Goal: Task Accomplishment & Management: Use online tool/utility

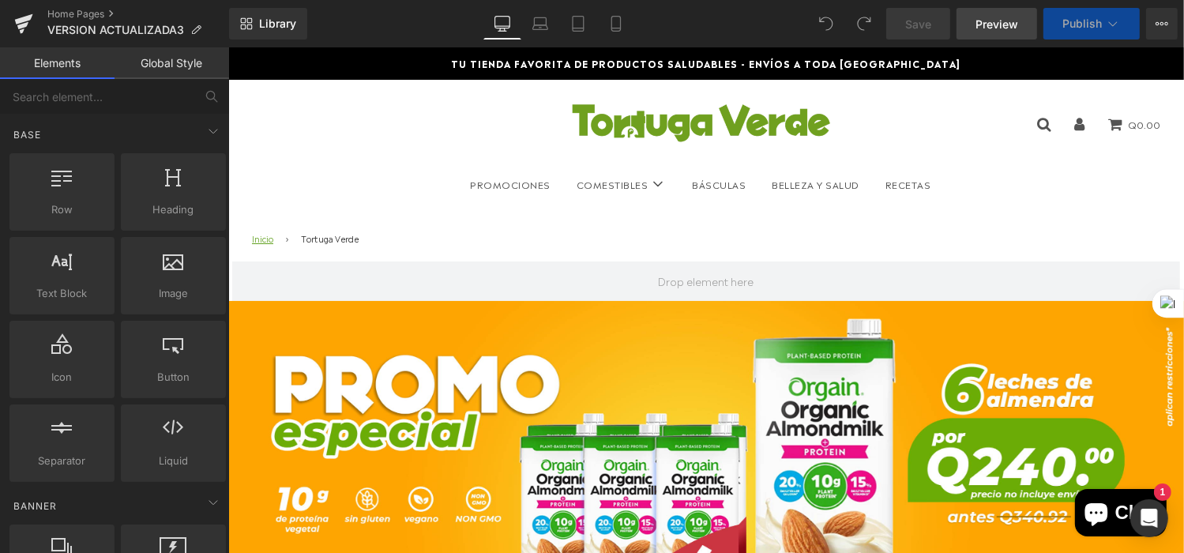
click at [1007, 14] on link "Preview" at bounding box center [997, 24] width 81 height 32
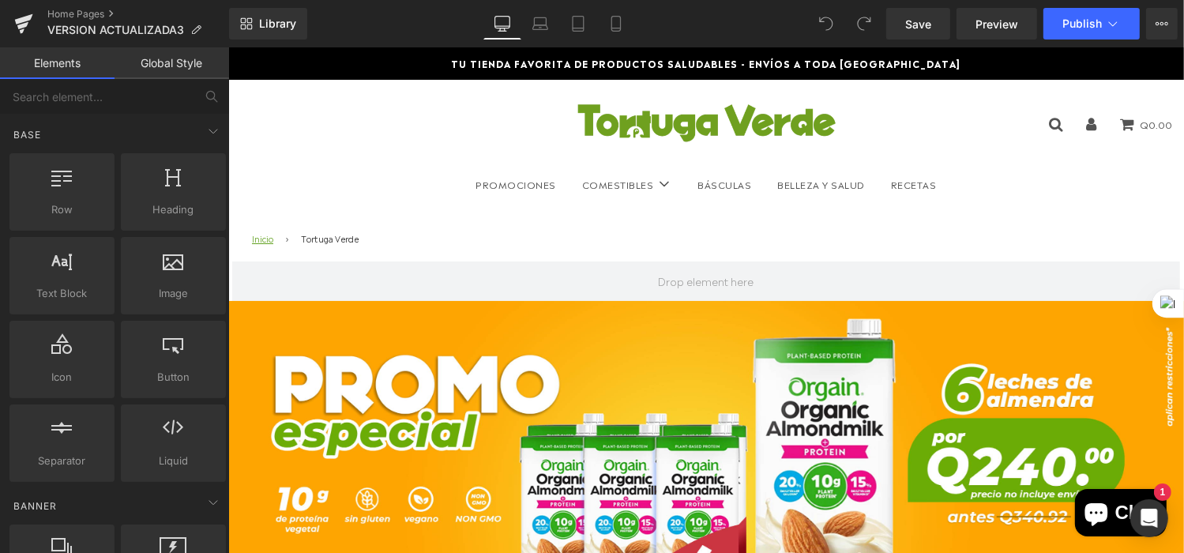
click at [172, 69] on link "Global Style" at bounding box center [172, 63] width 115 height 32
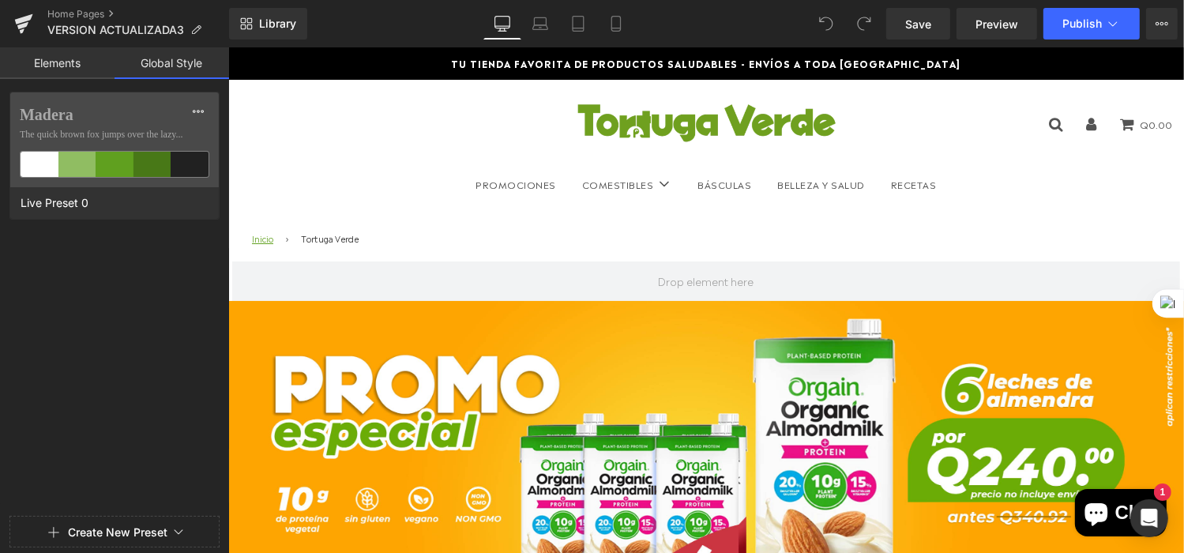
click at [85, 58] on link "Elements" at bounding box center [57, 63] width 115 height 32
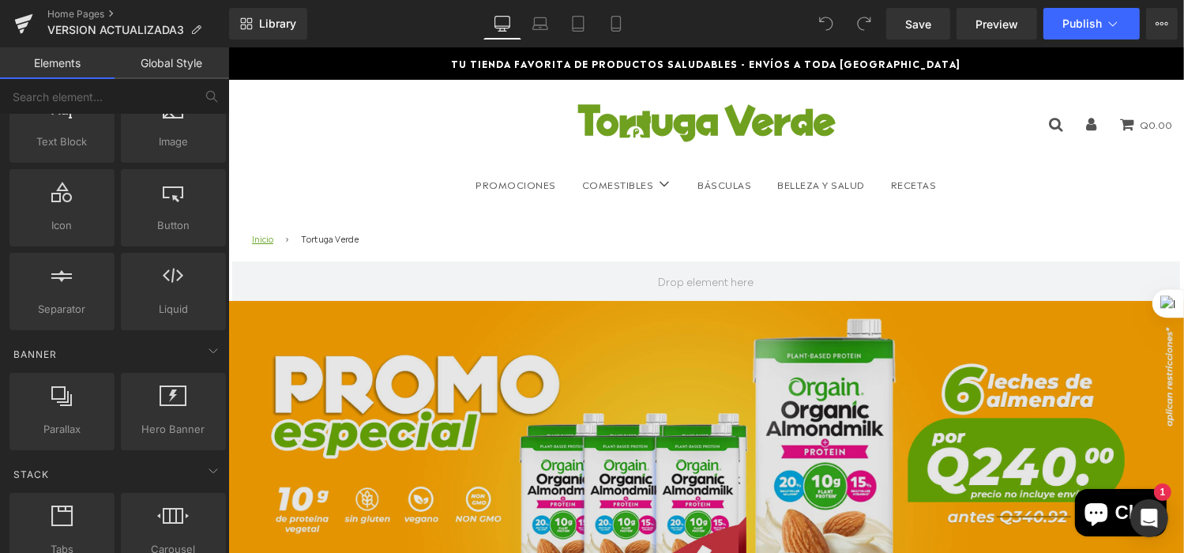
scroll to position [158, 0]
click at [533, 388] on img at bounding box center [706, 478] width 956 height 356
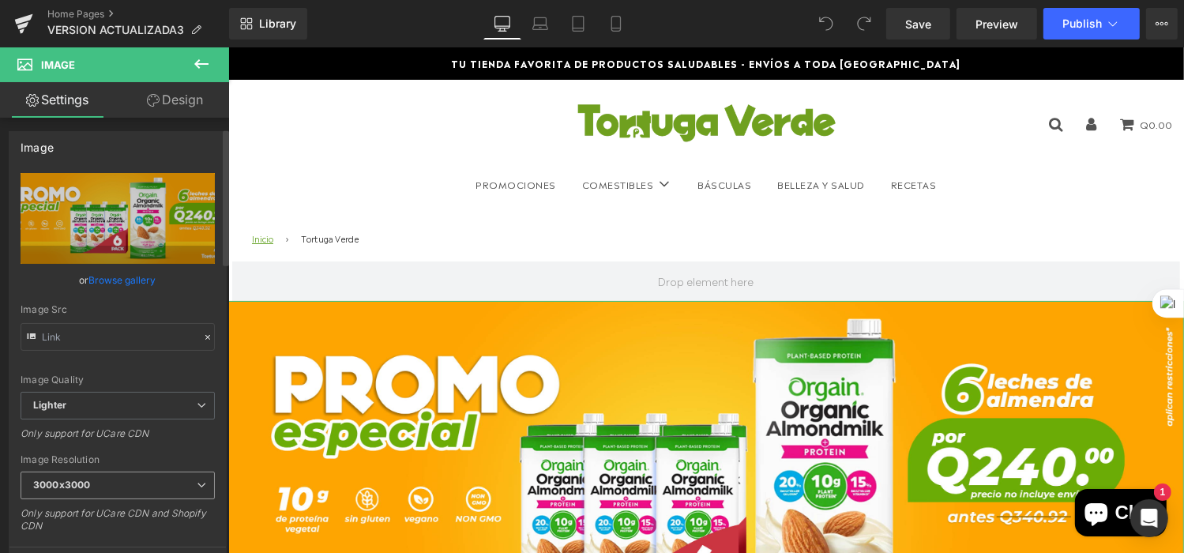
scroll to position [0, 0]
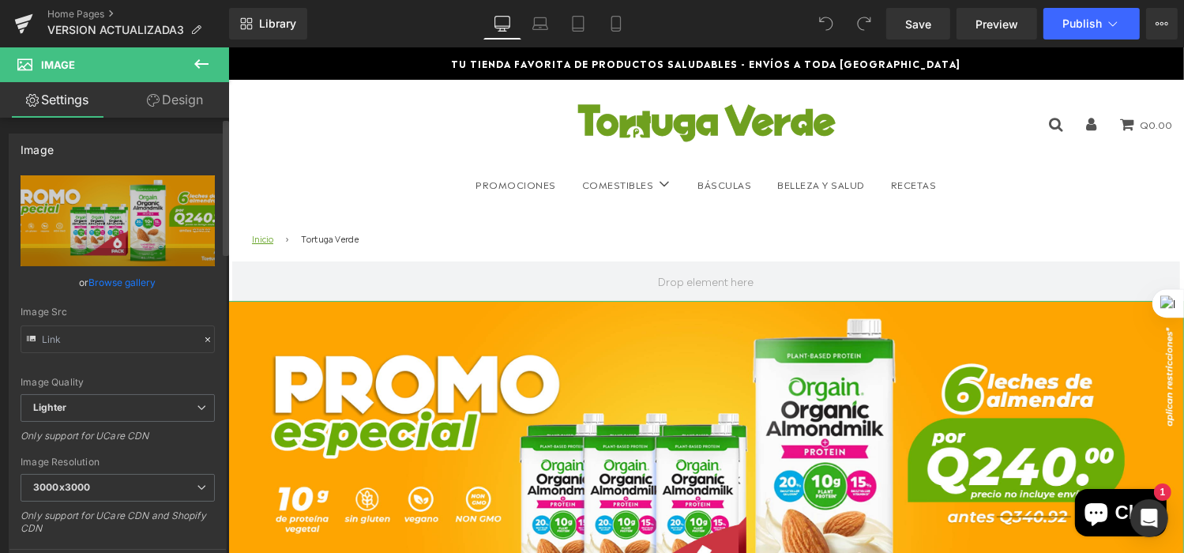
click at [202, 340] on icon at bounding box center [207, 339] width 11 height 11
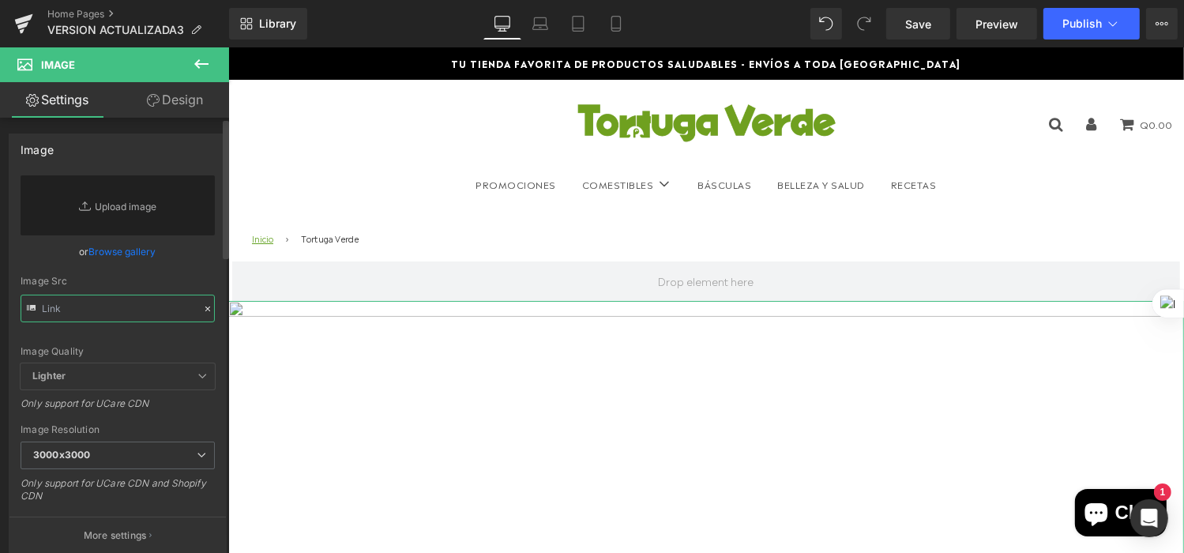
click at [153, 305] on input "text" at bounding box center [118, 309] width 194 height 28
click at [170, 202] on link "Replace Image" at bounding box center [118, 205] width 194 height 60
type input "C:\fakepath\PROMO BANNER.png"
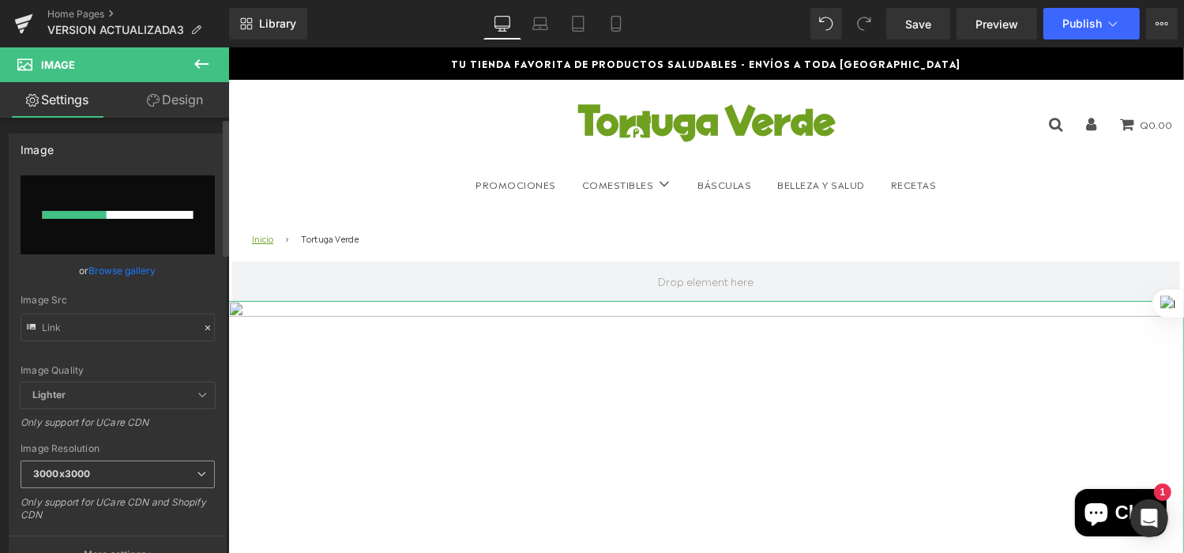
click at [141, 462] on span "3000x3000" at bounding box center [118, 475] width 194 height 28
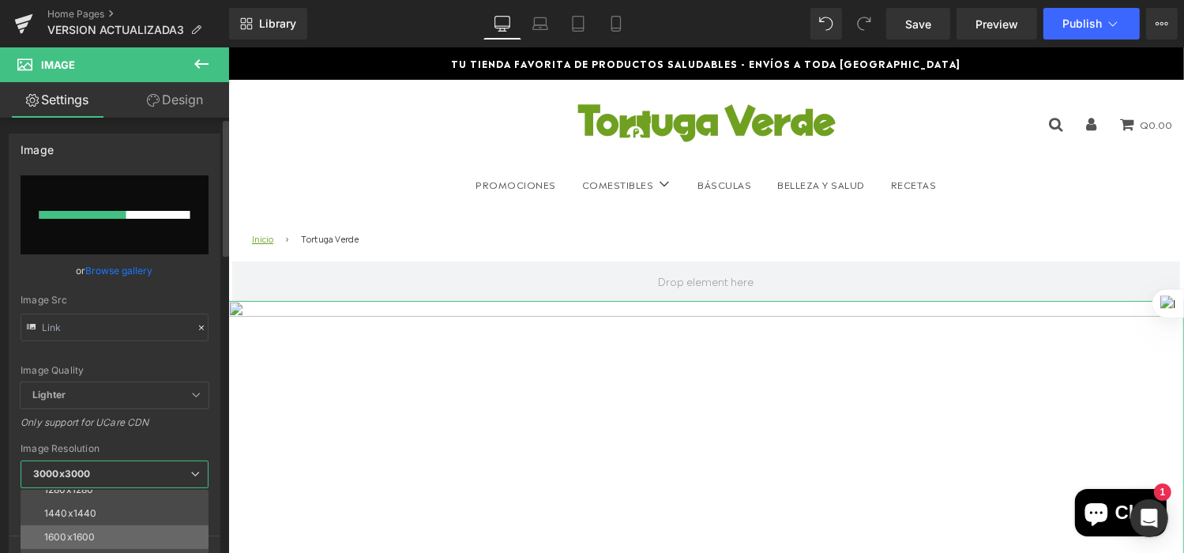
scroll to position [225, 0]
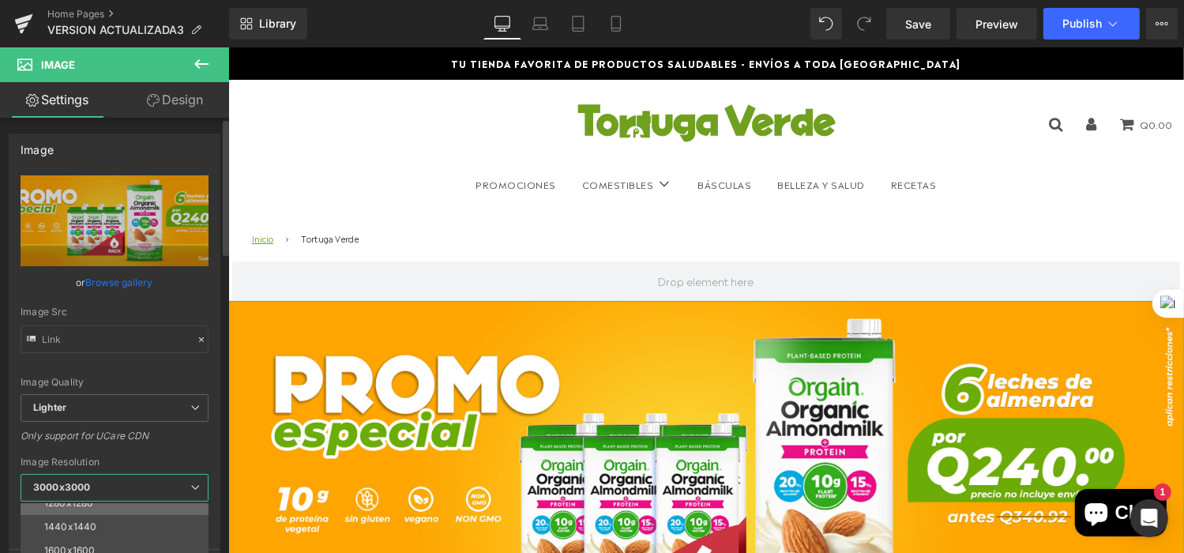
click at [129, 504] on li "1280x1280" at bounding box center [118, 503] width 195 height 24
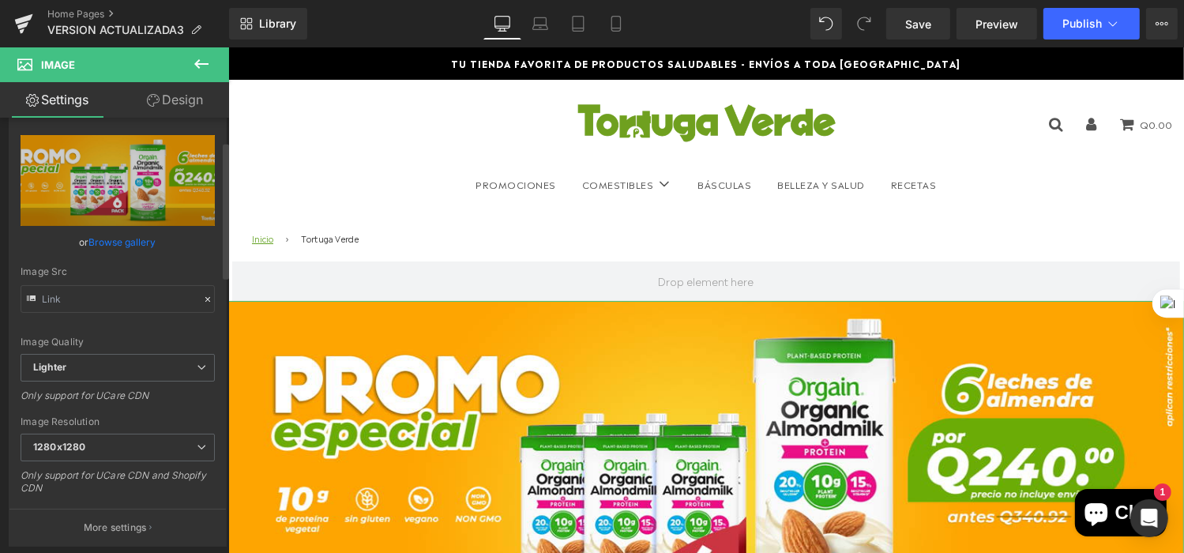
scroll to position [79, 0]
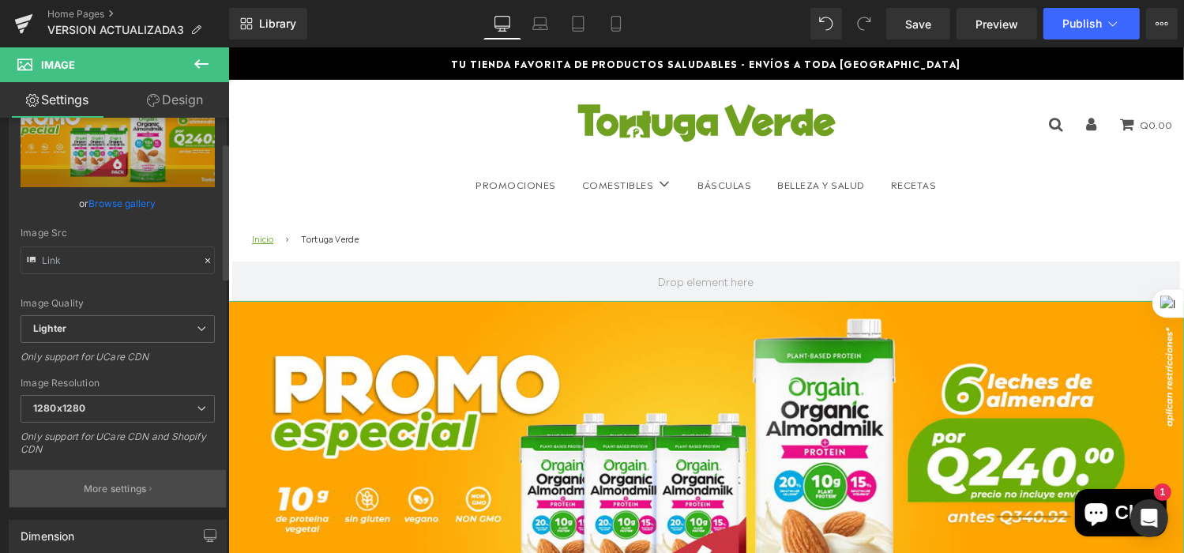
click at [153, 477] on button "More settings" at bounding box center [117, 488] width 217 height 37
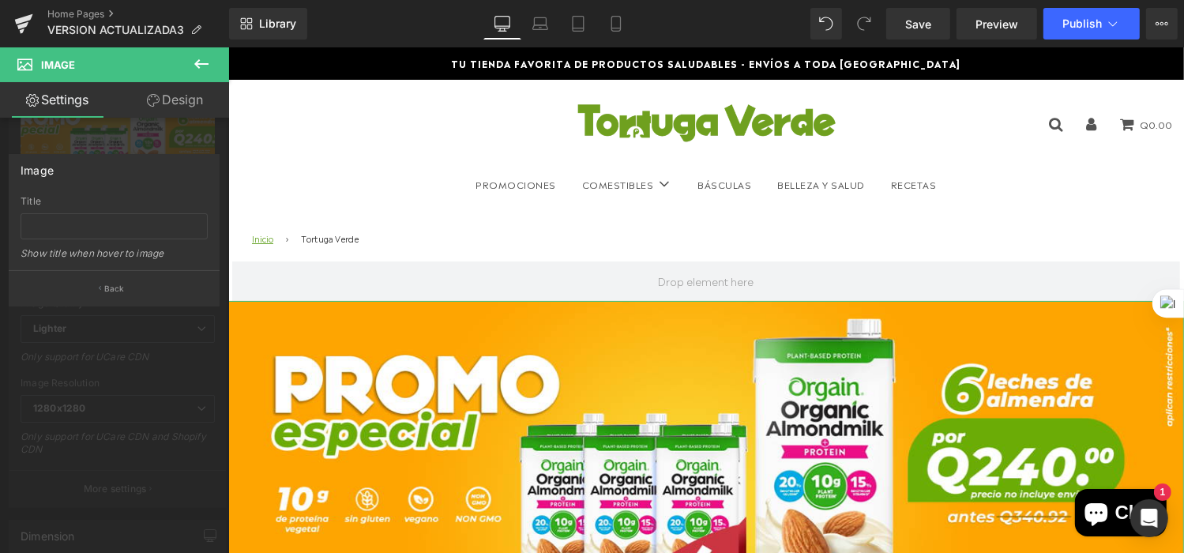
click at [152, 478] on div at bounding box center [114, 304] width 229 height 514
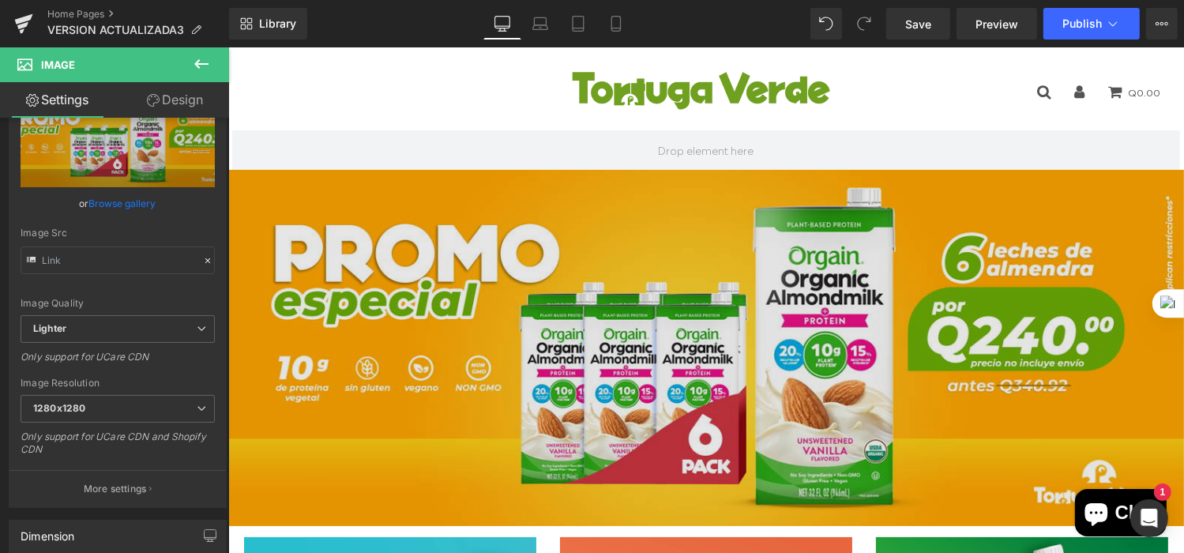
scroll to position [316, 0]
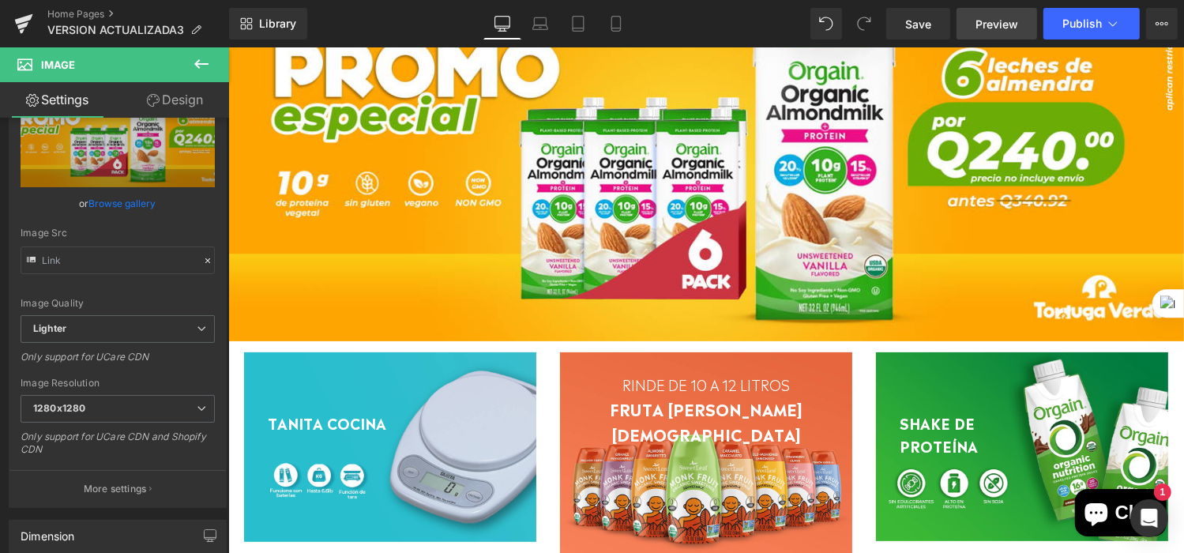
click at [976, 28] on link "Preview" at bounding box center [997, 24] width 81 height 32
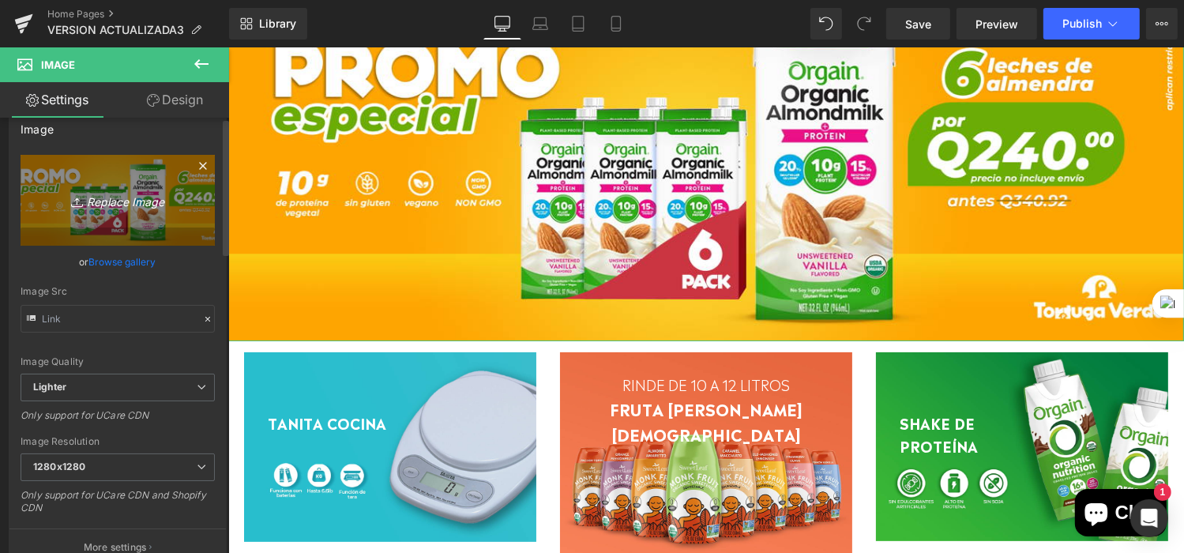
scroll to position [0, 0]
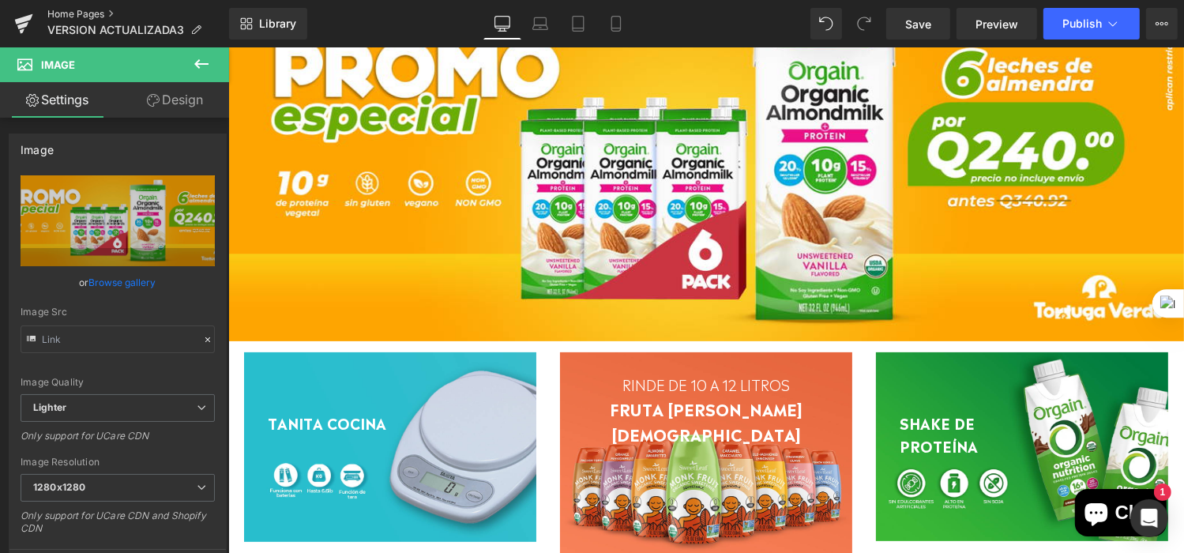
click at [96, 17] on link "Home Pages" at bounding box center [138, 14] width 182 height 13
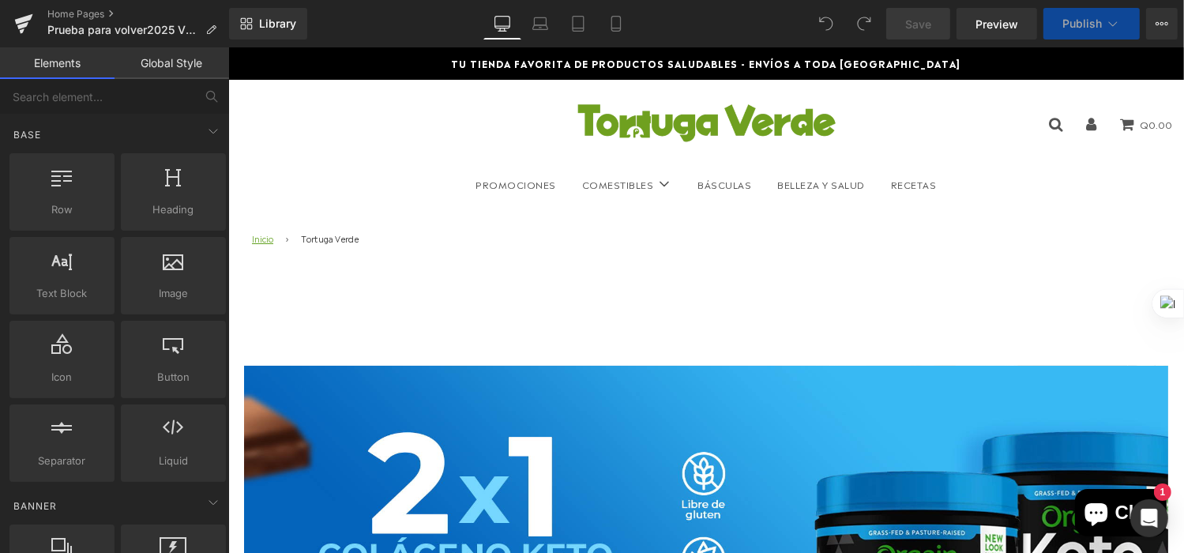
scroll to position [4, 0]
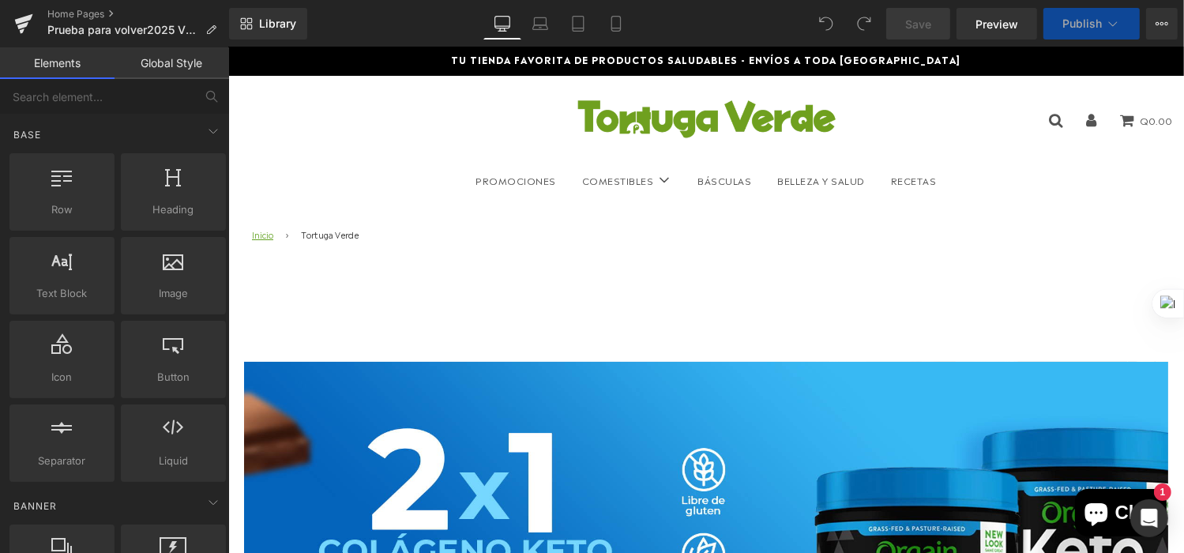
click at [588, 480] on h1 at bounding box center [492, 507] width 427 height 54
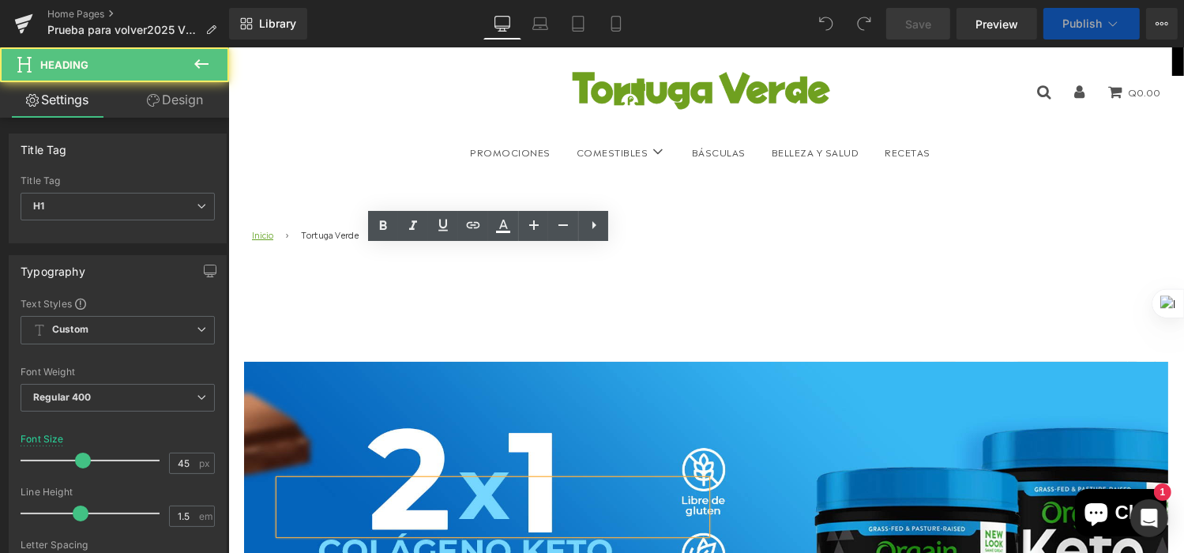
scroll to position [237, 0]
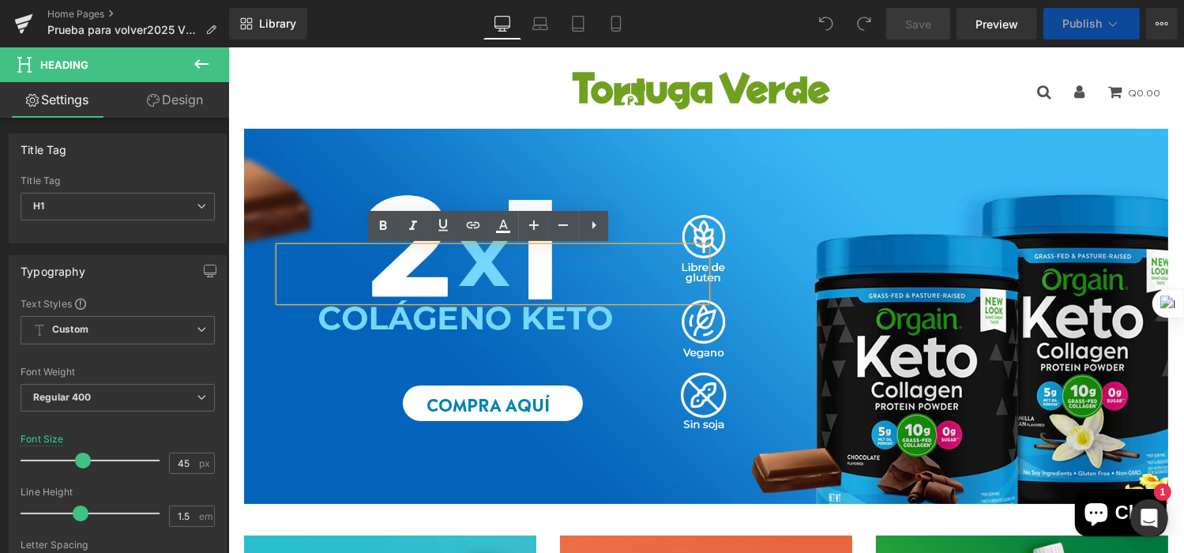
click at [314, 396] on div "compra aquí" at bounding box center [492, 403] width 427 height 36
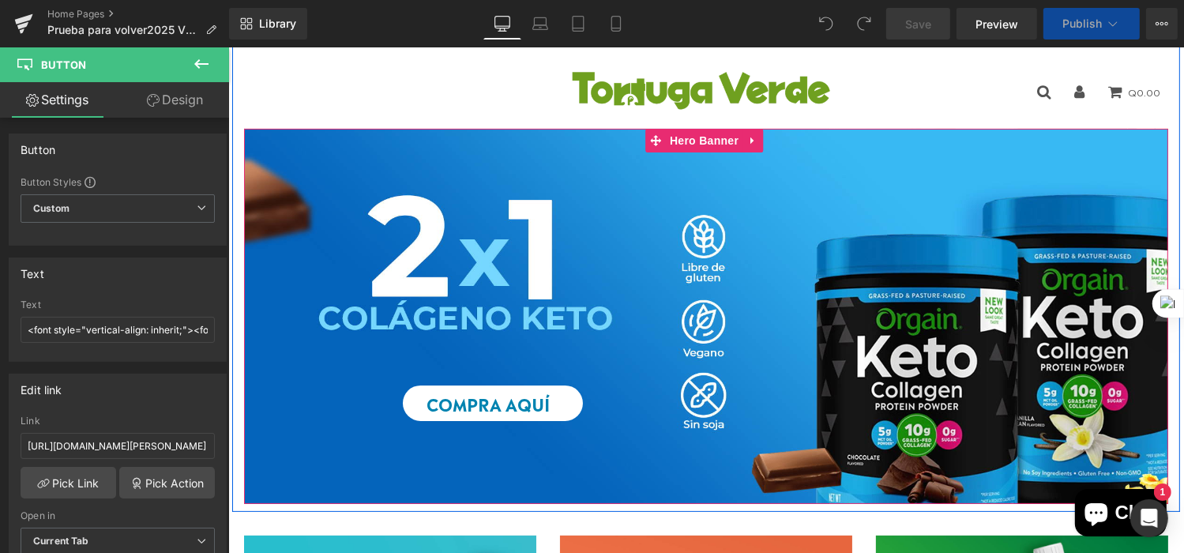
click at [272, 463] on div at bounding box center [705, 315] width 925 height 375
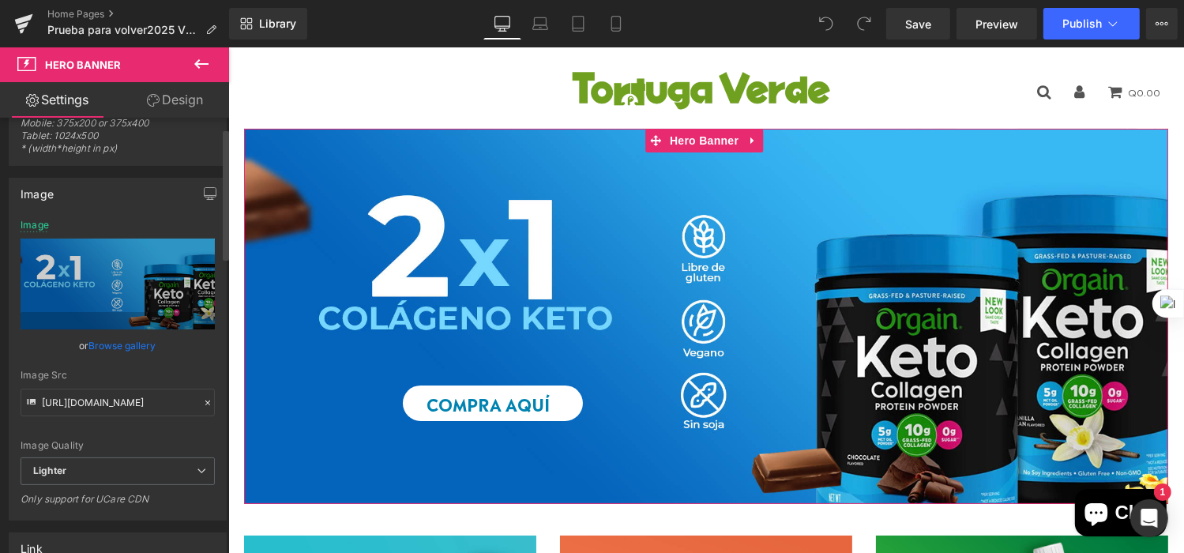
scroll to position [0, 0]
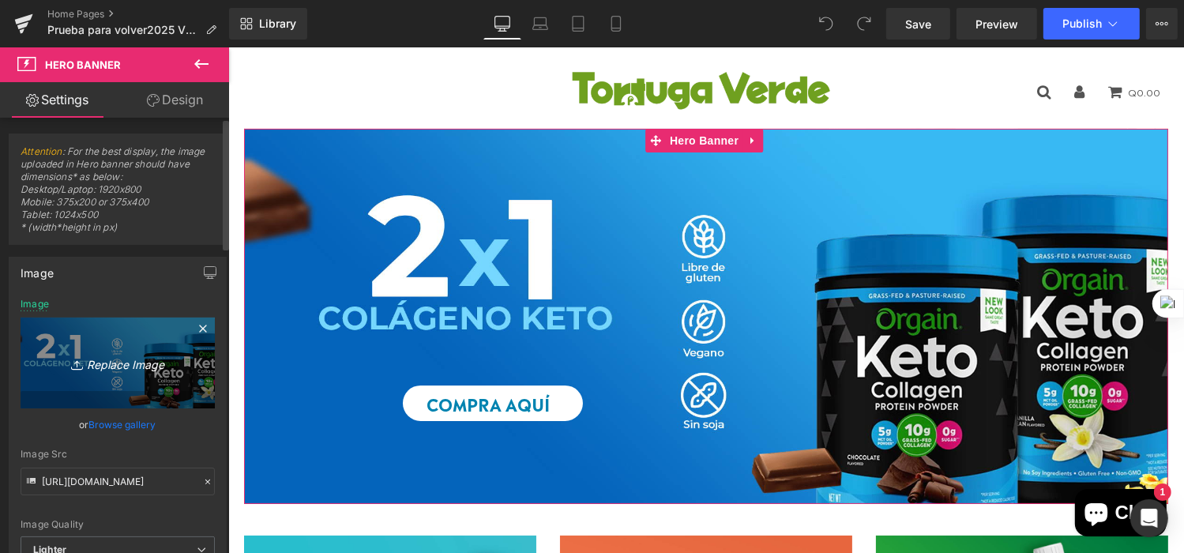
click at [109, 378] on link "Replace Image" at bounding box center [118, 363] width 194 height 91
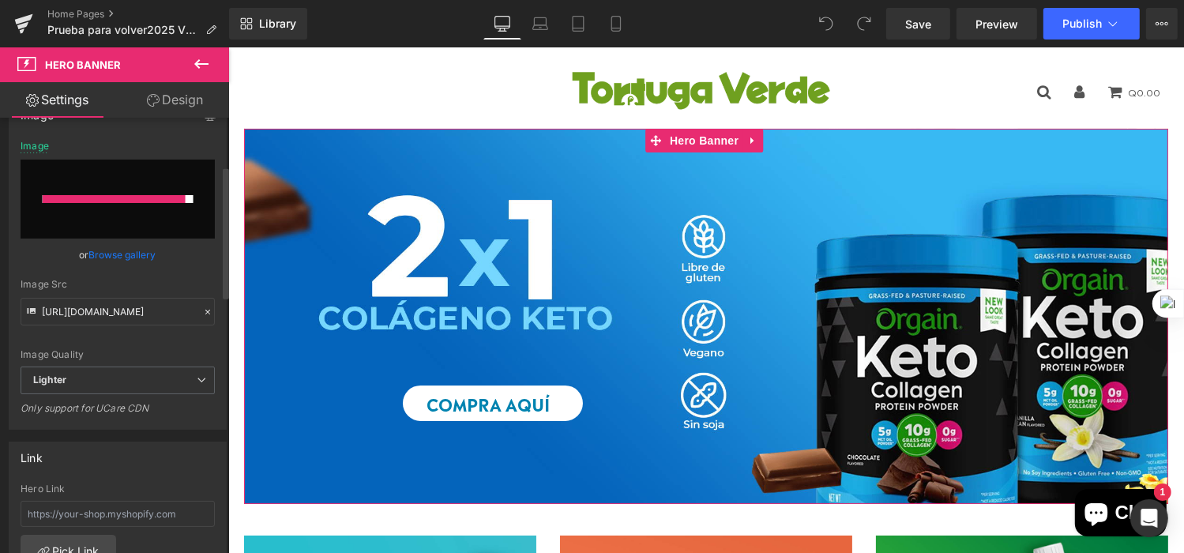
scroll to position [79, 0]
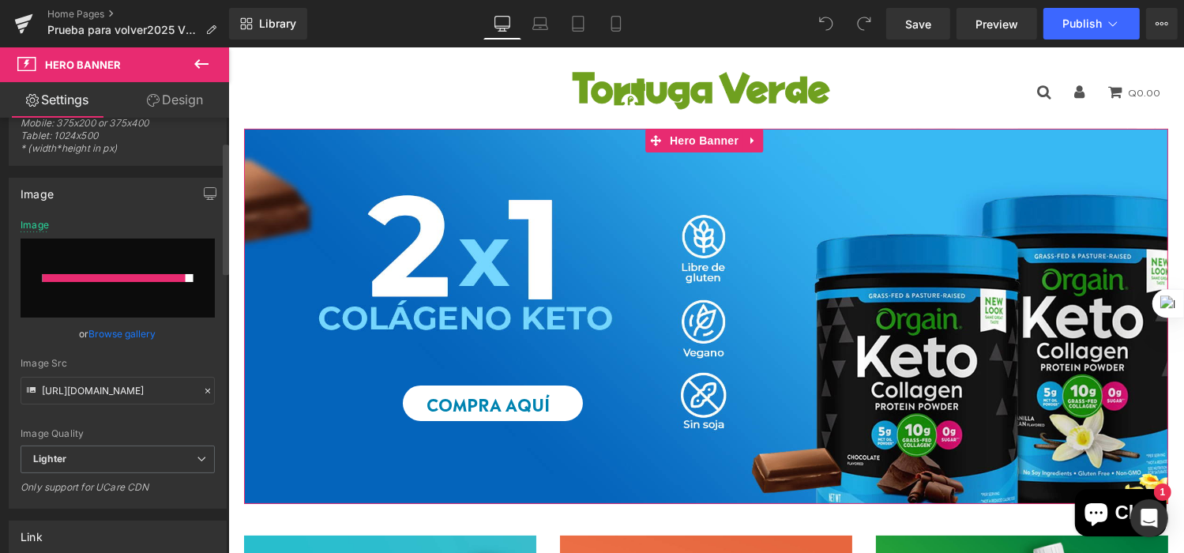
click at [155, 273] on input "file" at bounding box center [118, 278] width 194 height 79
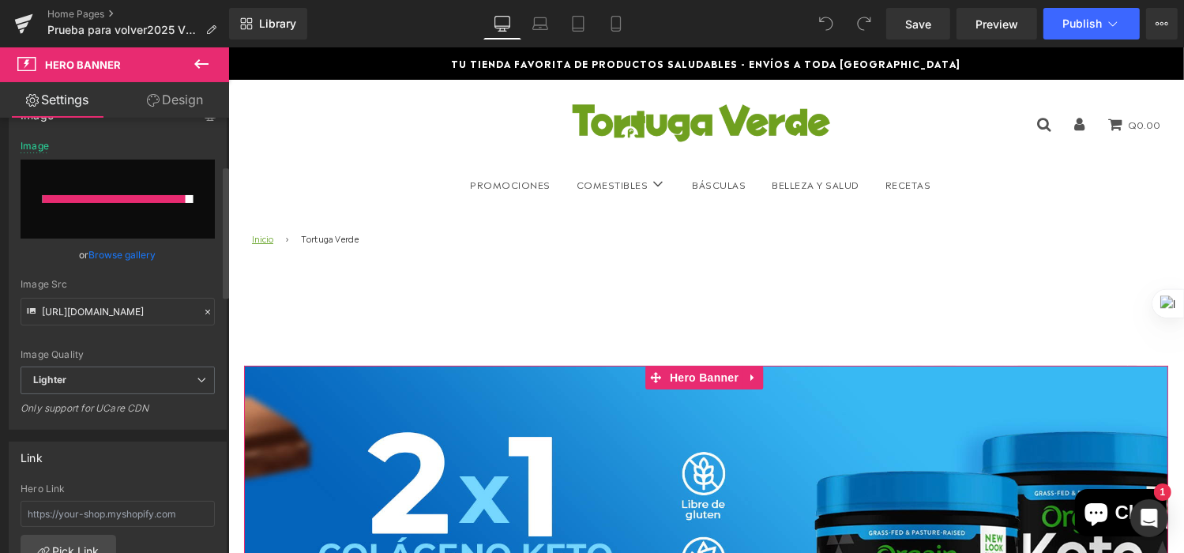
scroll to position [0, 0]
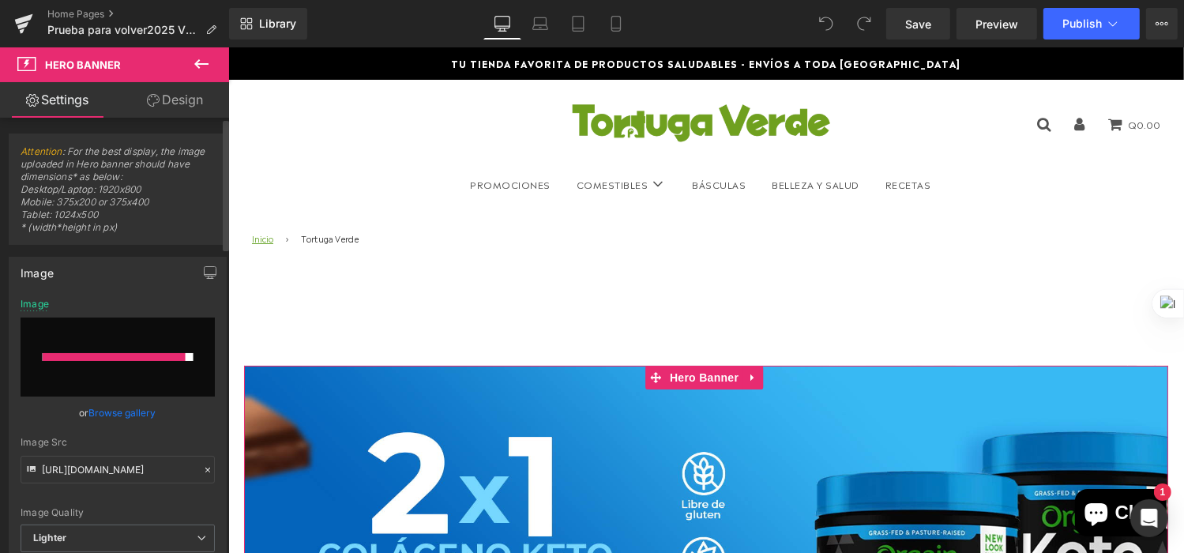
click at [165, 311] on div "Image Replace Image Upload image" at bounding box center [118, 308] width 194 height 19
click at [161, 98] on link "Design" at bounding box center [175, 100] width 115 height 36
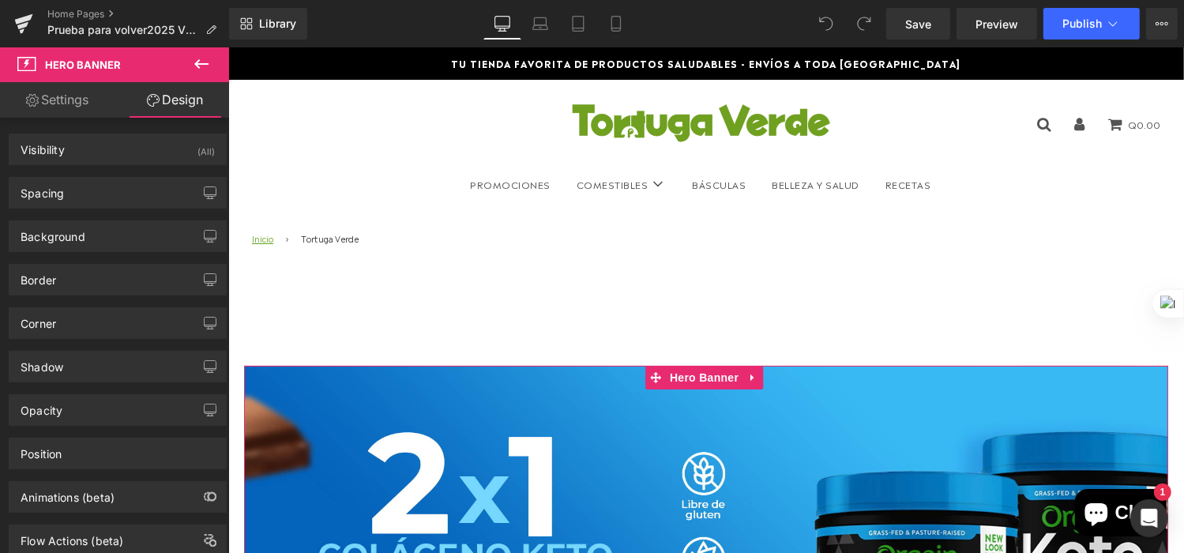
click at [47, 96] on link "Settings" at bounding box center [57, 100] width 115 height 36
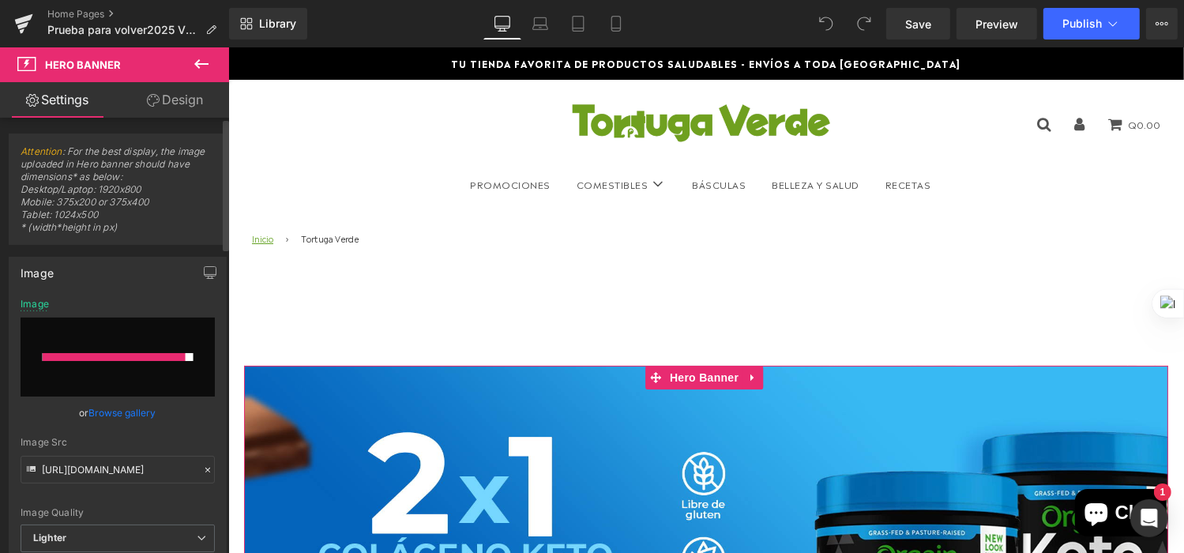
click at [168, 353] on div at bounding box center [114, 357] width 143 height 8
click at [158, 371] on input "file" at bounding box center [118, 357] width 194 height 79
type input "C:\fakepath\PROMO BANNER.webp"
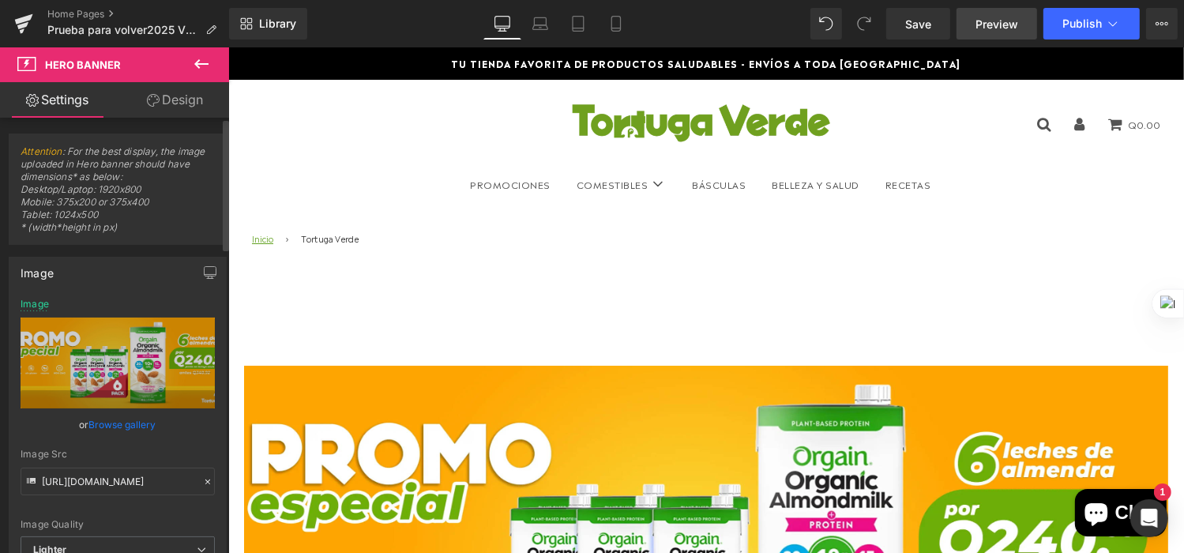
click at [992, 29] on span "Preview" at bounding box center [997, 24] width 43 height 17
click at [936, 27] on link "Save" at bounding box center [919, 24] width 64 height 32
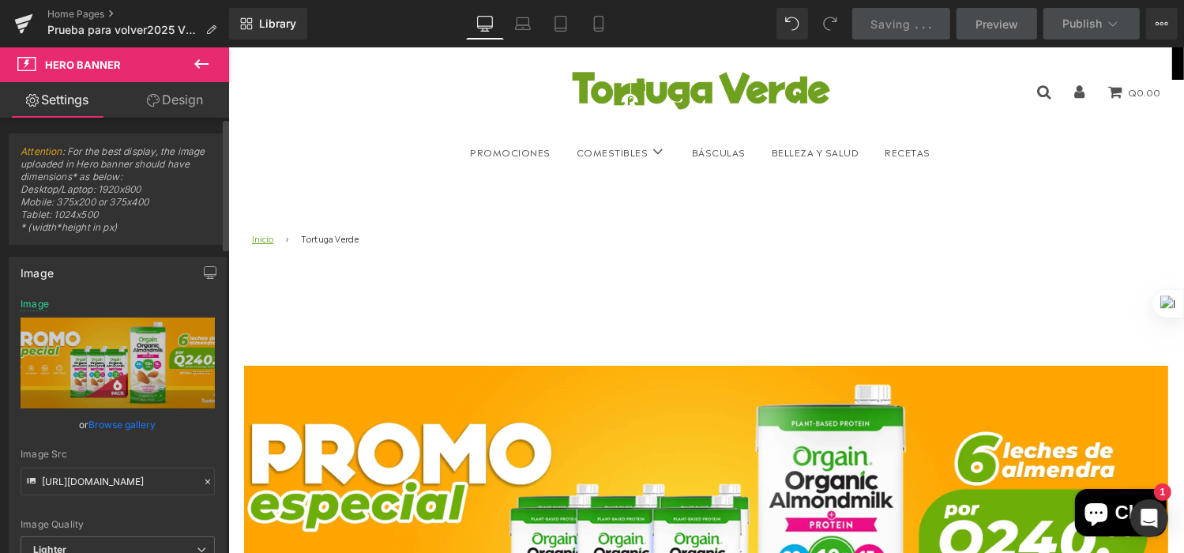
scroll to position [474, 0]
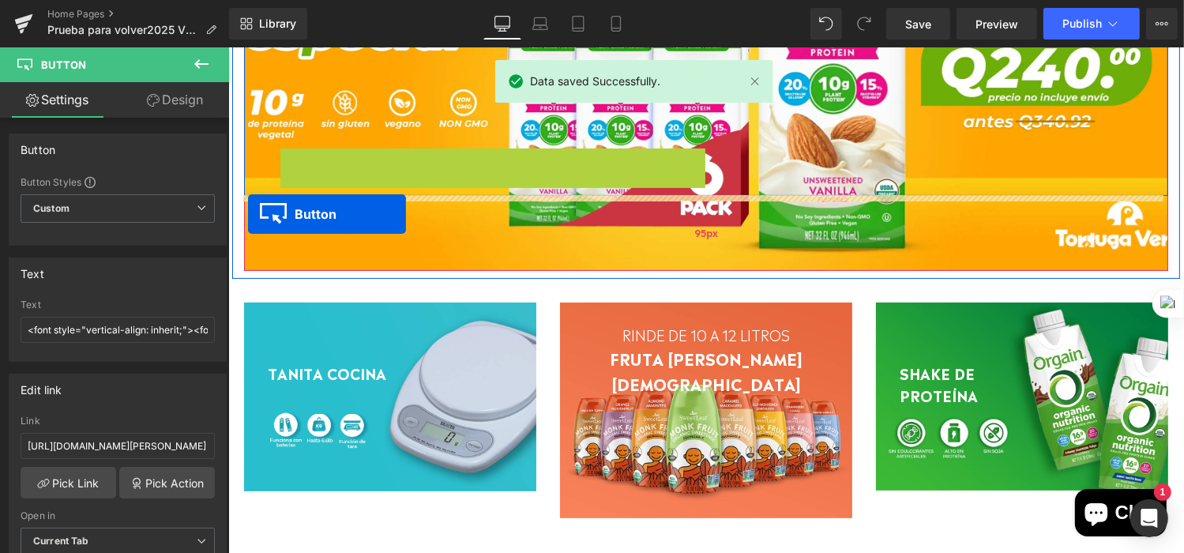
drag, startPoint x: 464, startPoint y: 161, endPoint x: 253, endPoint y: 216, distance: 217.9
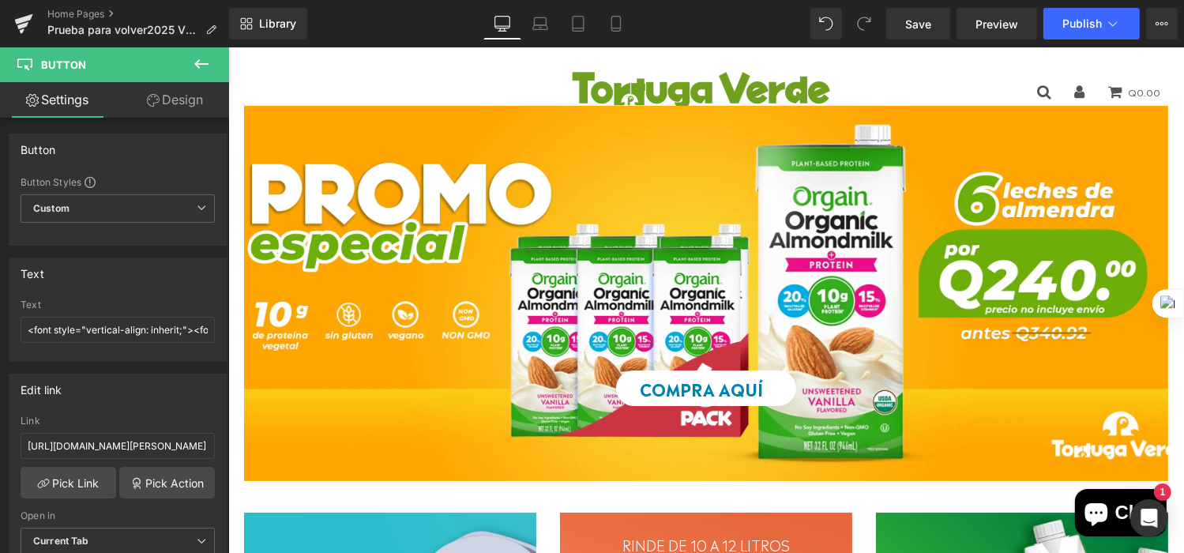
scroll to position [0, 0]
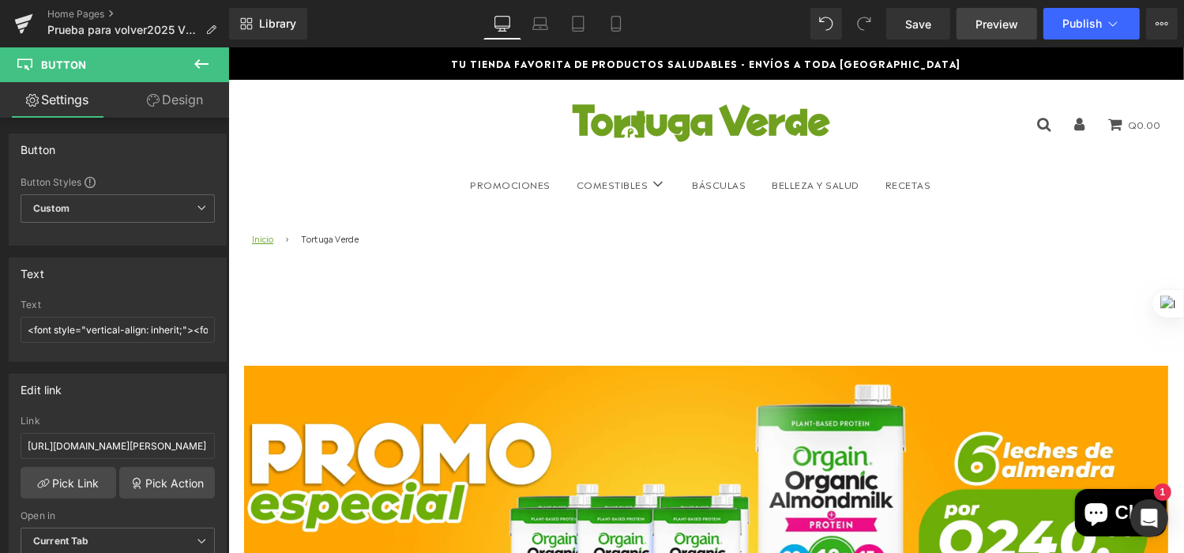
click at [1014, 21] on span "Preview" at bounding box center [997, 24] width 43 height 17
click at [1085, 24] on span "Publish" at bounding box center [1083, 23] width 40 height 13
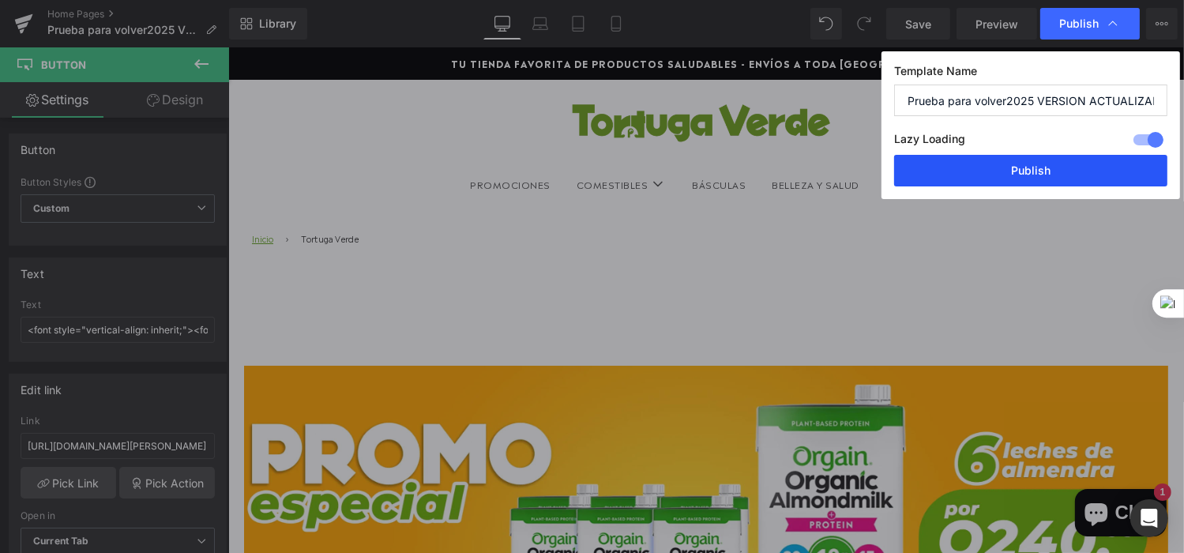
drag, startPoint x: 1030, startPoint y: 167, endPoint x: 446, endPoint y: 238, distance: 588.3
click at [1030, 167] on button "Publish" at bounding box center [1030, 171] width 273 height 32
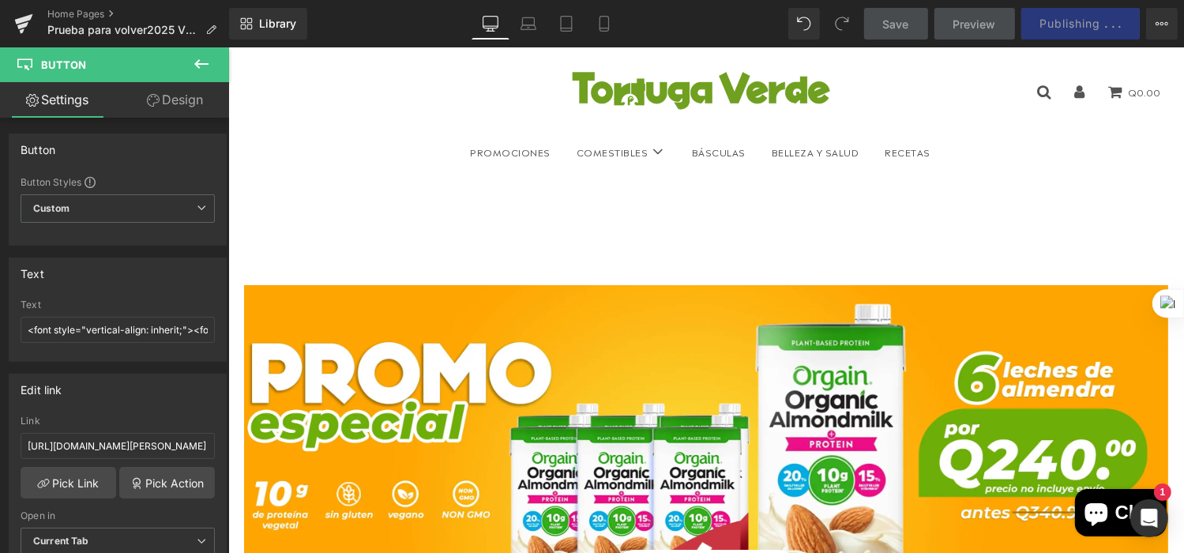
scroll to position [79, 0]
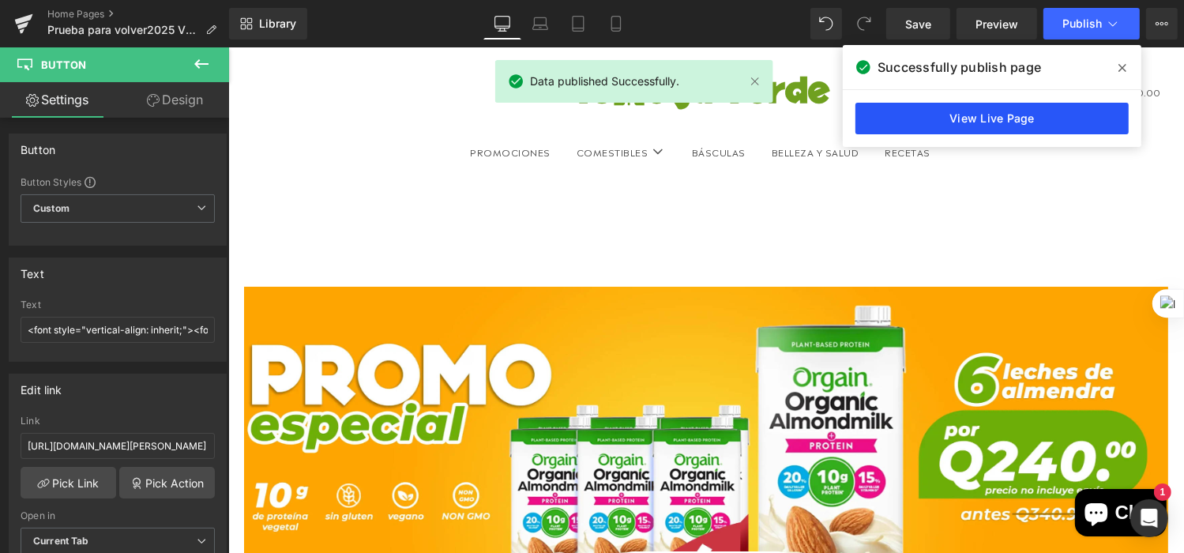
click at [1044, 124] on link "View Live Page" at bounding box center [992, 119] width 273 height 32
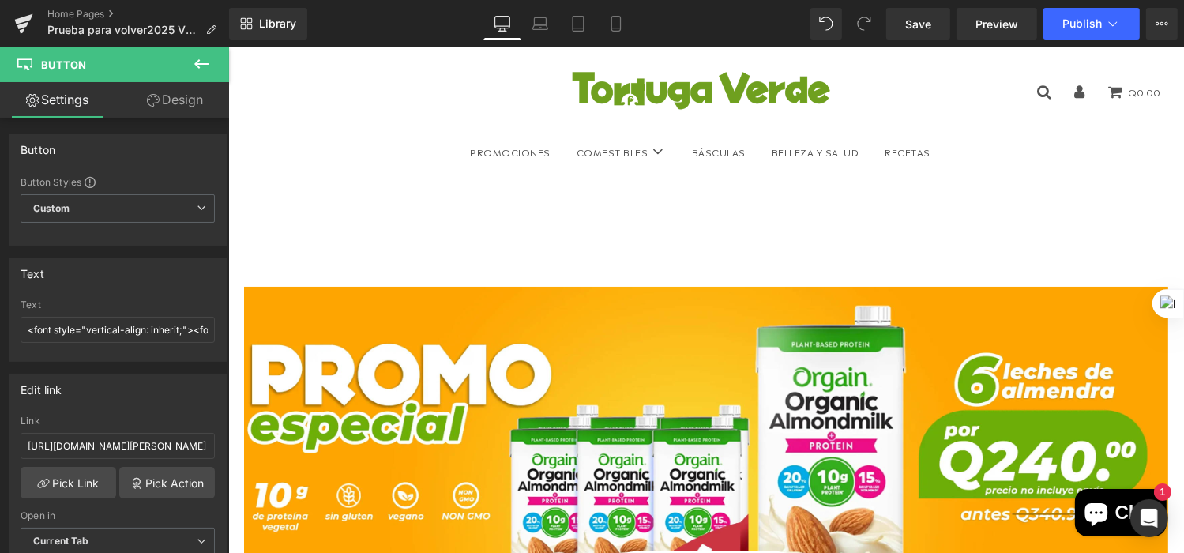
click at [194, 66] on icon at bounding box center [201, 64] width 19 height 19
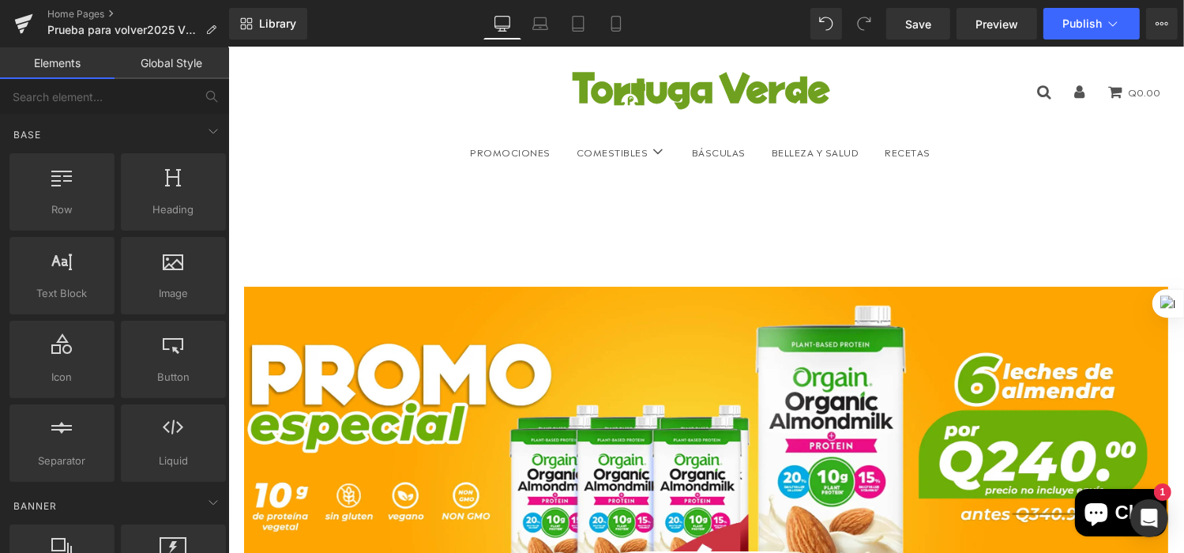
click at [73, 7] on div "Home Pages Prueba para volver2025 VERSION ACTUALIZADA" at bounding box center [114, 23] width 229 height 47
click at [76, 13] on link "Home Pages" at bounding box center [138, 14] width 182 height 13
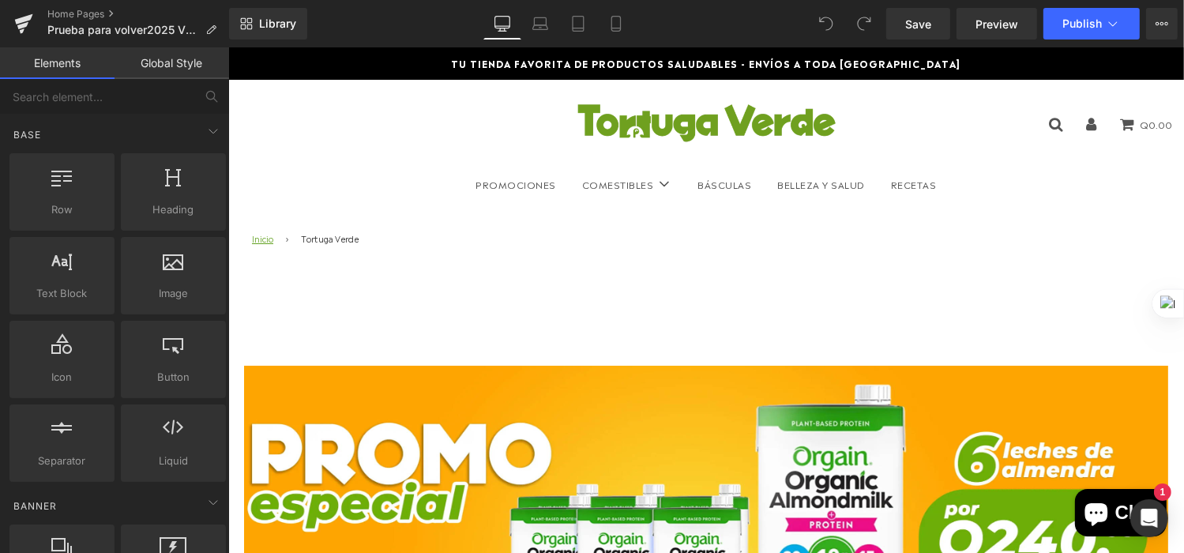
click at [373, 465] on div "Heading Text Block Separator Row" at bounding box center [705, 544] width 925 height 169
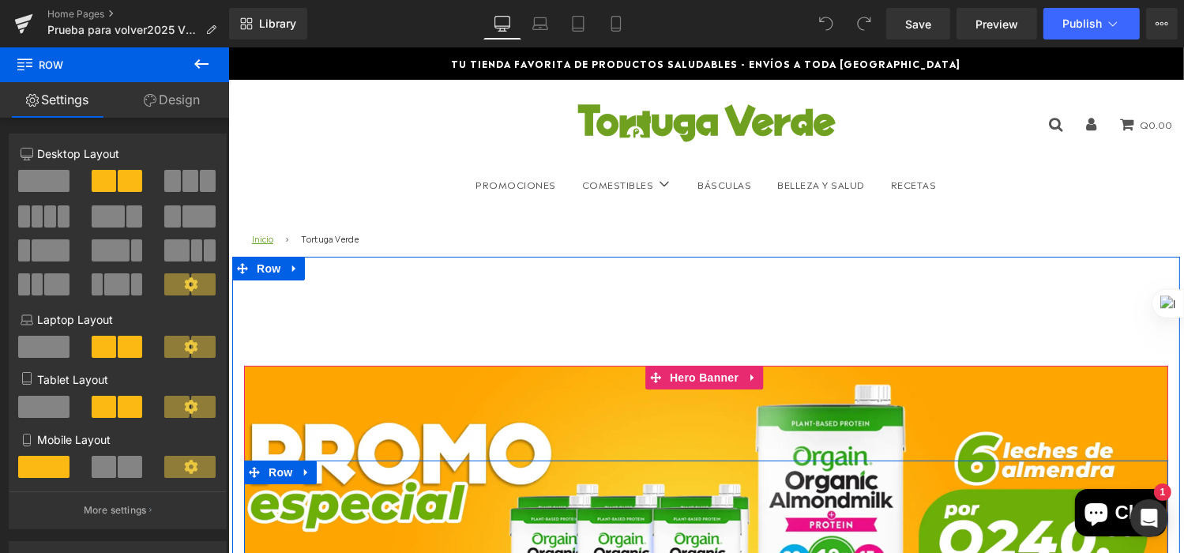
click at [379, 491] on h1 at bounding box center [492, 511] width 427 height 54
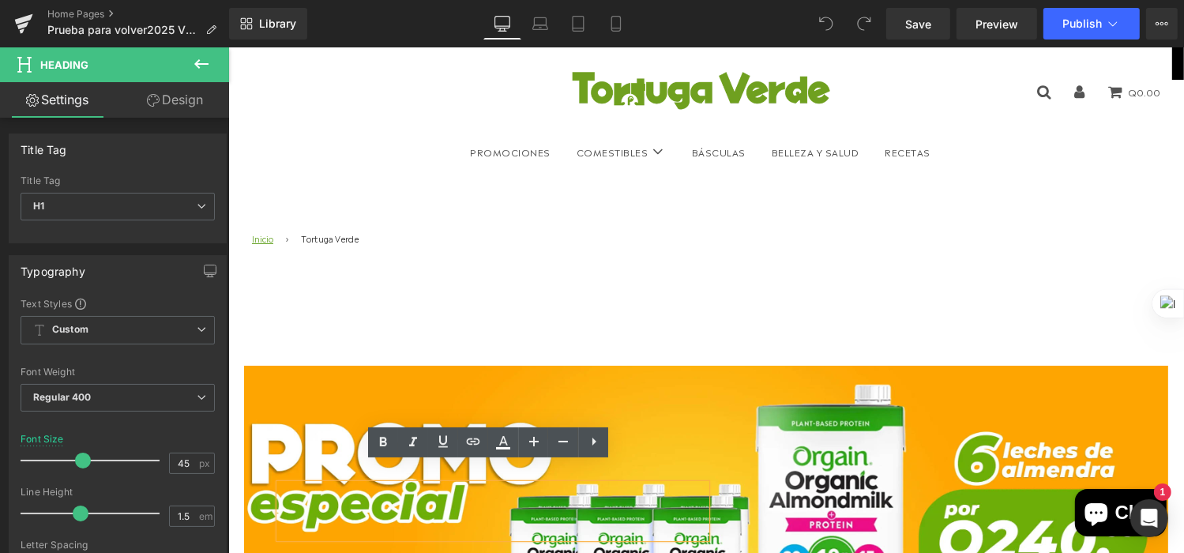
scroll to position [79, 0]
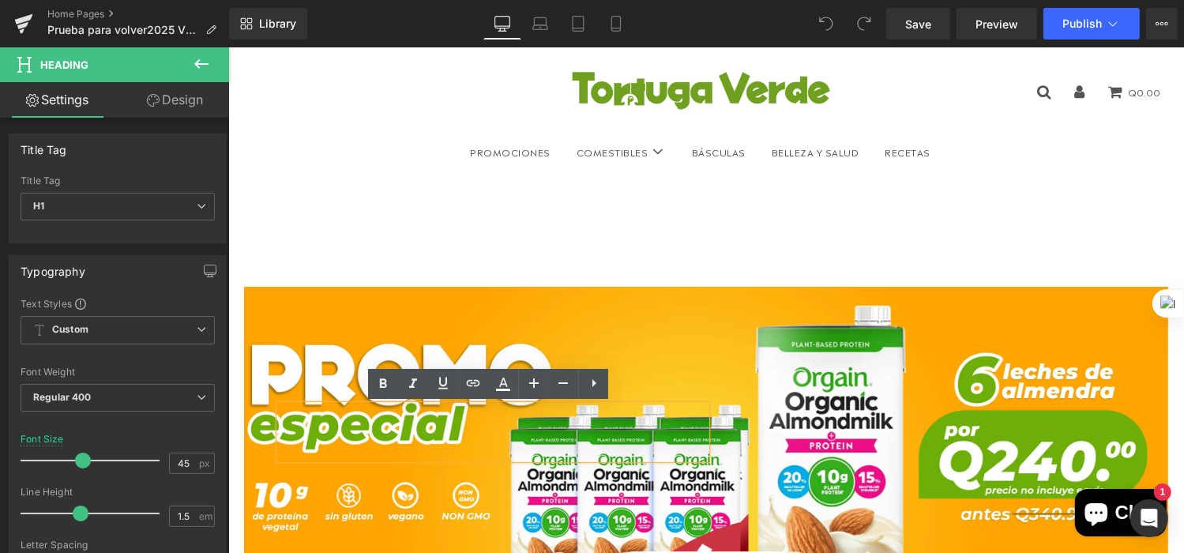
drag, startPoint x: 507, startPoint y: 304, endPoint x: 463, endPoint y: 290, distance: 45.7
click at [507, 304] on div at bounding box center [705, 473] width 925 height 375
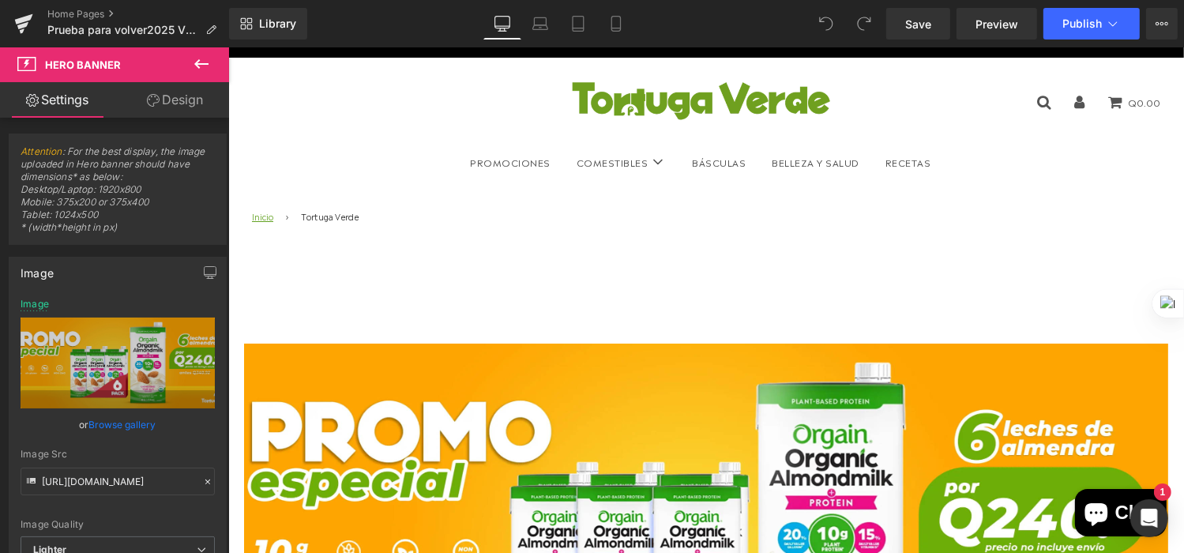
scroll to position [0, 0]
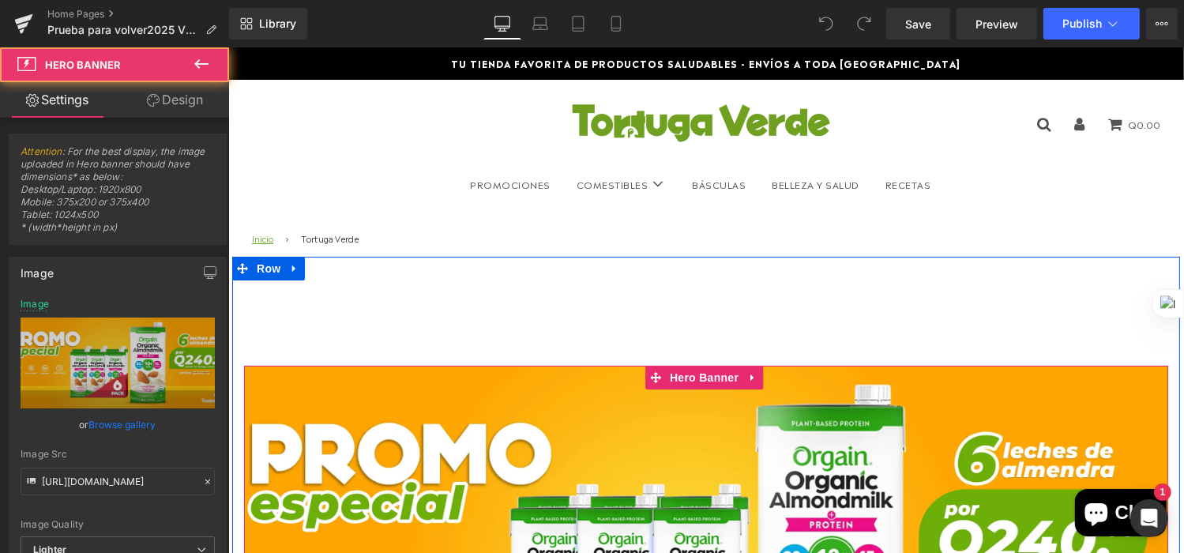
click at [363, 395] on div at bounding box center [705, 552] width 925 height 375
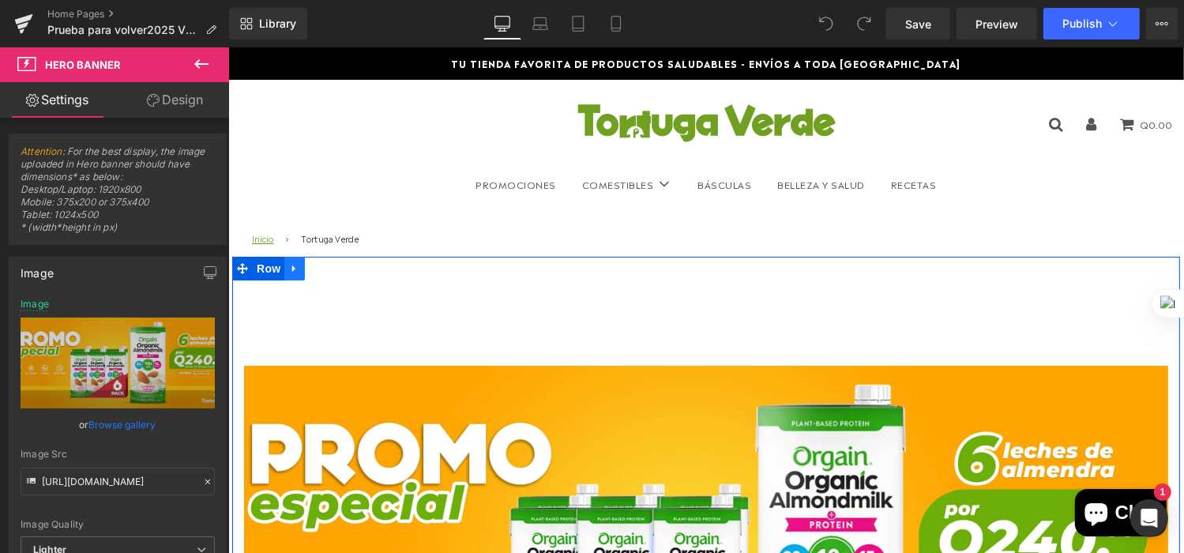
click at [288, 273] on icon at bounding box center [293, 268] width 11 height 12
click at [330, 267] on icon at bounding box center [335, 268] width 11 height 12
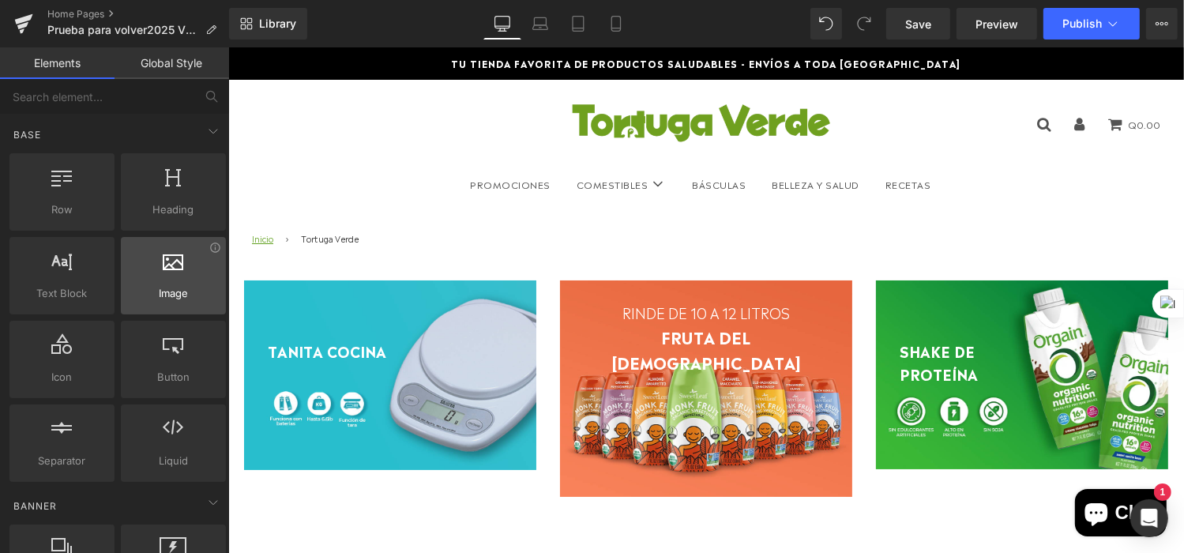
click at [160, 296] on span "Image" at bounding box center [174, 293] width 96 height 17
click at [169, 269] on div at bounding box center [174, 268] width 96 height 36
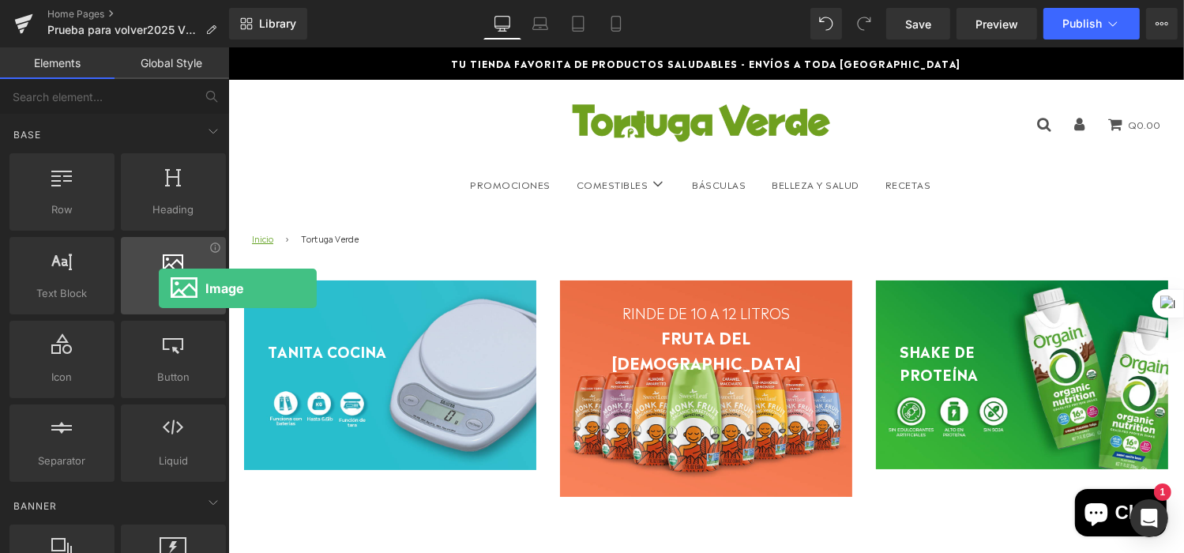
click at [159, 288] on span "Image" at bounding box center [174, 293] width 96 height 17
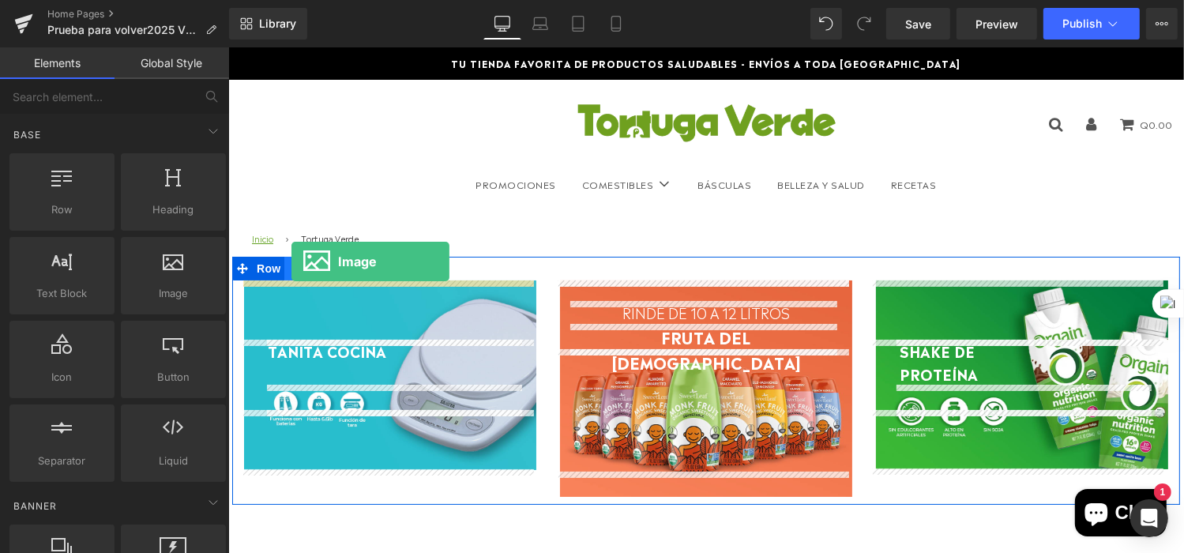
drag, startPoint x: 400, startPoint y: 323, endPoint x: 291, endPoint y: 261, distance: 125.7
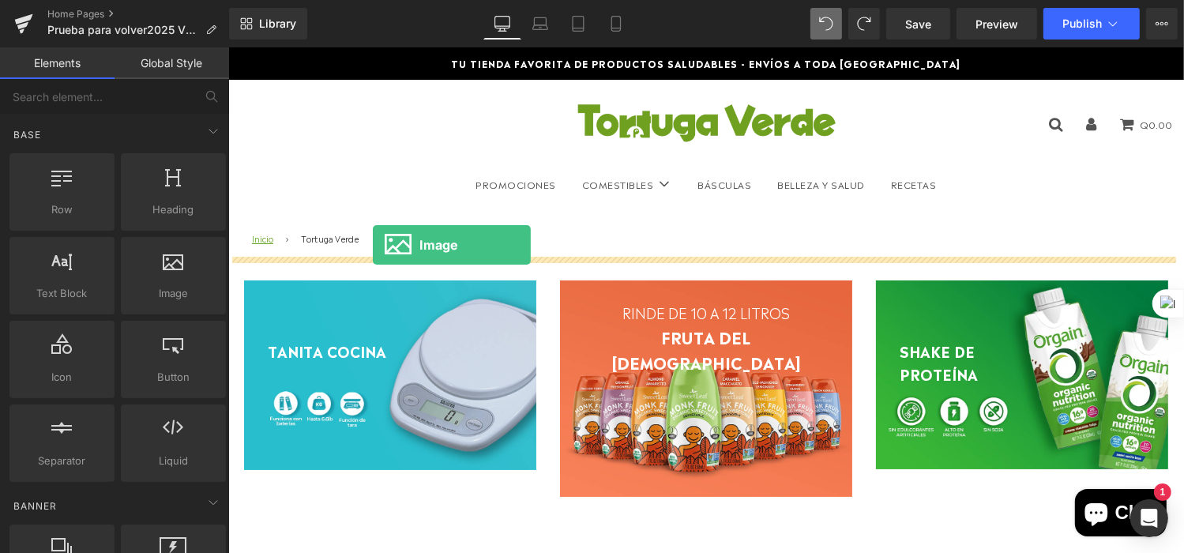
drag, startPoint x: 380, startPoint y: 337, endPoint x: 372, endPoint y: 244, distance: 93.6
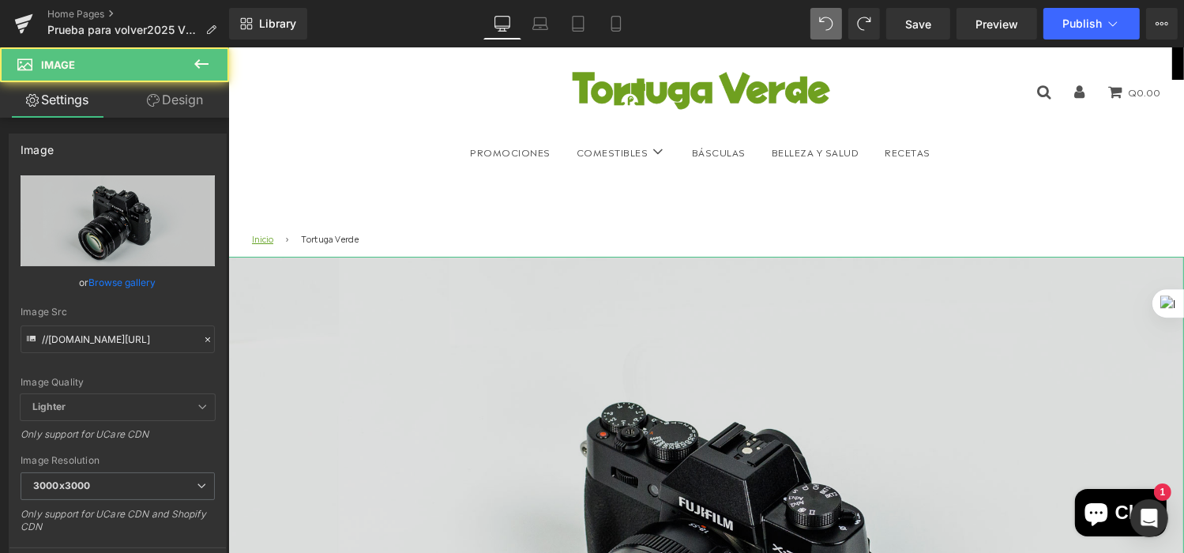
scroll to position [79, 0]
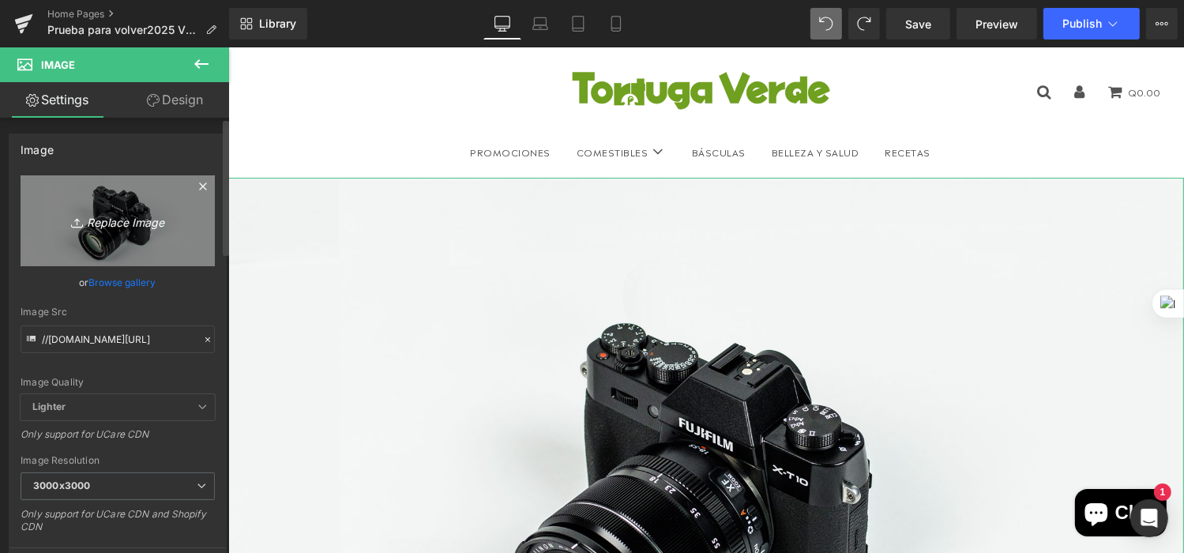
click at [134, 223] on icon "Replace Image" at bounding box center [118, 221] width 126 height 20
type input "C:\fakepath\PROMO BANNER.webp"
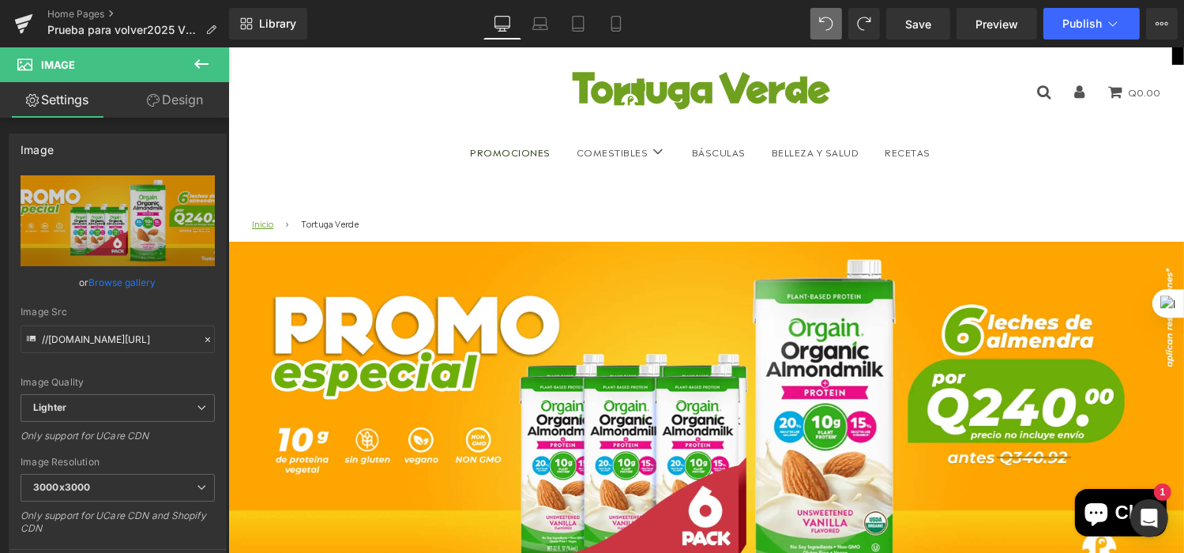
scroll to position [64, 0]
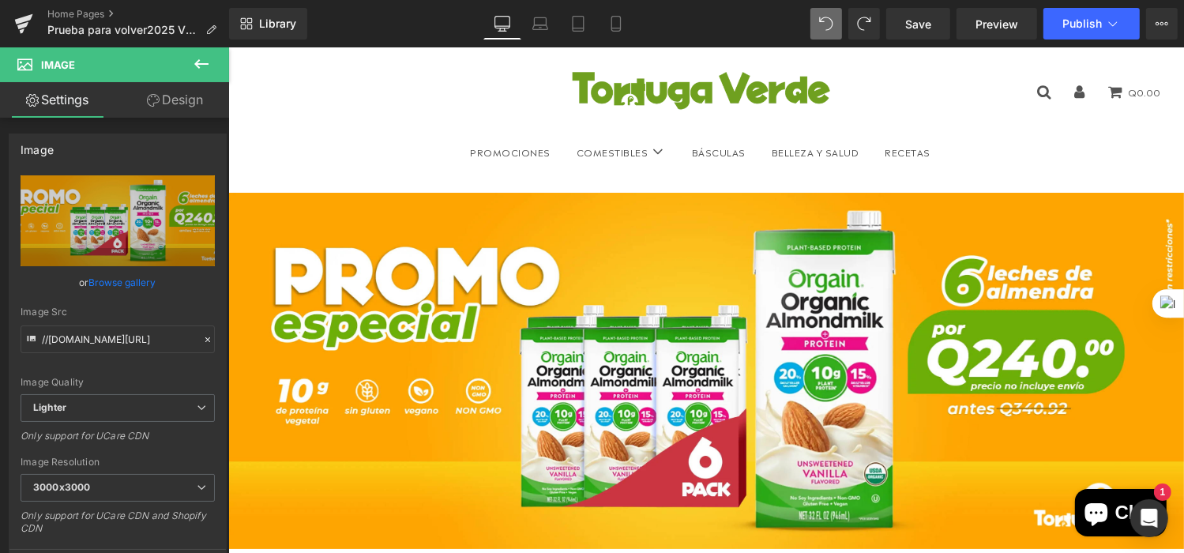
click at [194, 66] on icon at bounding box center [201, 64] width 19 height 19
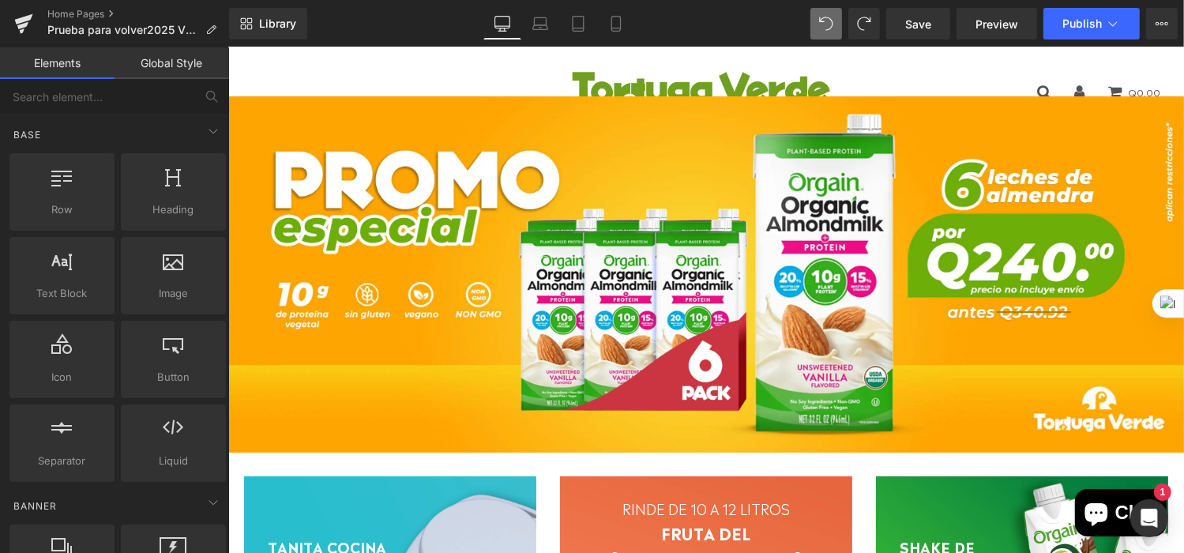
scroll to position [0, 0]
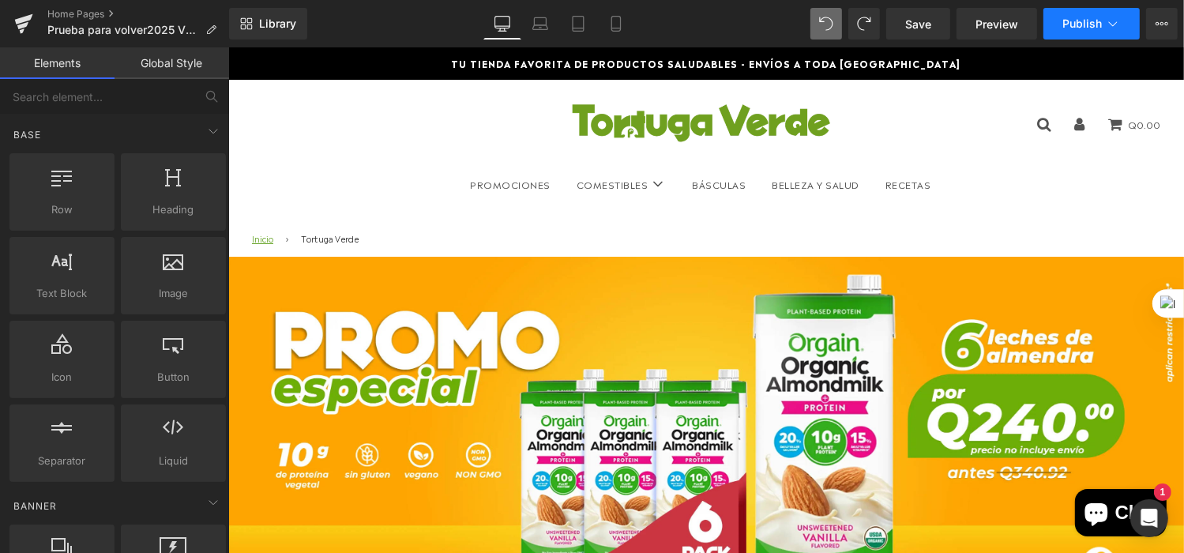
click at [1086, 11] on button "Publish" at bounding box center [1092, 24] width 96 height 32
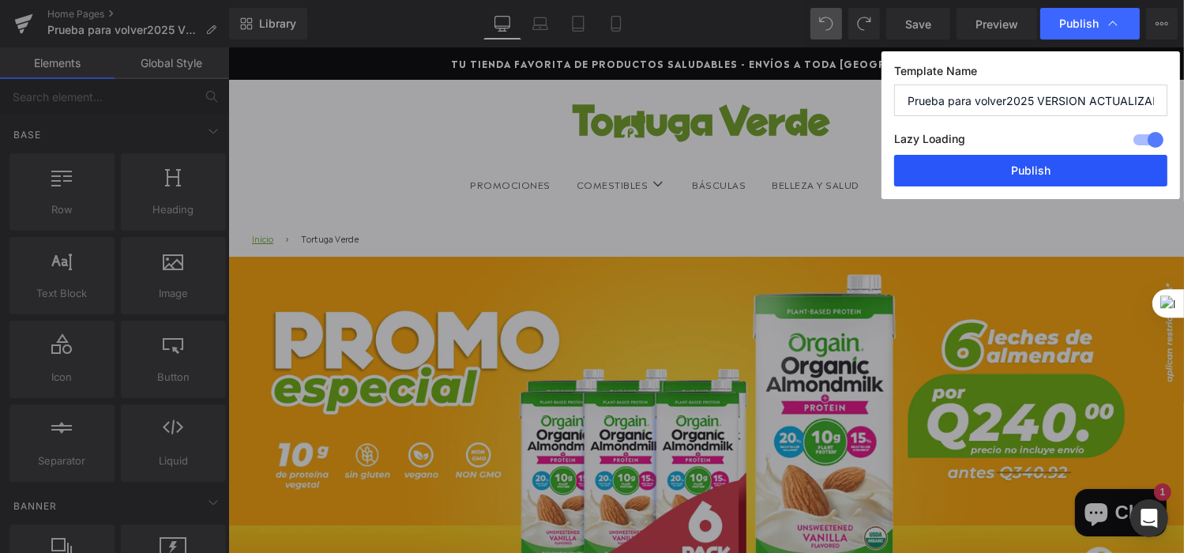
click at [1041, 177] on button "Publish" at bounding box center [1030, 171] width 273 height 32
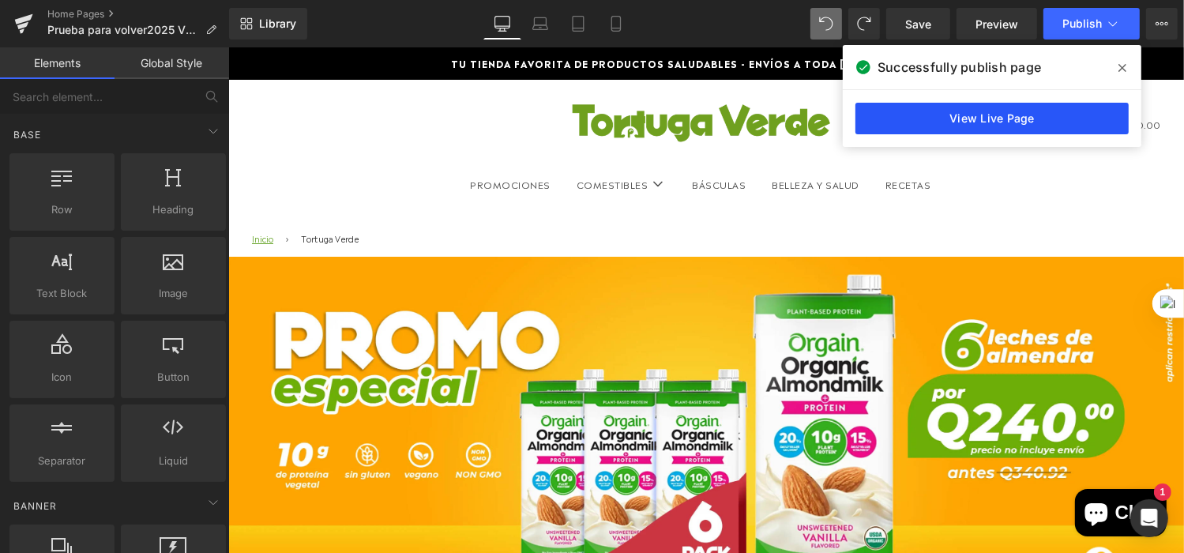
click at [1036, 119] on link "View Live Page" at bounding box center [992, 119] width 273 height 32
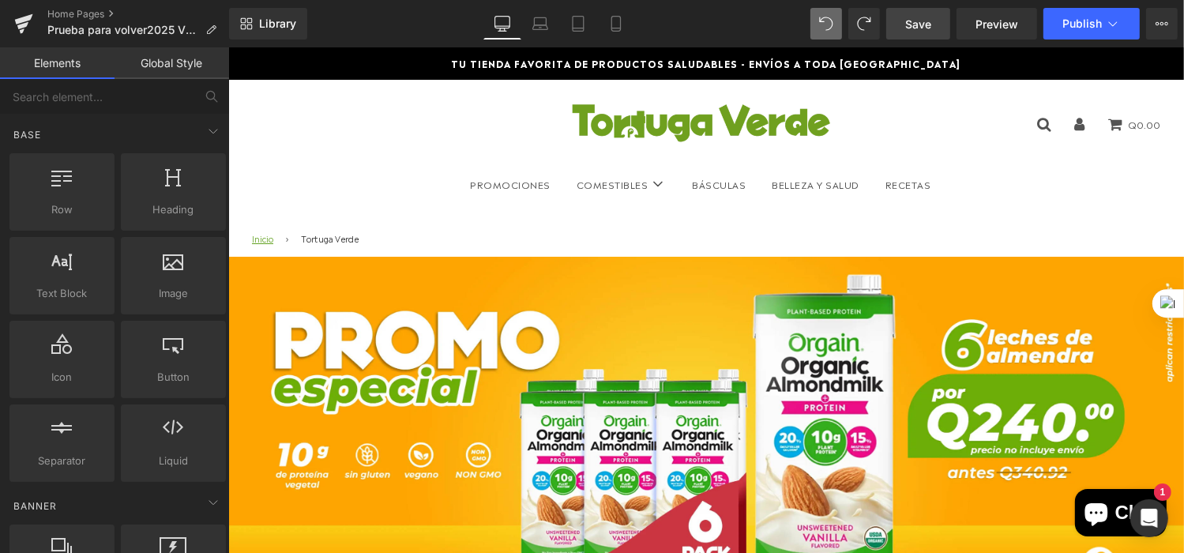
click at [917, 21] on span "Save" at bounding box center [919, 24] width 26 height 17
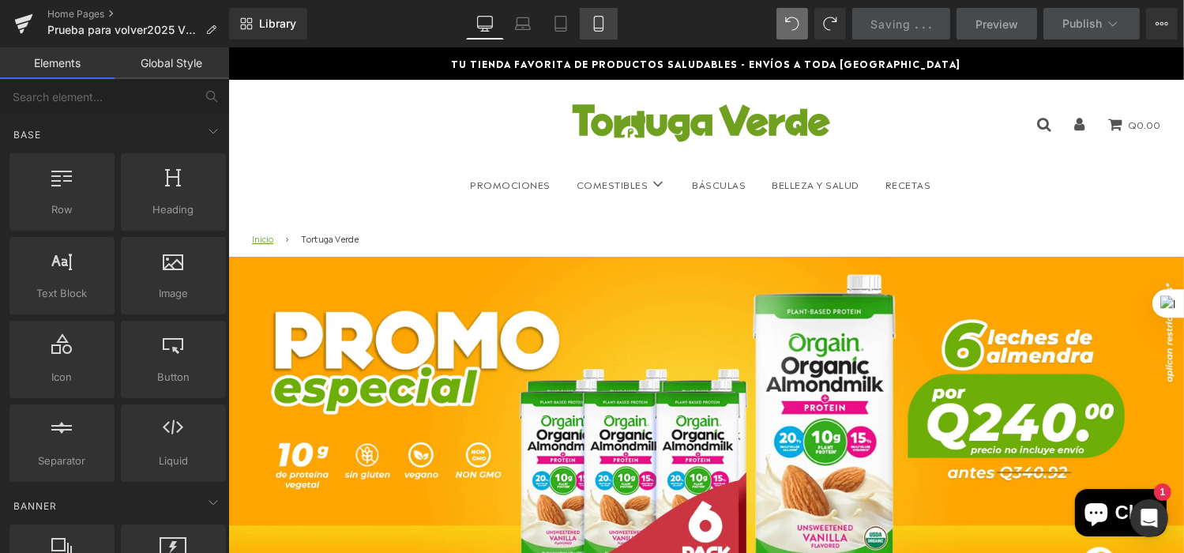
click at [599, 24] on icon at bounding box center [599, 24] width 16 height 16
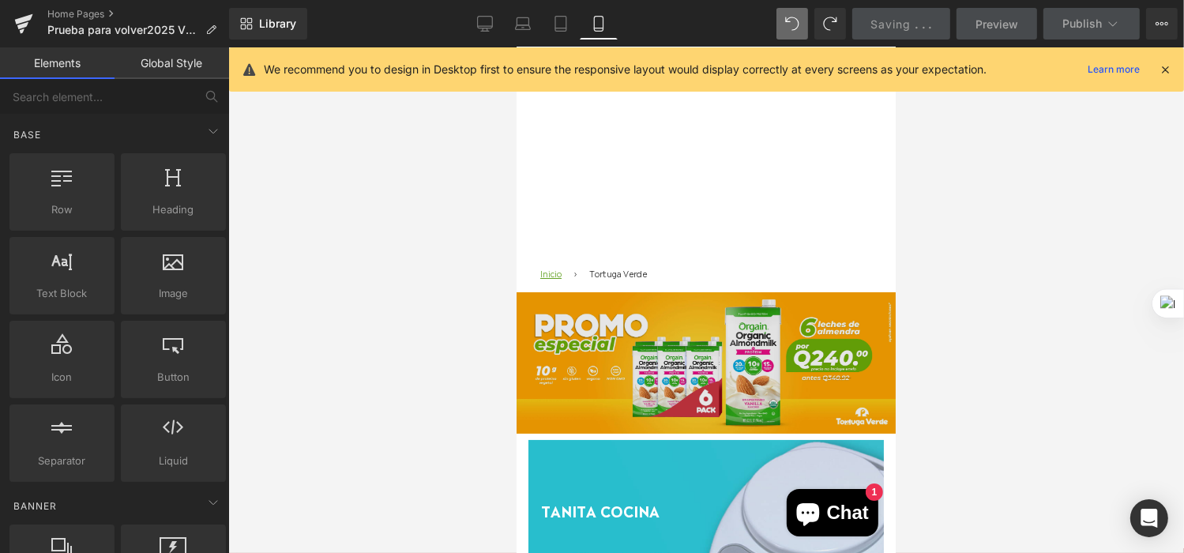
scroll to position [14, 0]
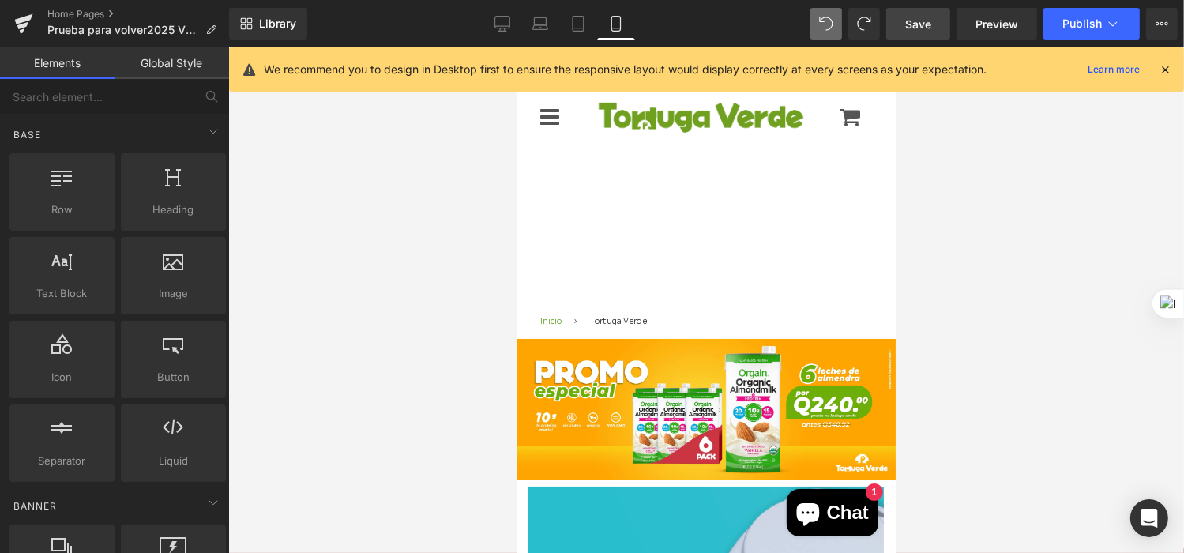
click at [570, 127] on div "Menú" at bounding box center [567, 116] width 54 height 22
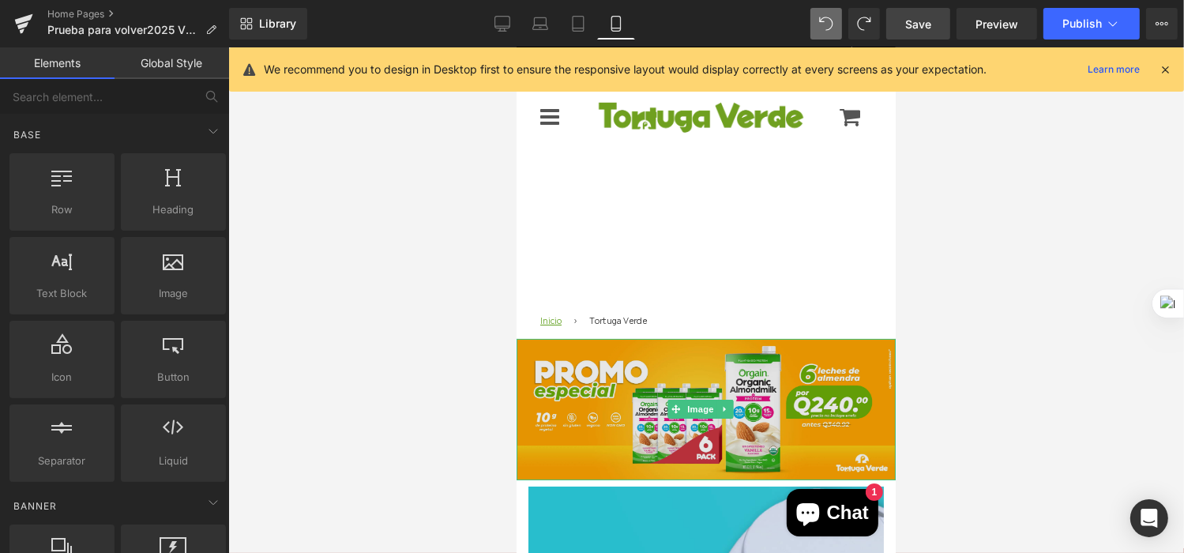
click at [604, 436] on img at bounding box center [705, 408] width 379 height 141
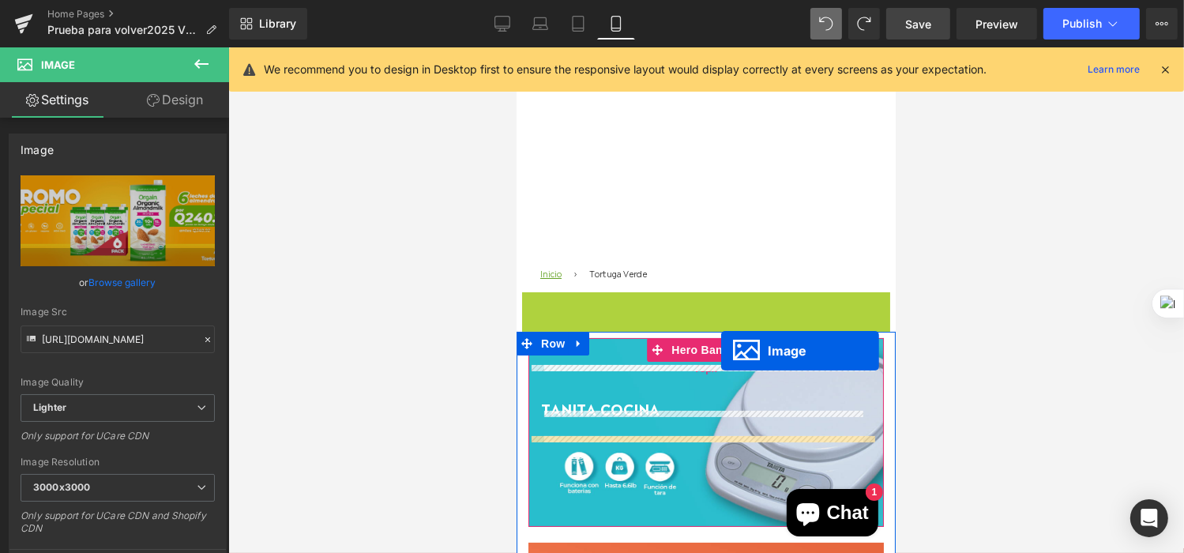
scroll to position [92, 0]
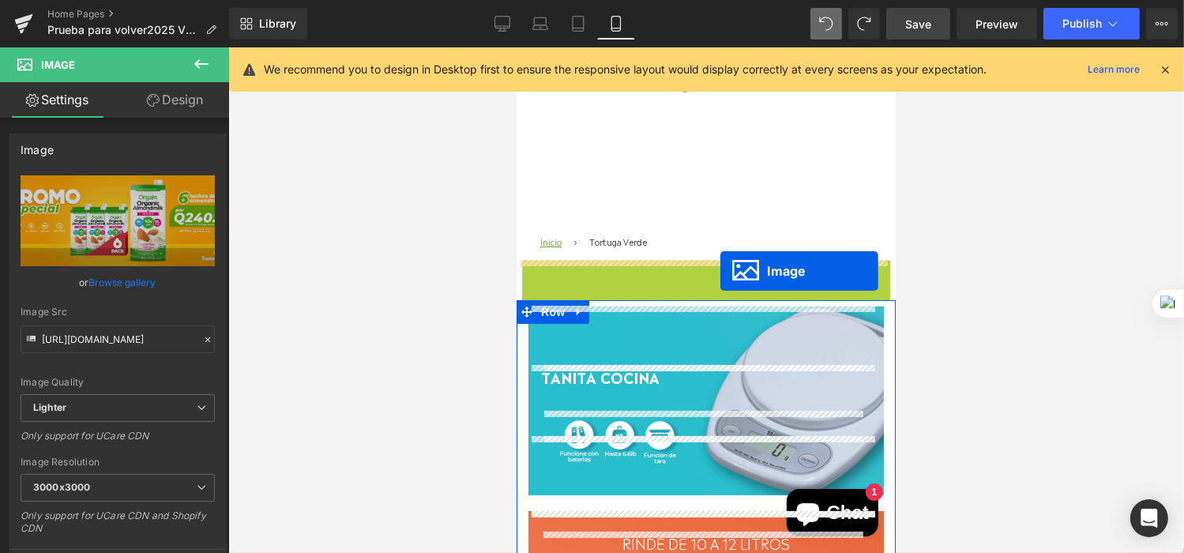
drag, startPoint x: 674, startPoint y: 405, endPoint x: 720, endPoint y: 269, distance: 142.7
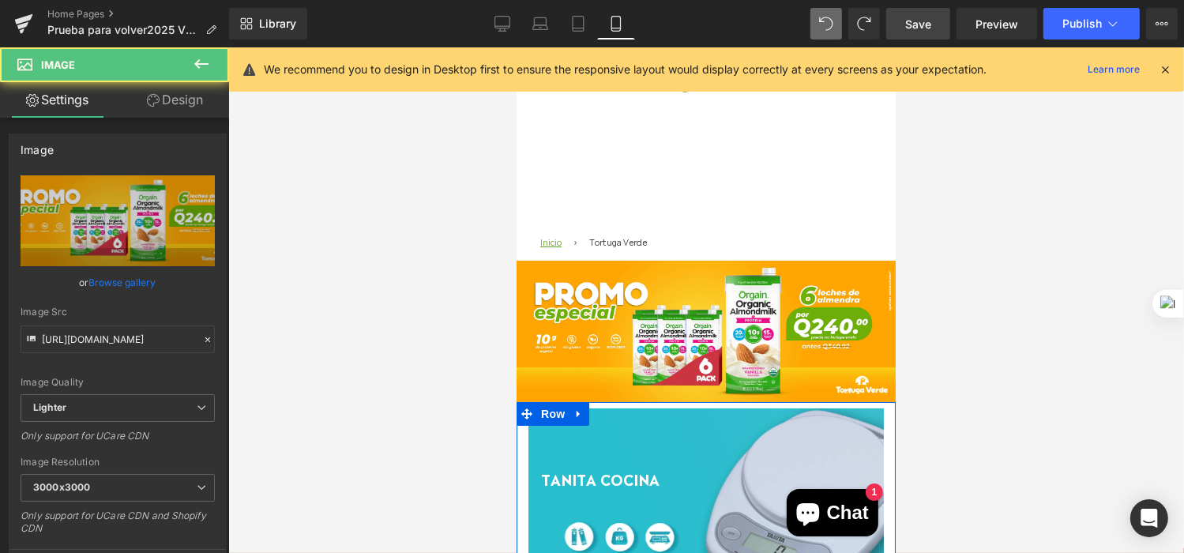
click at [995, 370] on div at bounding box center [706, 300] width 956 height 506
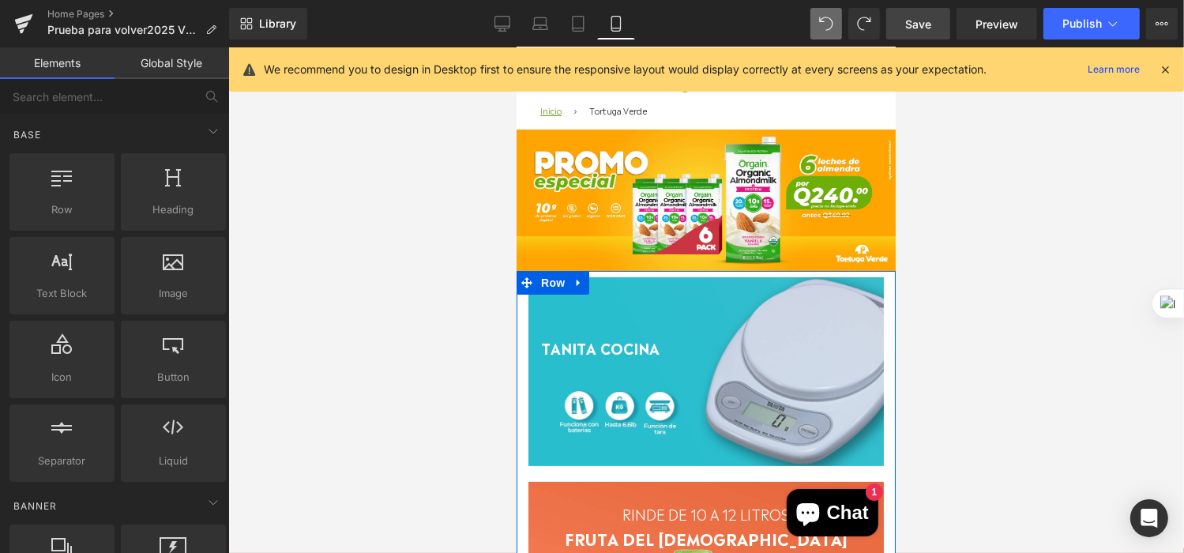
scroll to position [250, 0]
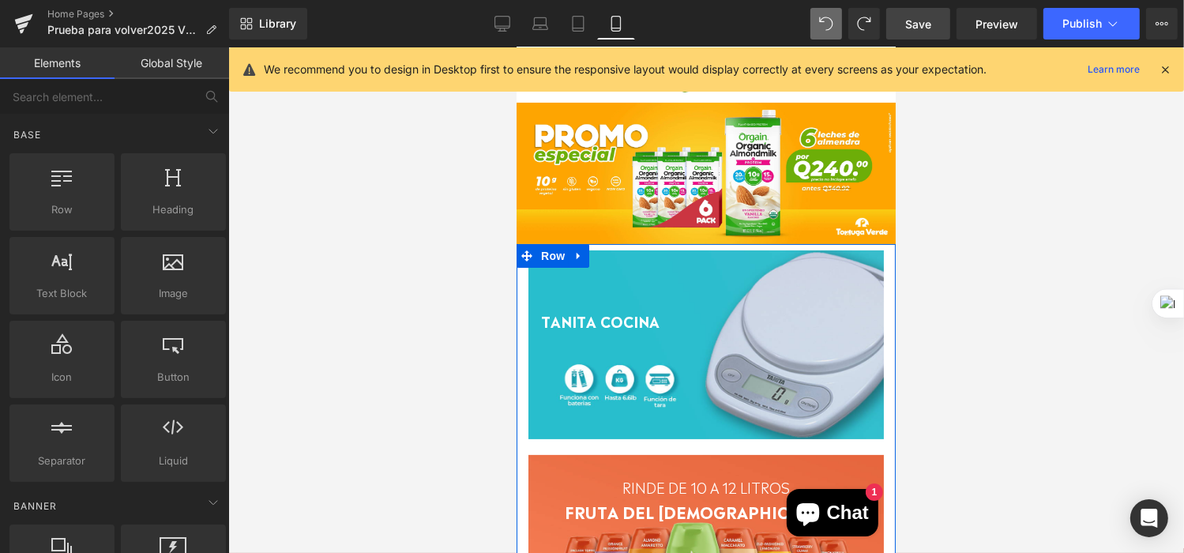
click at [791, 346] on div "TANITA COCINA Text Block" at bounding box center [705, 332] width 331 height 46
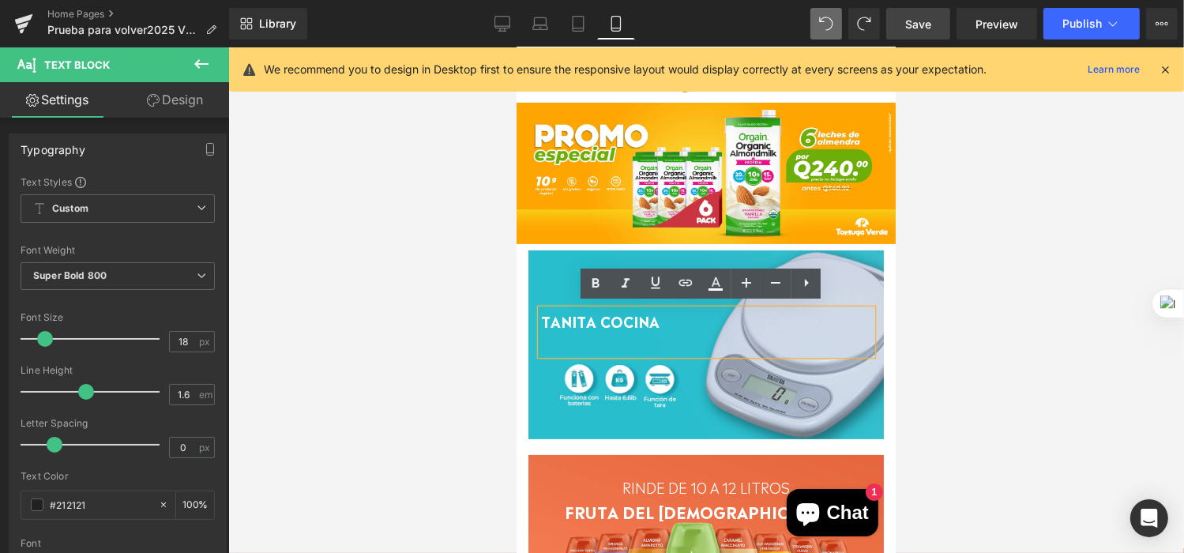
click at [573, 264] on div at bounding box center [706, 345] width 356 height 190
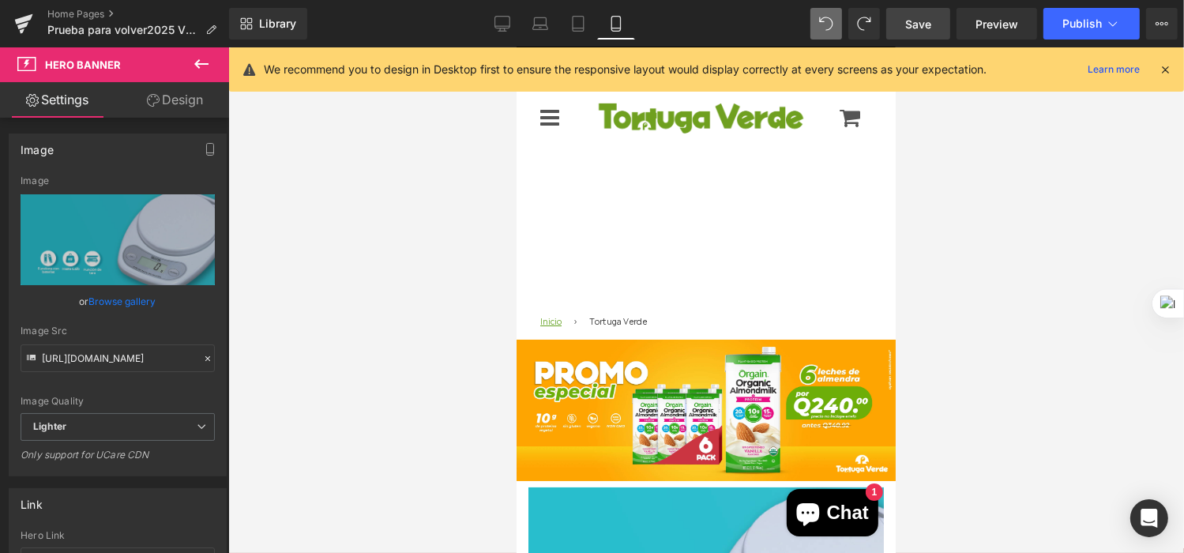
scroll to position [0, 0]
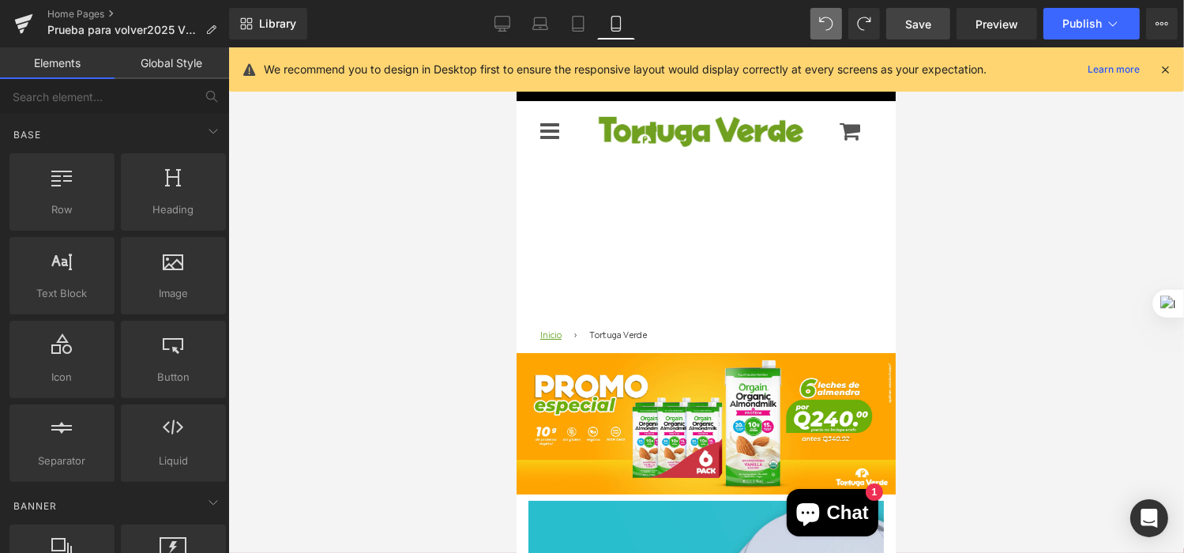
click at [778, 153] on img at bounding box center [699, 130] width 213 height 44
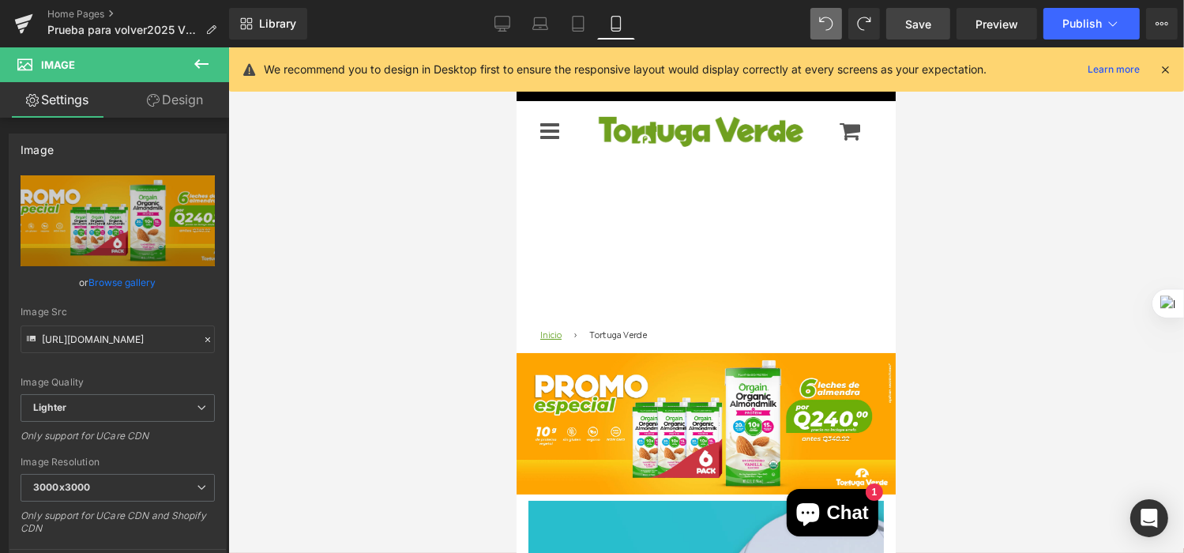
click at [925, 283] on div at bounding box center [706, 300] width 956 height 506
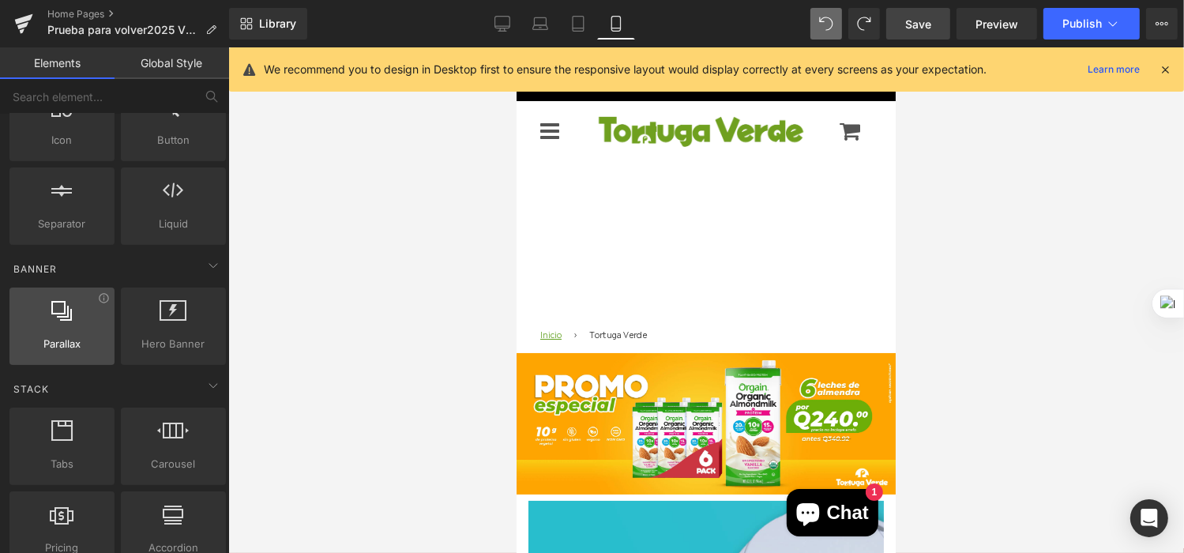
scroll to position [316, 0]
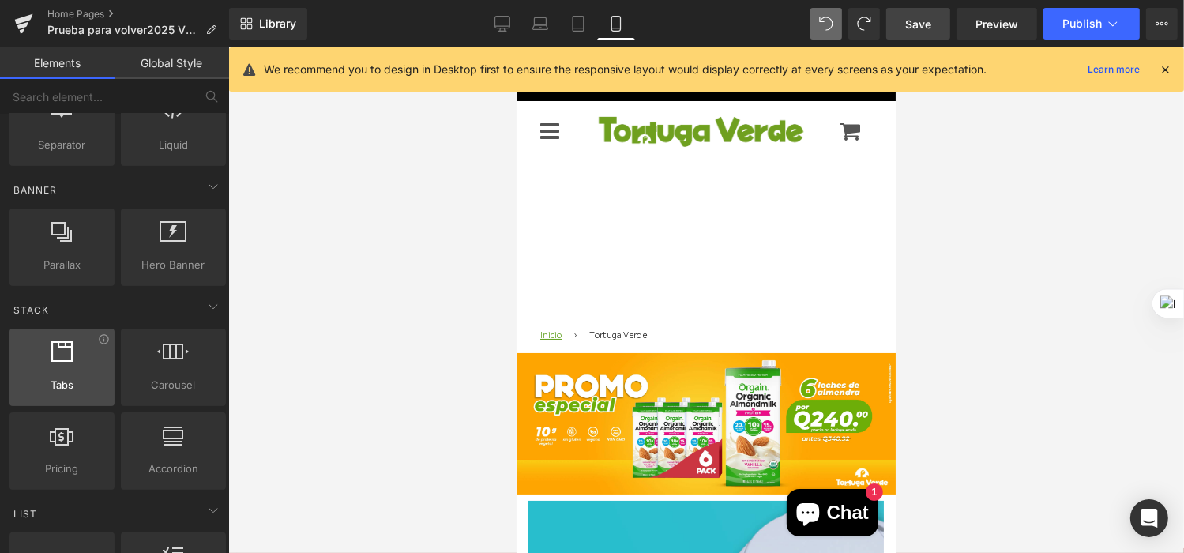
click at [104, 381] on span "Tabs" at bounding box center [62, 385] width 96 height 17
click at [516, 47] on div "Q0.00" at bounding box center [516, 47] width 0 height 0
click at [516, 47] on link "PROMOCIONES" at bounding box center [516, 47] width 0 height 0
click at [580, 17] on icon at bounding box center [578, 24] width 11 height 15
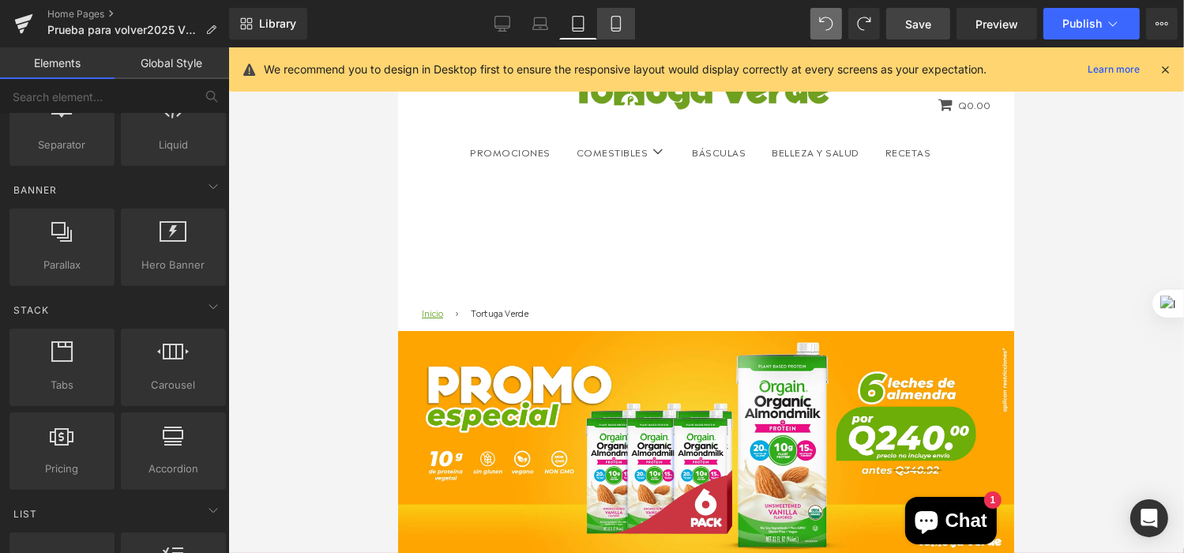
scroll to position [284, 0]
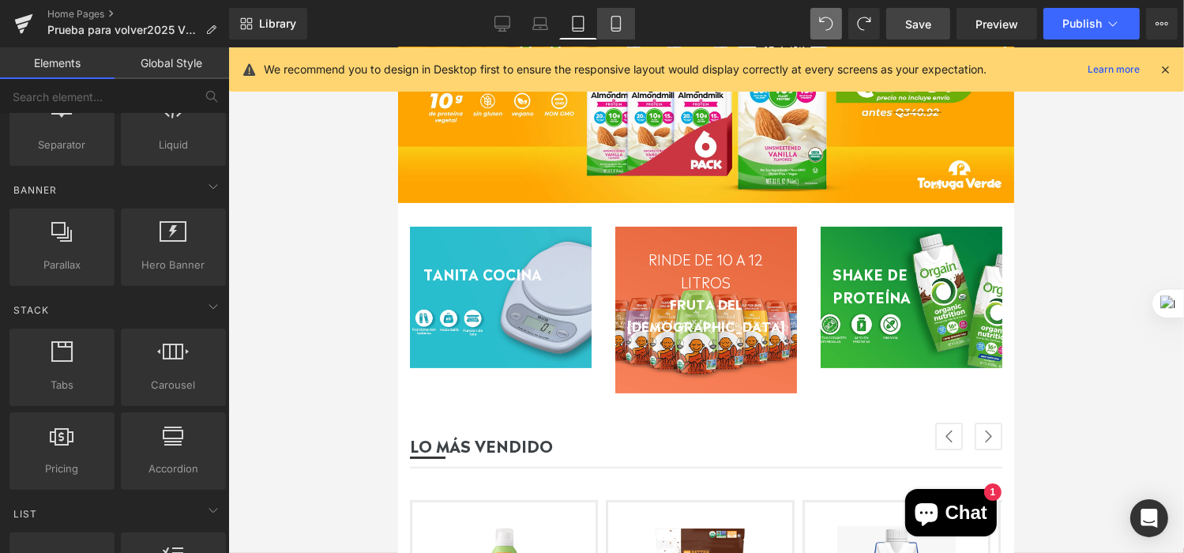
click at [617, 19] on icon at bounding box center [616, 24] width 16 height 16
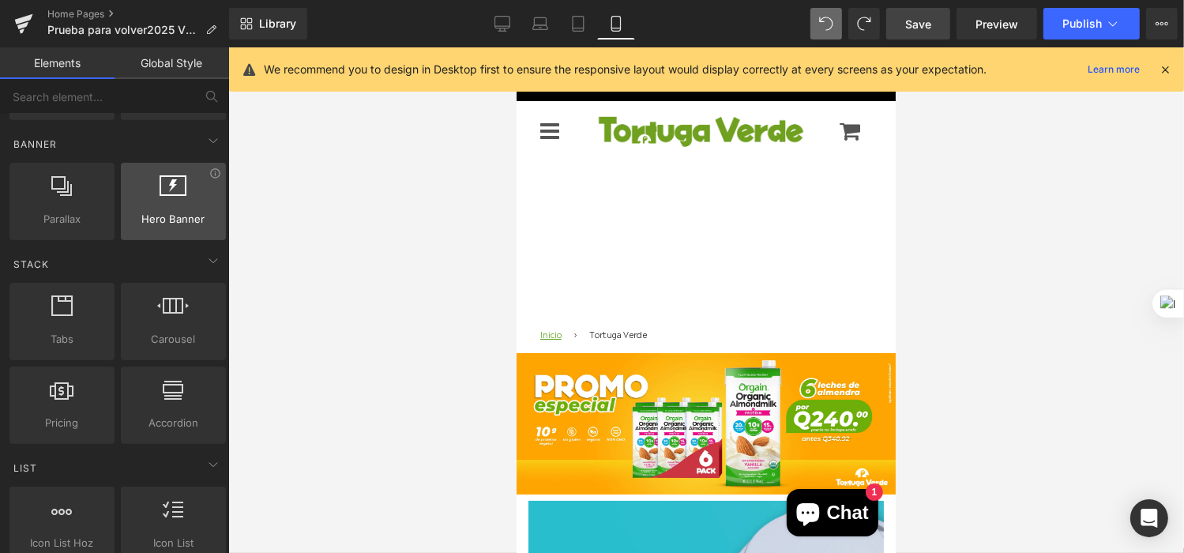
scroll to position [395, 0]
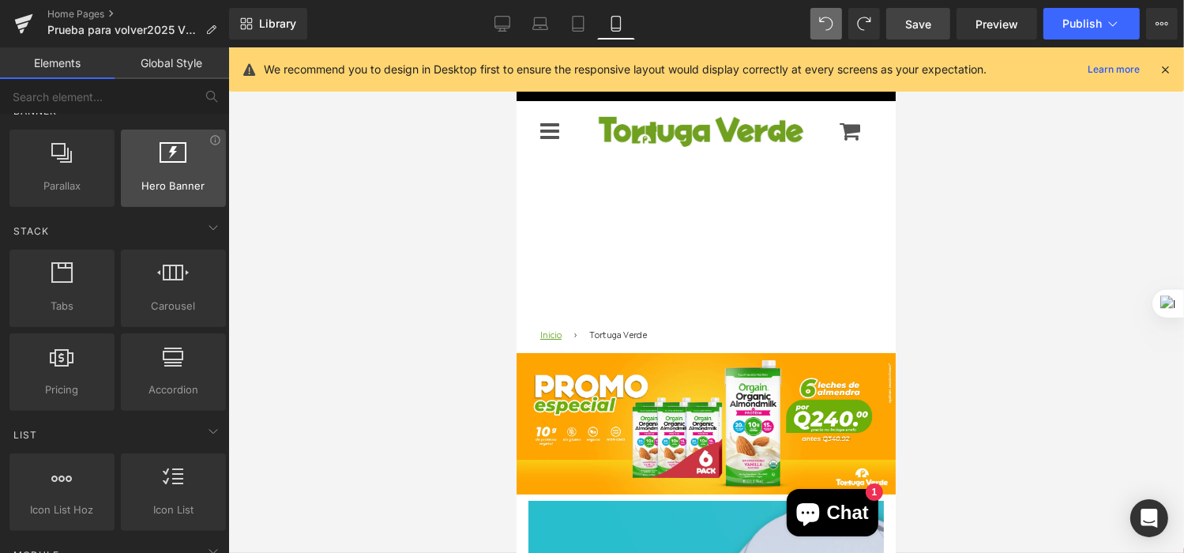
click at [168, 166] on div at bounding box center [174, 160] width 96 height 36
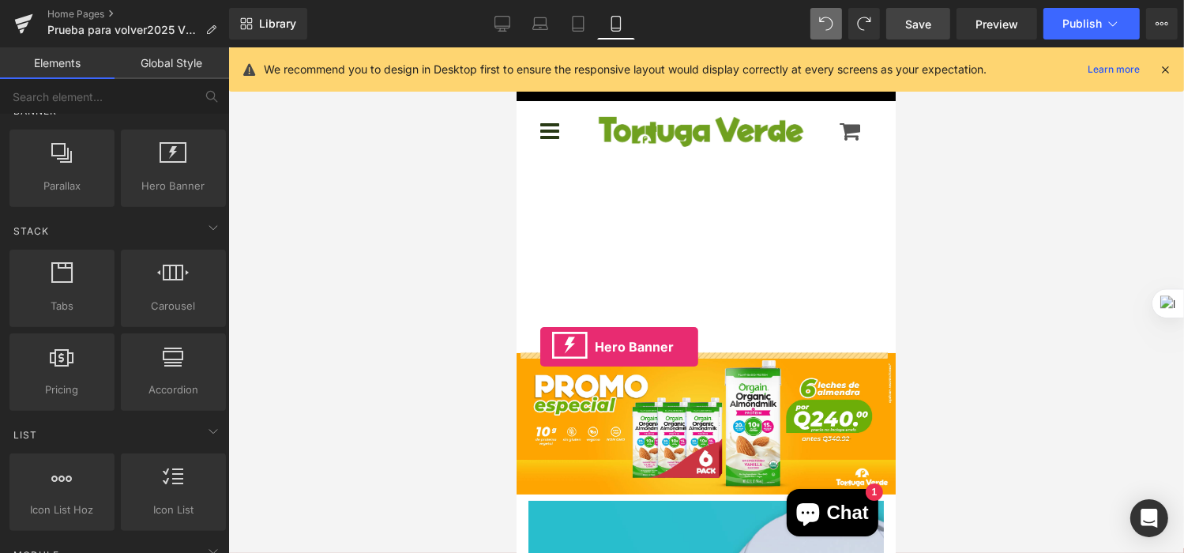
drag, startPoint x: 706, startPoint y: 223, endPoint x: 540, endPoint y: 346, distance: 206.7
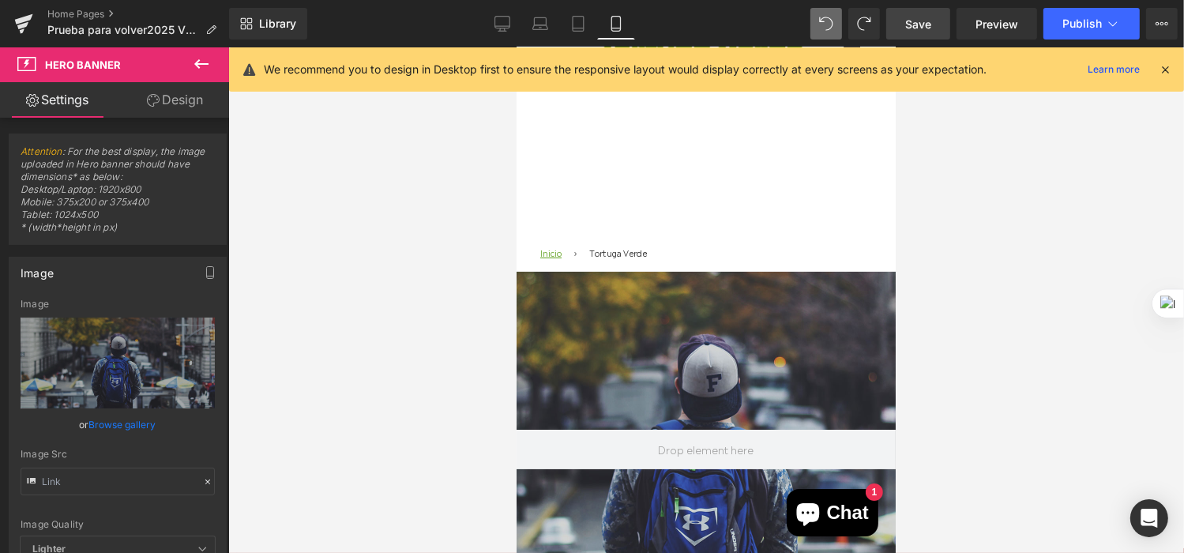
scroll to position [79, 0]
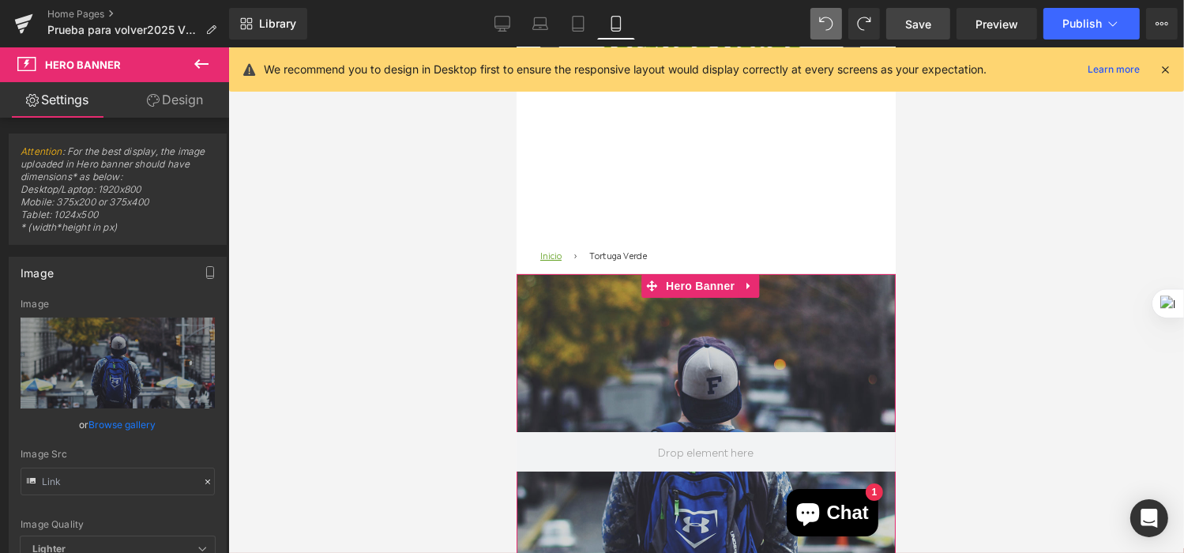
click at [737, 367] on div at bounding box center [705, 451] width 379 height 356
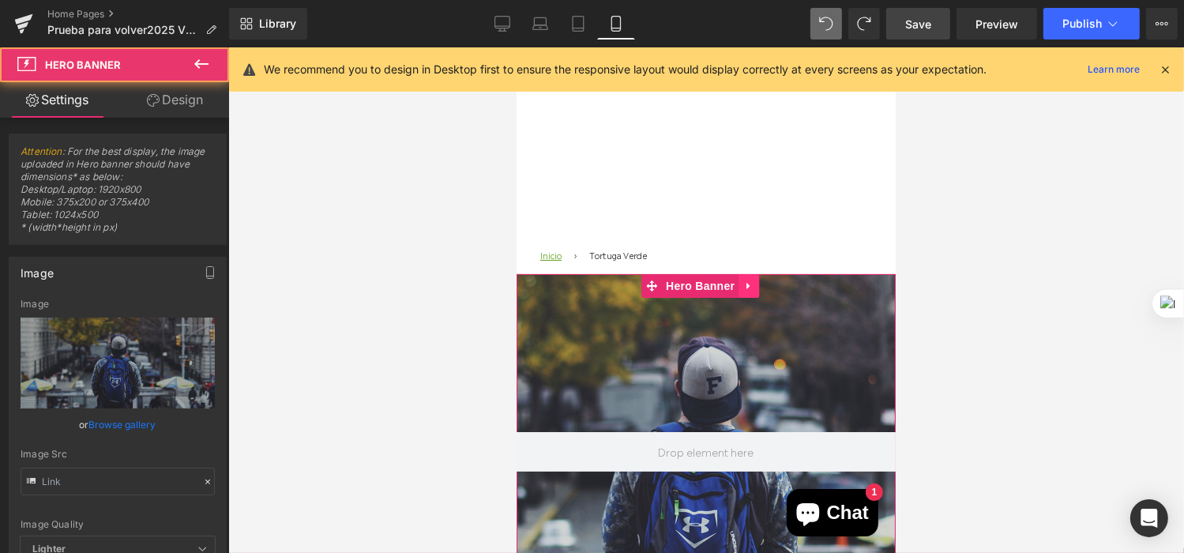
click at [739, 284] on link at bounding box center [748, 285] width 21 height 24
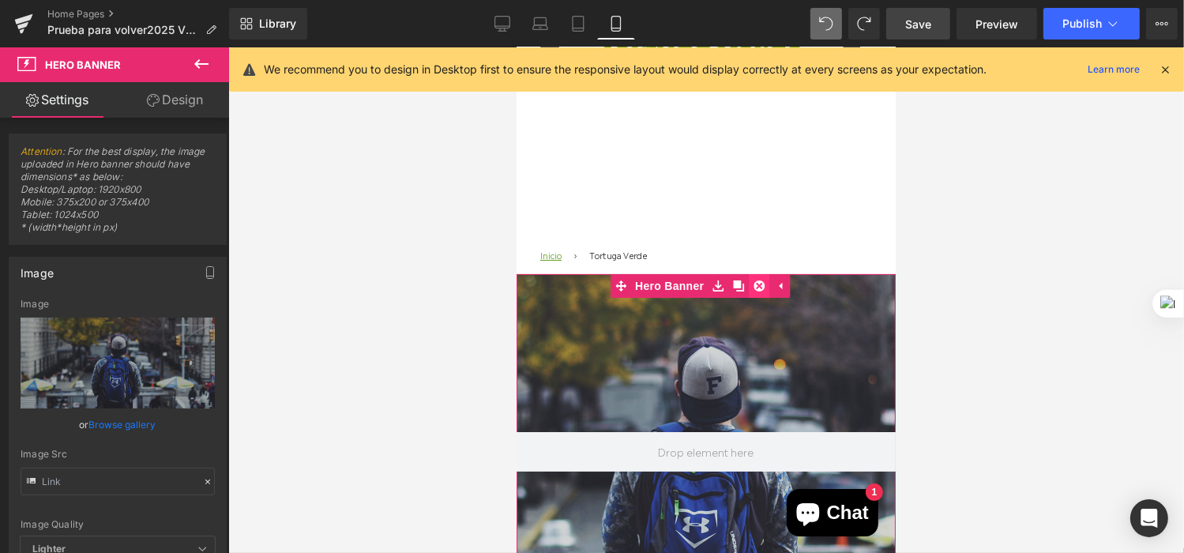
click at [753, 281] on icon at bounding box center [758, 285] width 11 height 12
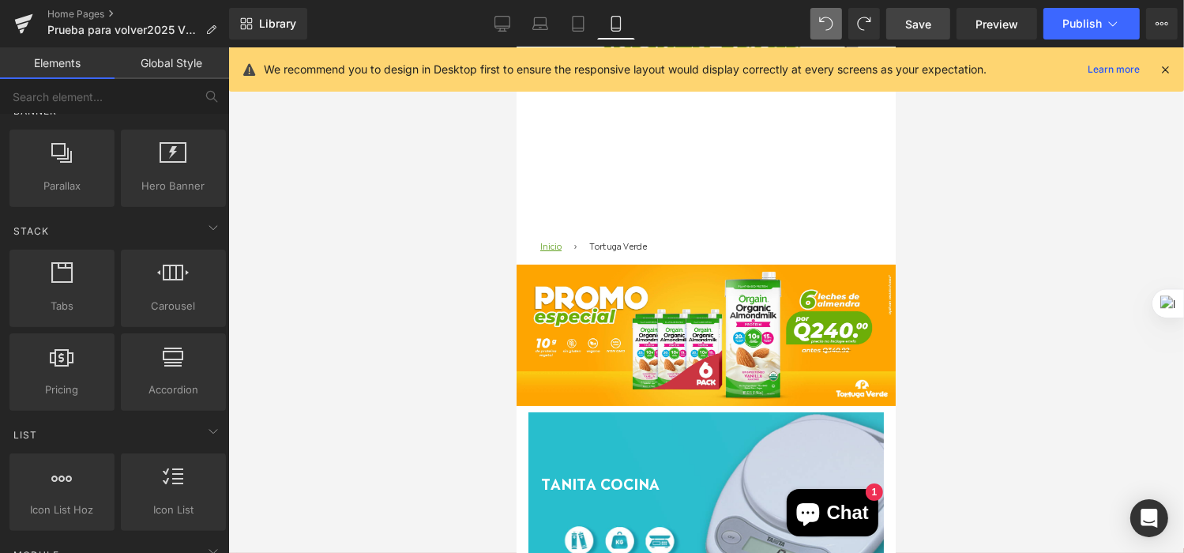
scroll to position [0, 0]
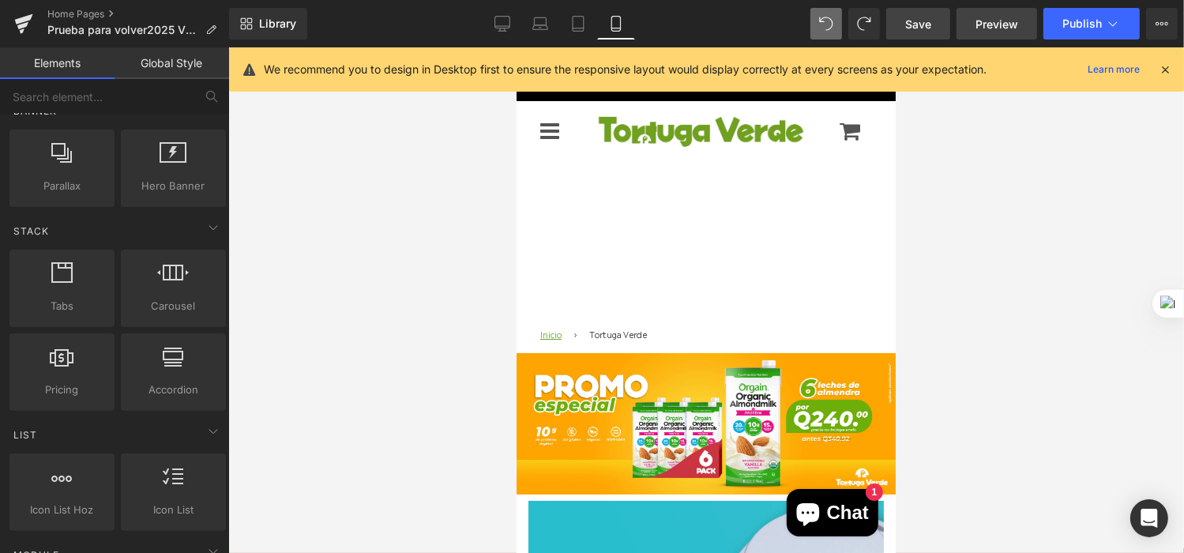
click at [984, 26] on span "Preview" at bounding box center [997, 24] width 43 height 17
click at [508, 28] on icon at bounding box center [502, 23] width 15 height 12
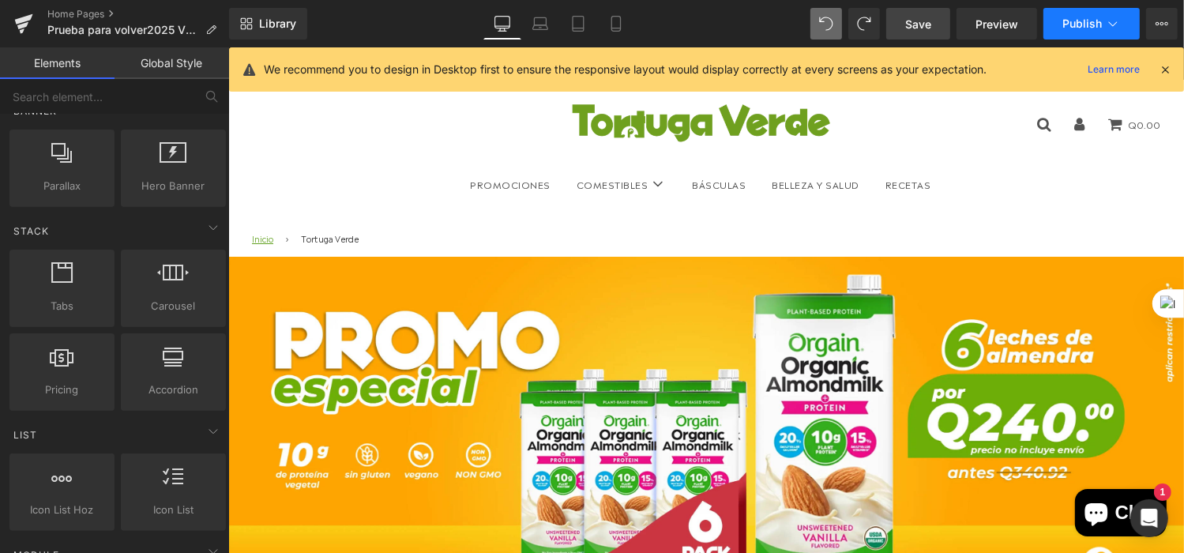
click at [1063, 27] on button "Publish" at bounding box center [1092, 24] width 96 height 32
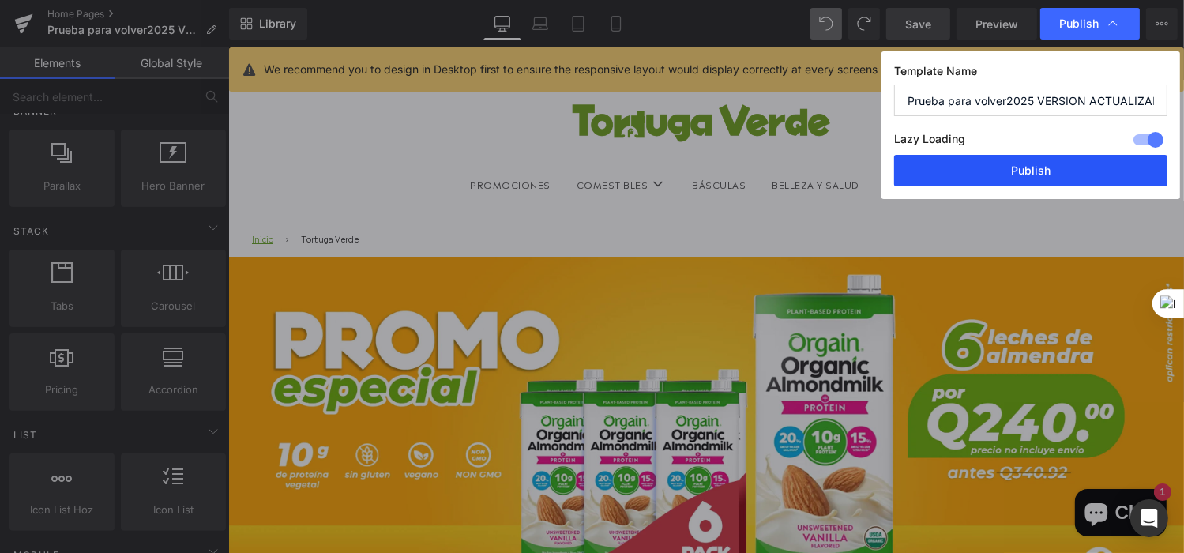
click at [1023, 168] on button "Publish" at bounding box center [1030, 171] width 273 height 32
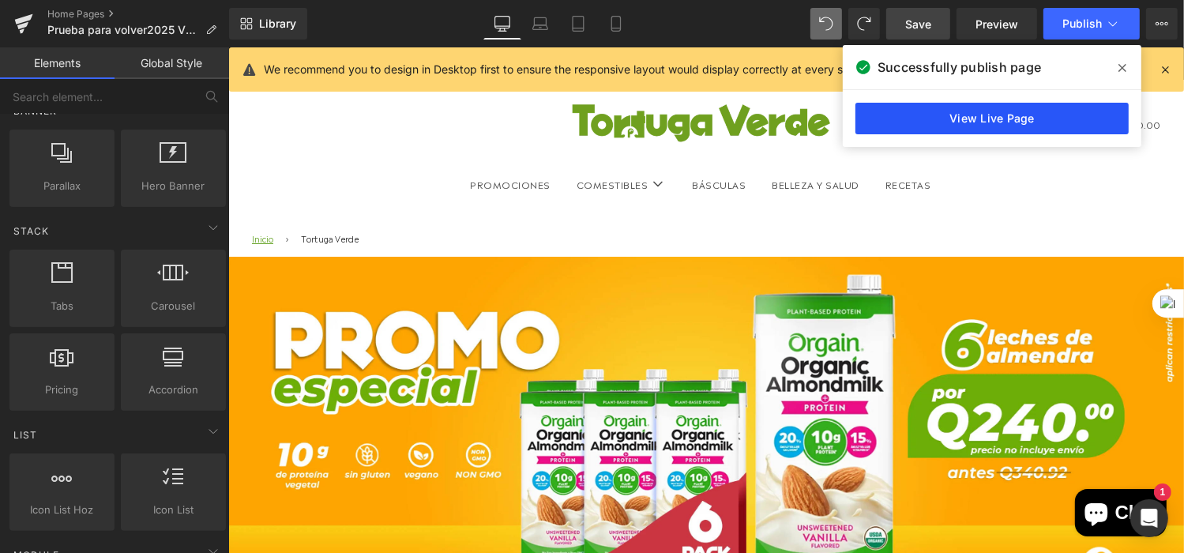
click at [978, 130] on link "View Live Page" at bounding box center [992, 119] width 273 height 32
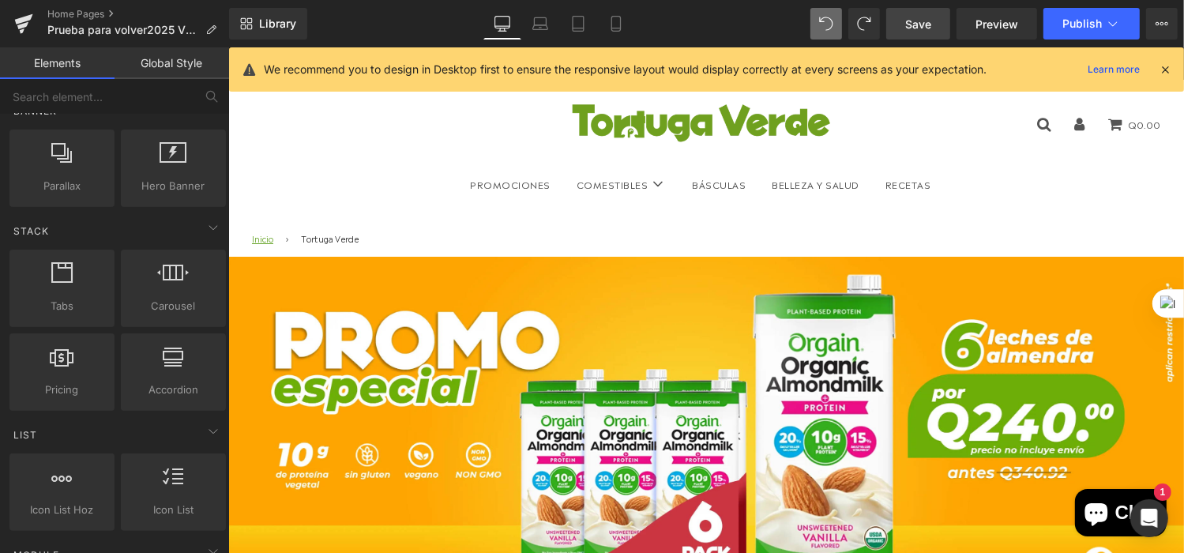
click at [155, 54] on link "Global Style" at bounding box center [172, 63] width 115 height 32
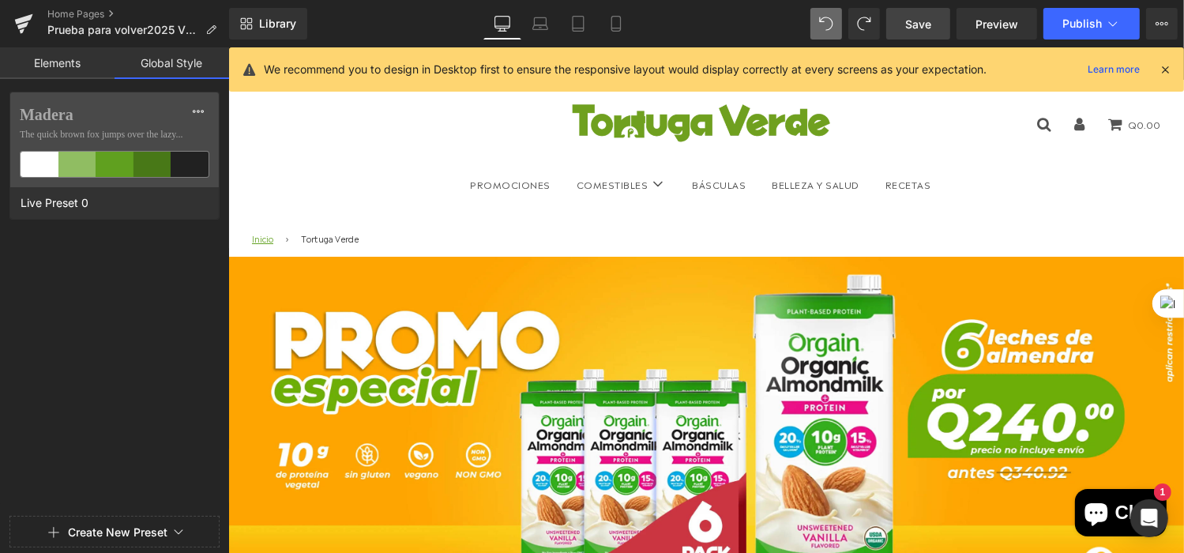
click at [63, 53] on link "Elements" at bounding box center [57, 63] width 115 height 32
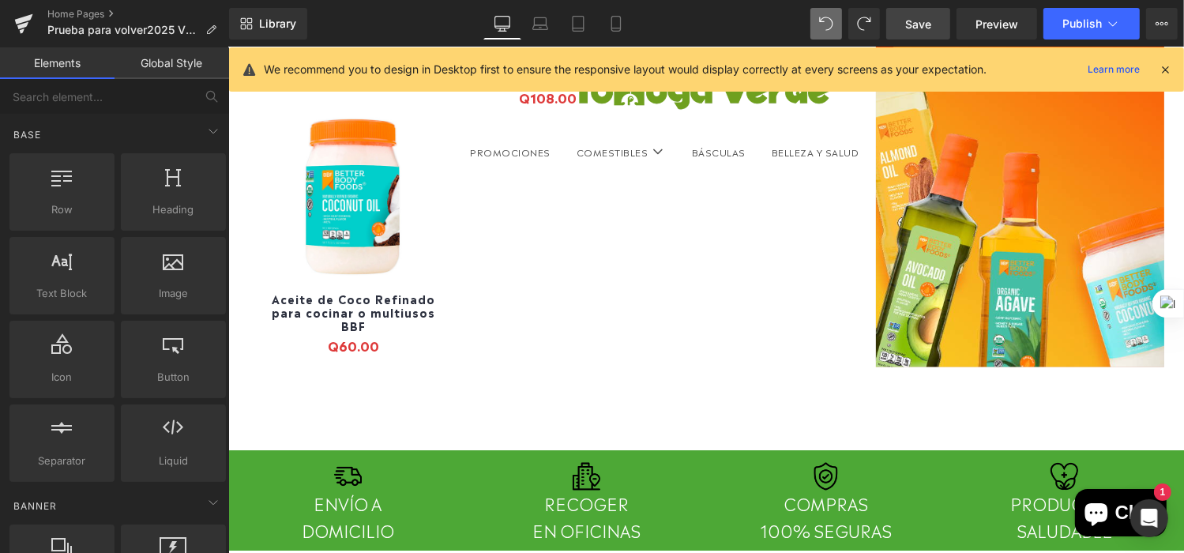
scroll to position [2608, 0]
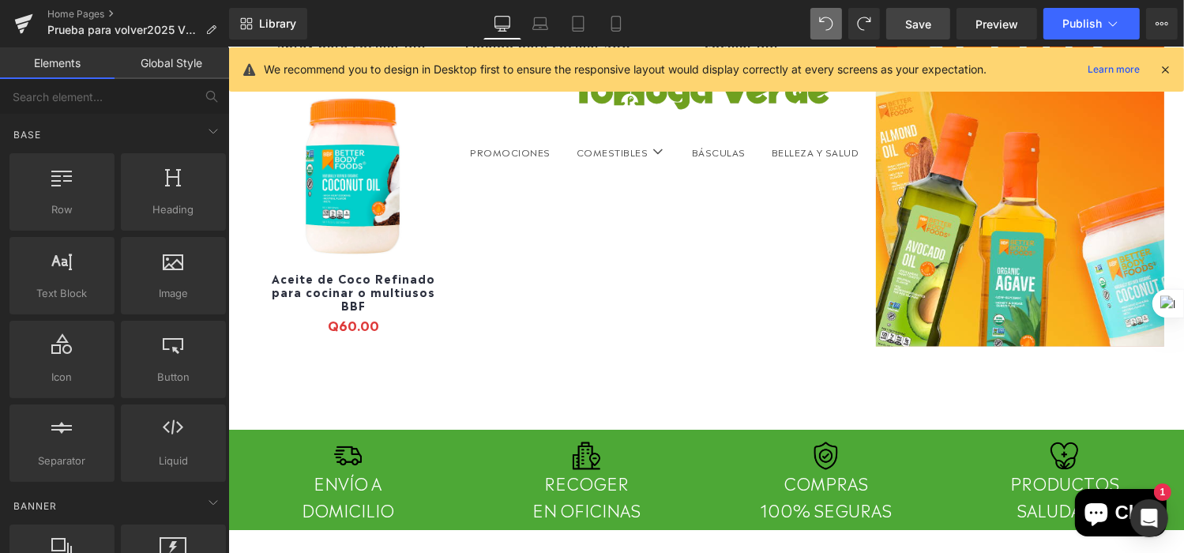
click at [454, 70] on p "We recommend you to design in Desktop first to ensure the responsive layout wou…" at bounding box center [625, 69] width 723 height 17
click at [512, 23] on link "Desktop" at bounding box center [503, 24] width 38 height 32
click at [547, 27] on icon at bounding box center [541, 24] width 16 height 16
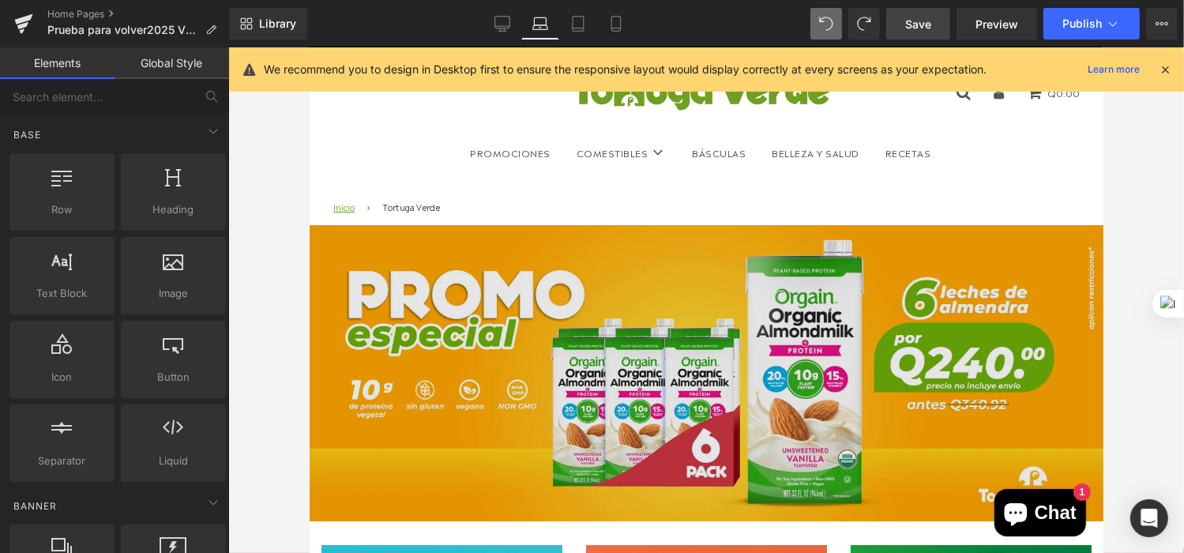
scroll to position [0, 0]
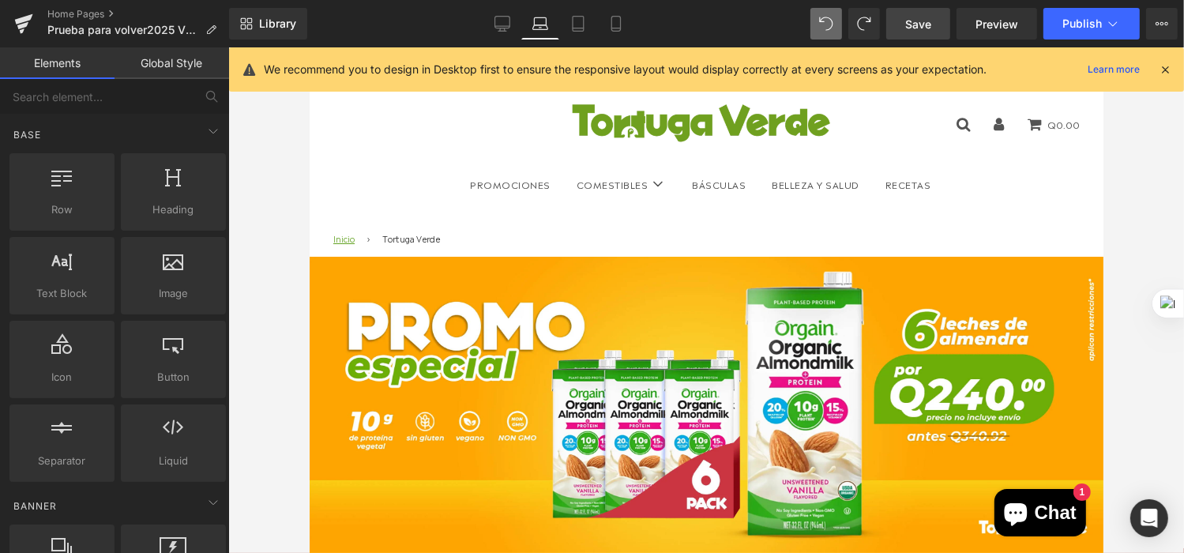
click at [247, 40] on div "Library Laptop Desktop Laptop Tablet Mobile Save Preview Publish Scheduled View…" at bounding box center [706, 23] width 955 height 47
click at [251, 32] on link "Library" at bounding box center [268, 24] width 78 height 32
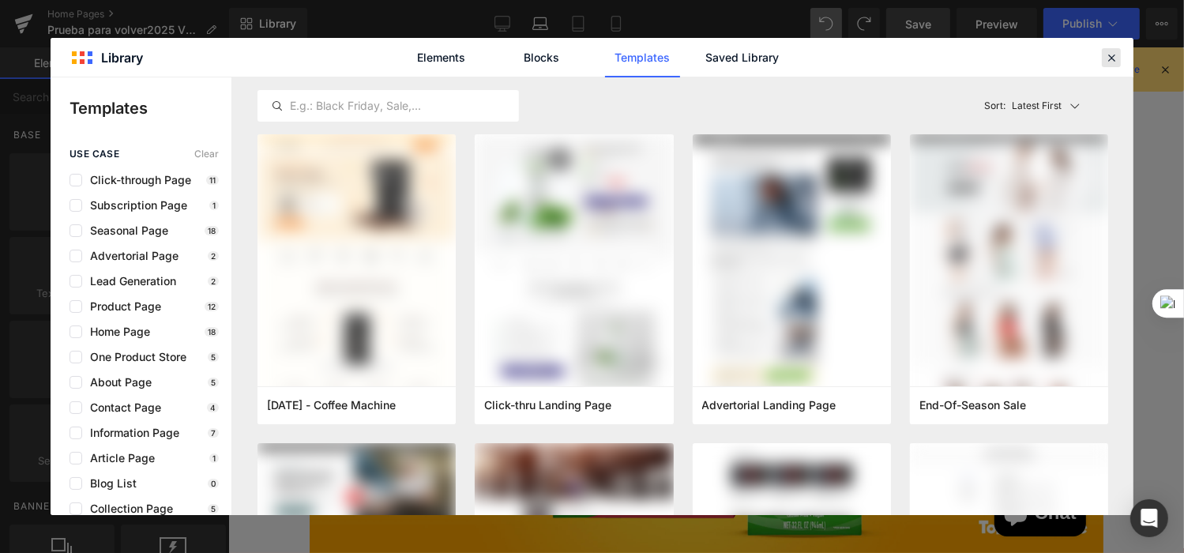
click at [1112, 62] on icon at bounding box center [1112, 58] width 14 height 14
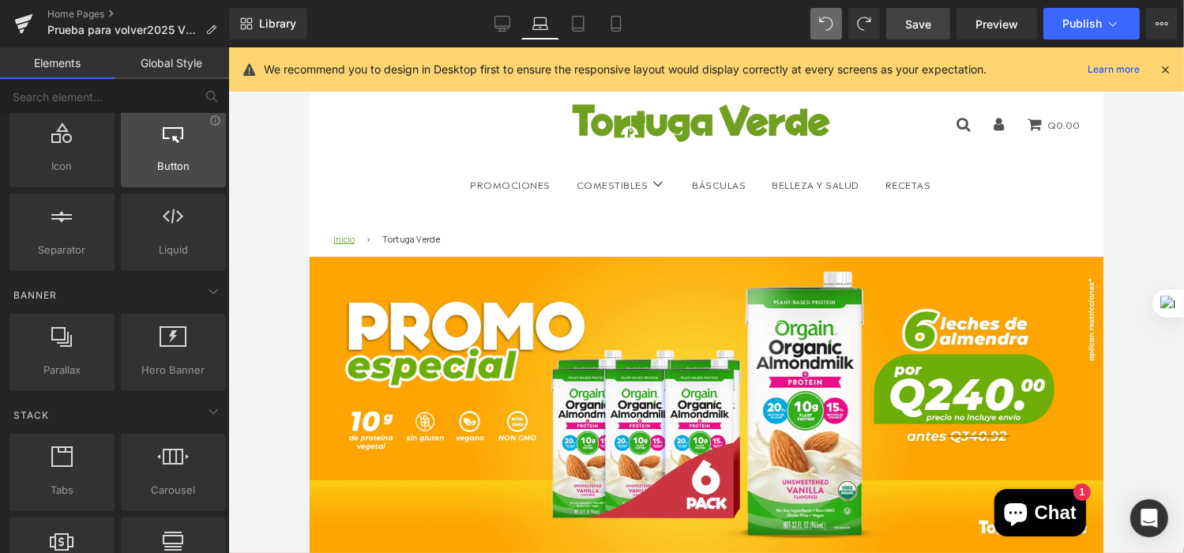
scroll to position [213, 0]
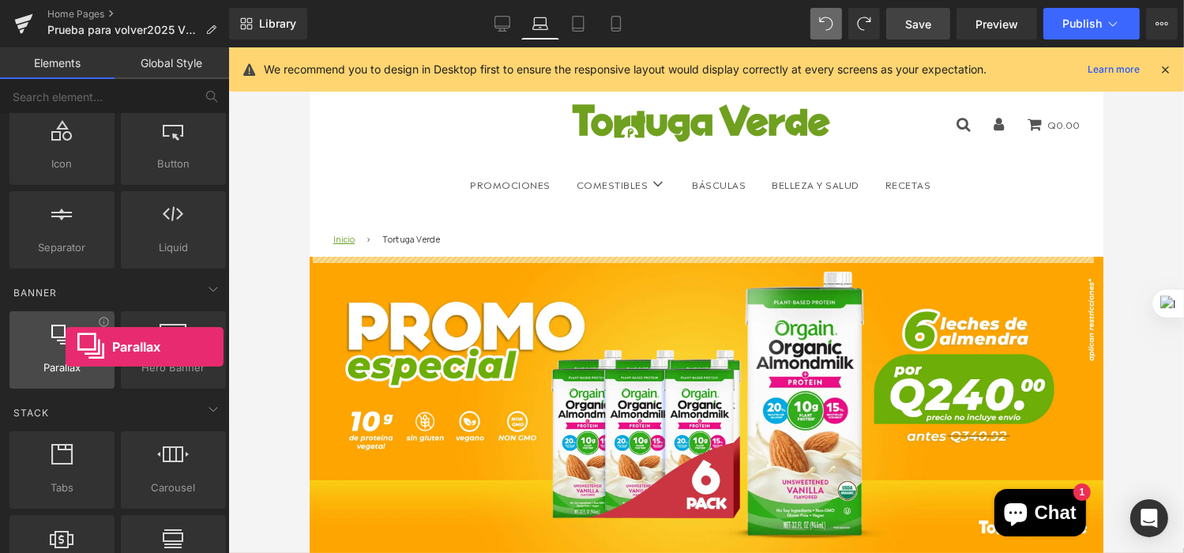
click at [66, 347] on div at bounding box center [62, 342] width 96 height 36
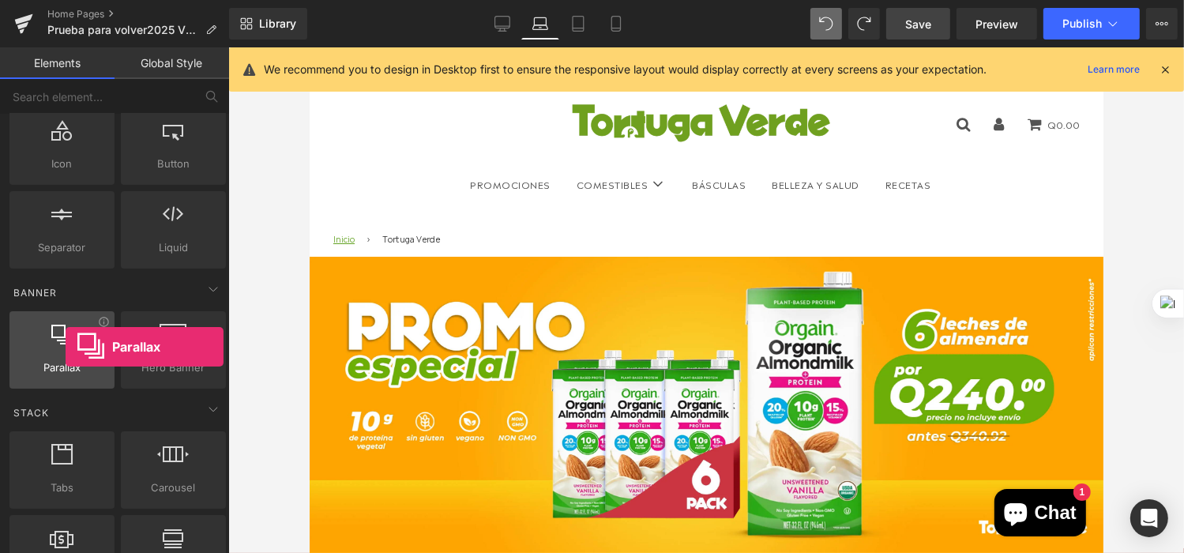
click at [66, 347] on div at bounding box center [62, 342] width 96 height 36
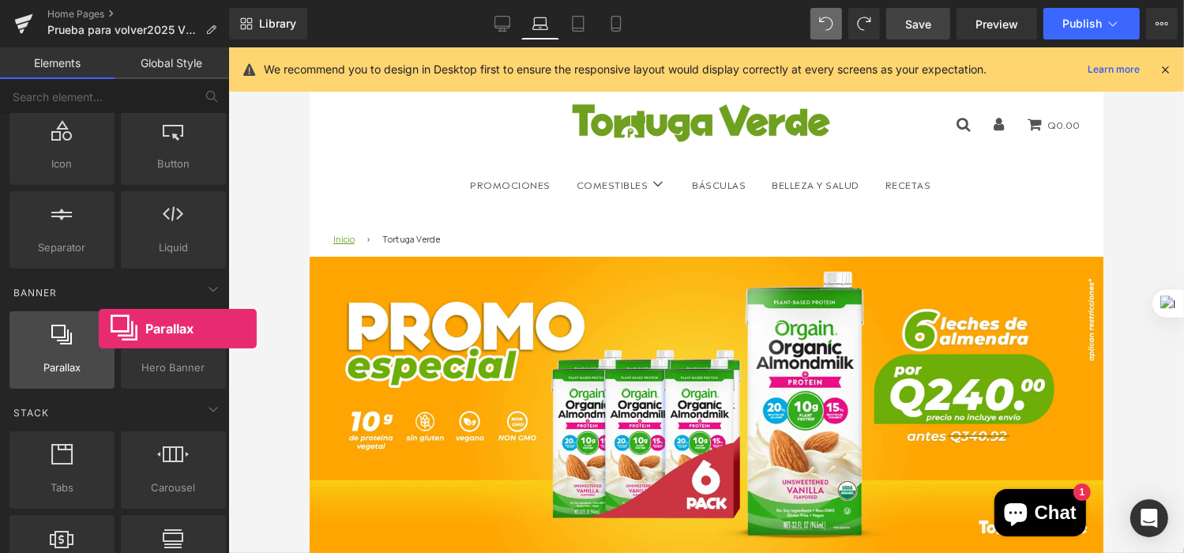
click at [99, 329] on div at bounding box center [62, 342] width 96 height 36
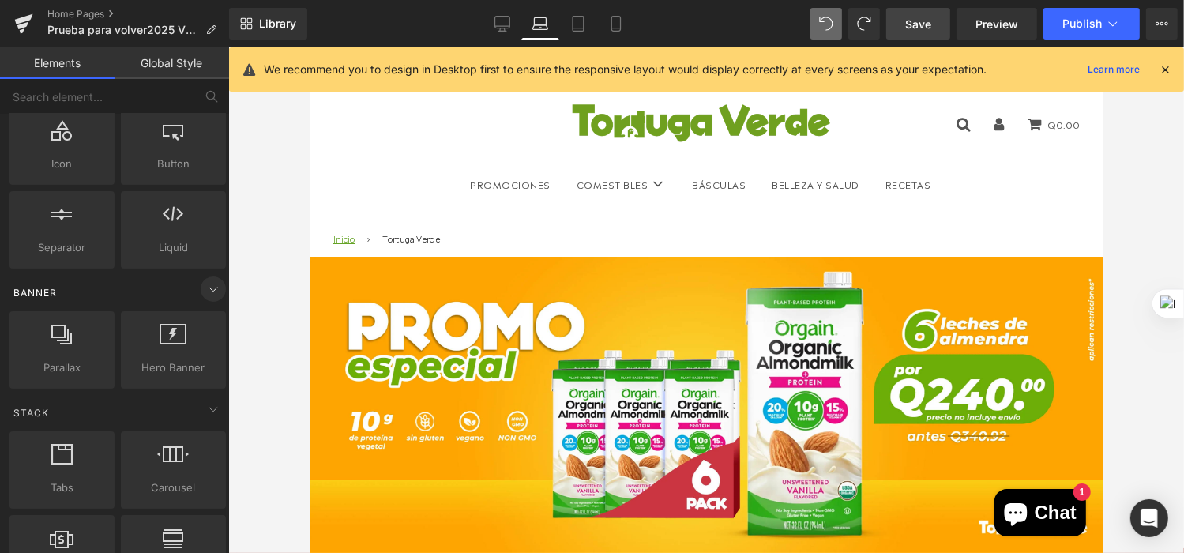
click at [209, 288] on icon at bounding box center [213, 290] width 8 height 4
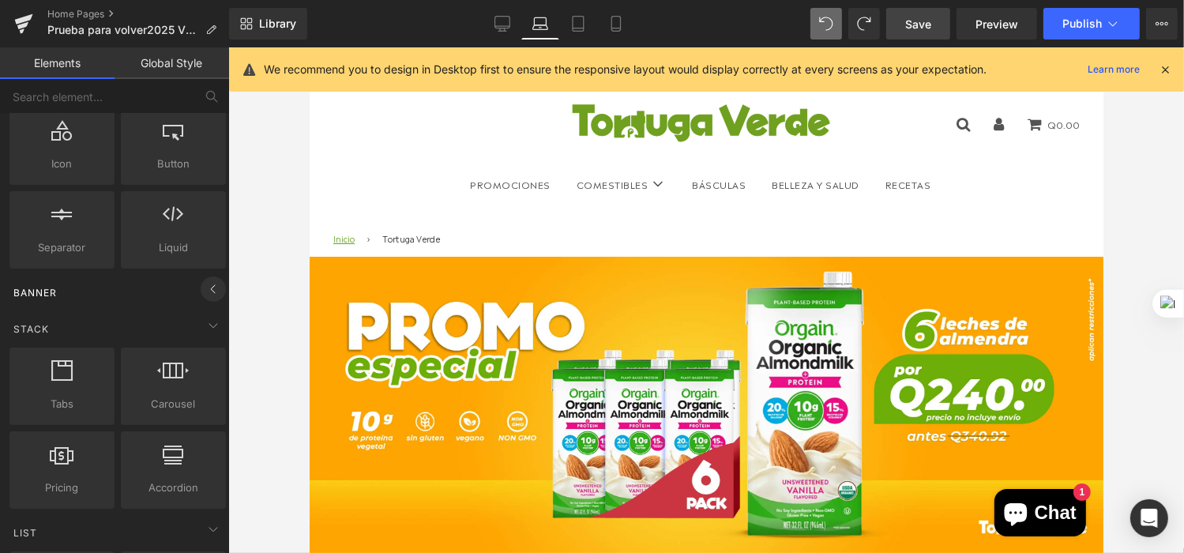
click at [211, 288] on icon at bounding box center [213, 289] width 4 height 8
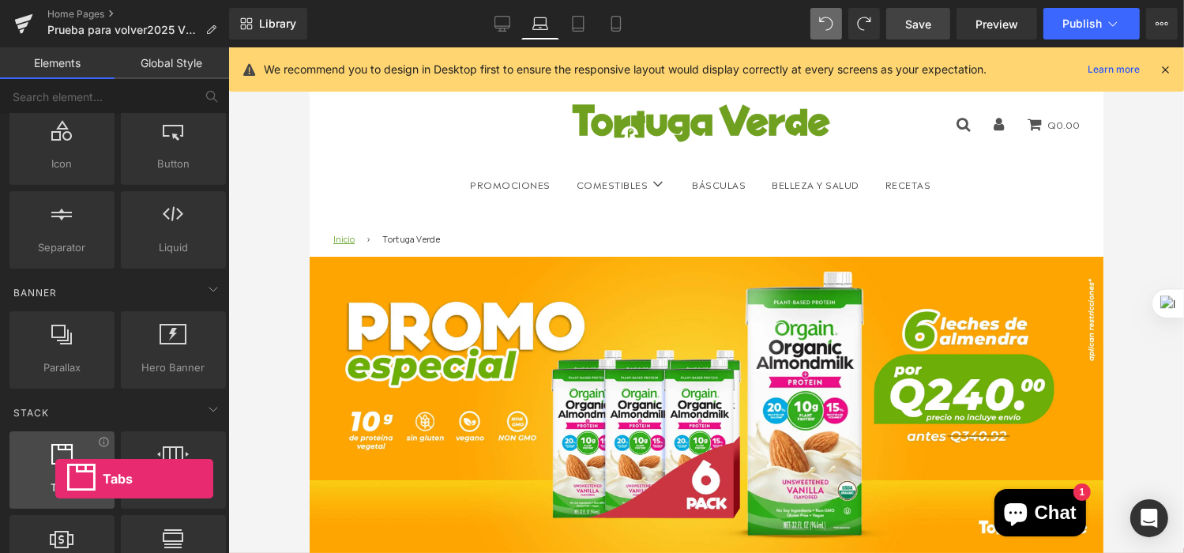
click at [55, 480] on span "Tabs" at bounding box center [62, 488] width 96 height 17
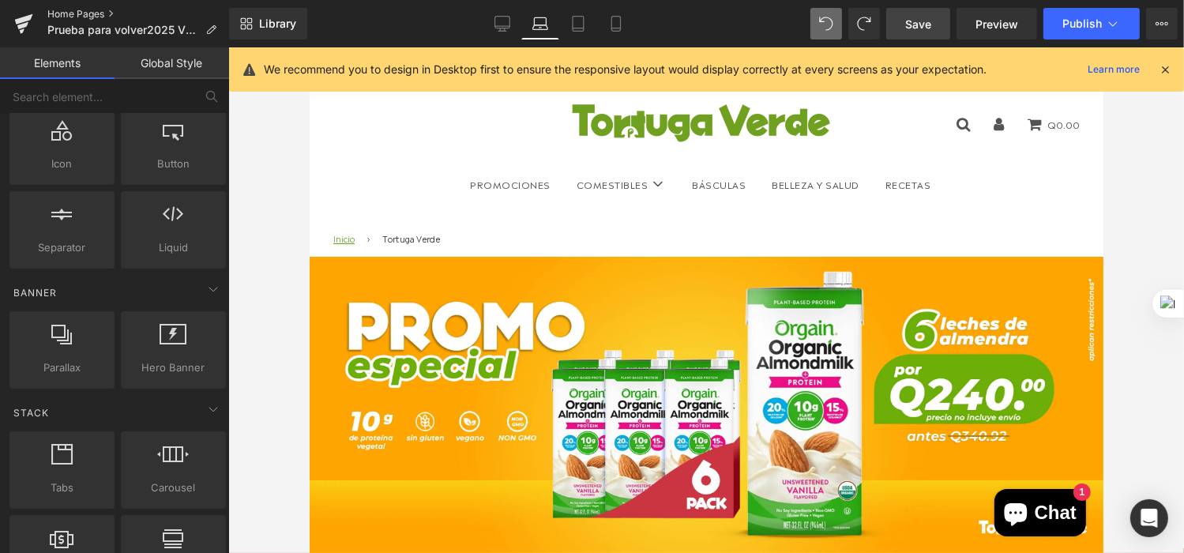
click at [78, 8] on link "Home Pages" at bounding box center [138, 14] width 182 height 13
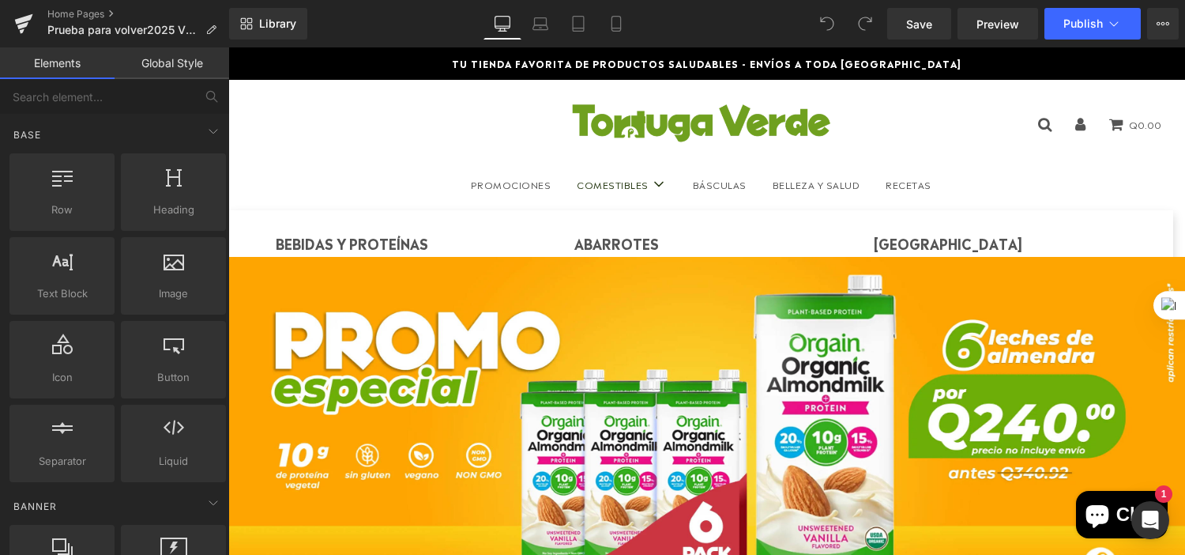
click at [612, 186] on span "Comestibles" at bounding box center [613, 183] width 72 height 9
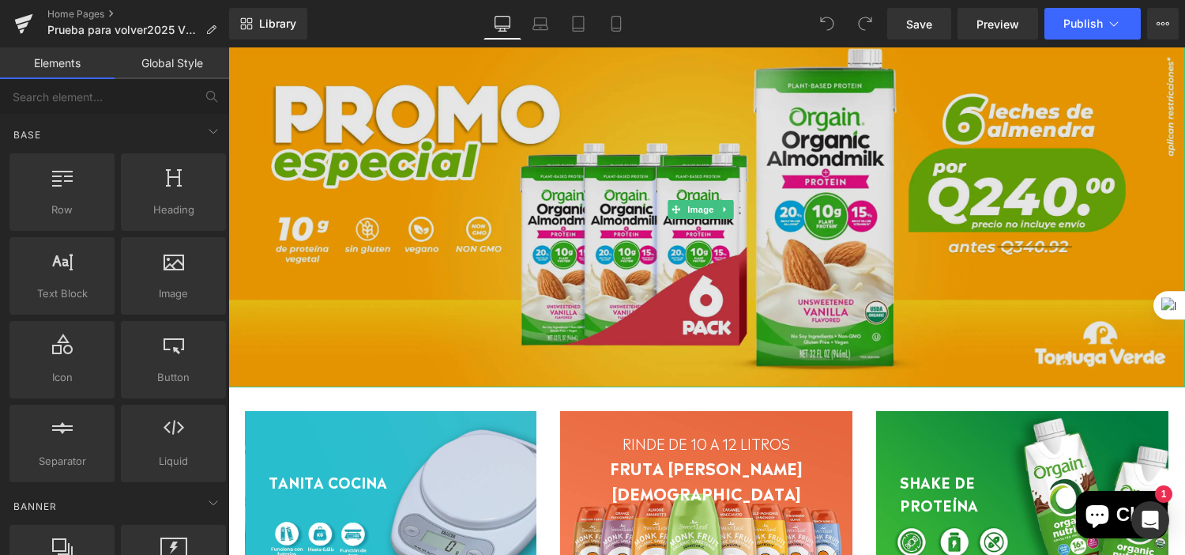
scroll to position [237, 0]
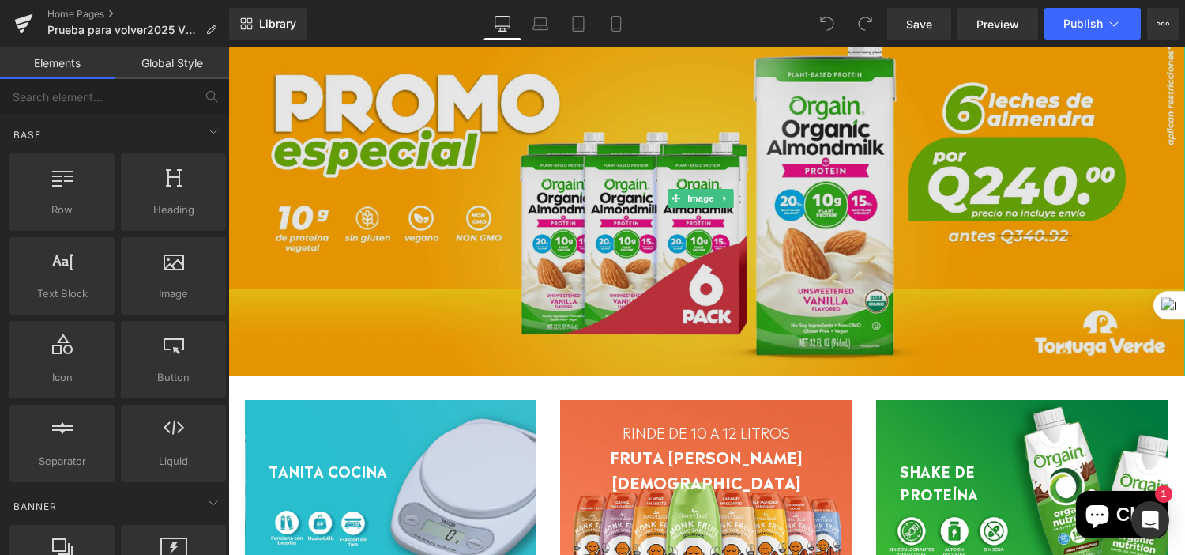
click at [657, 308] on img at bounding box center [706, 198] width 957 height 356
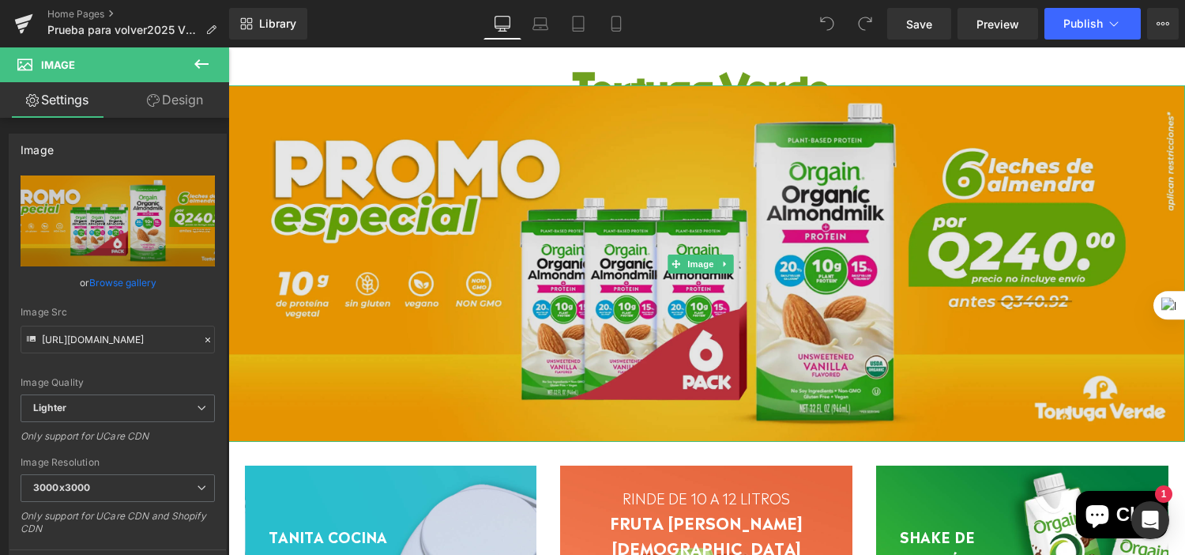
scroll to position [158, 0]
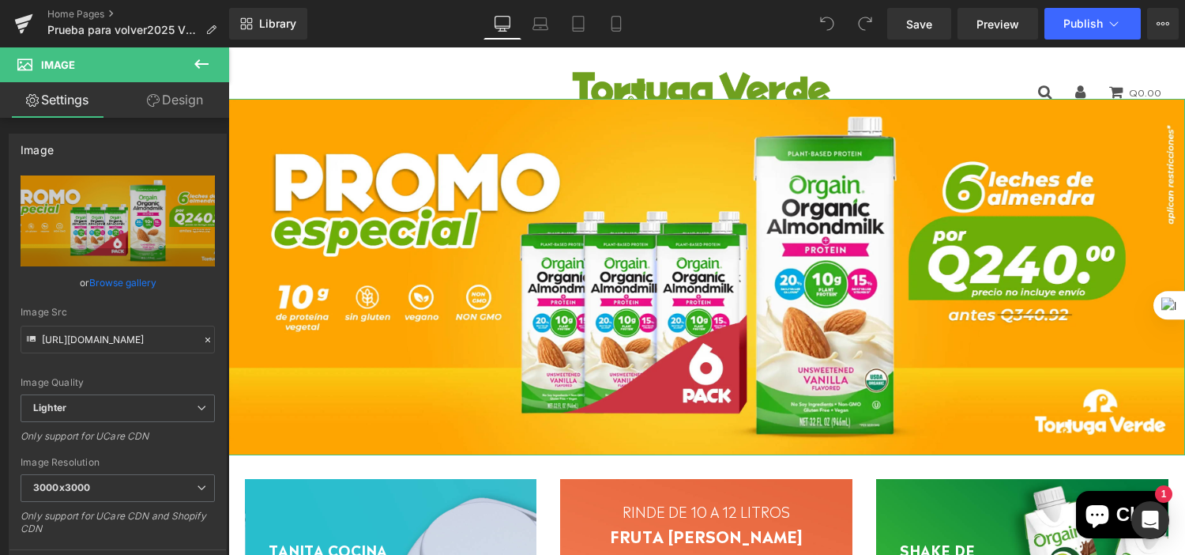
click at [160, 107] on link "Design" at bounding box center [175, 100] width 115 height 36
click at [199, 63] on icon at bounding box center [201, 63] width 14 height 9
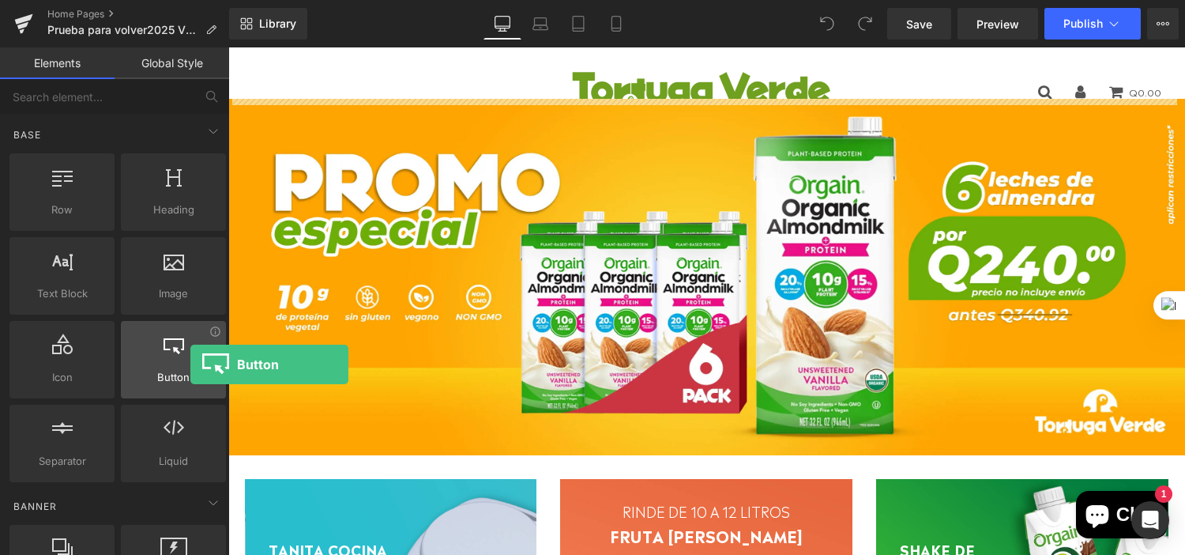
click at [190, 364] on div at bounding box center [174, 351] width 96 height 36
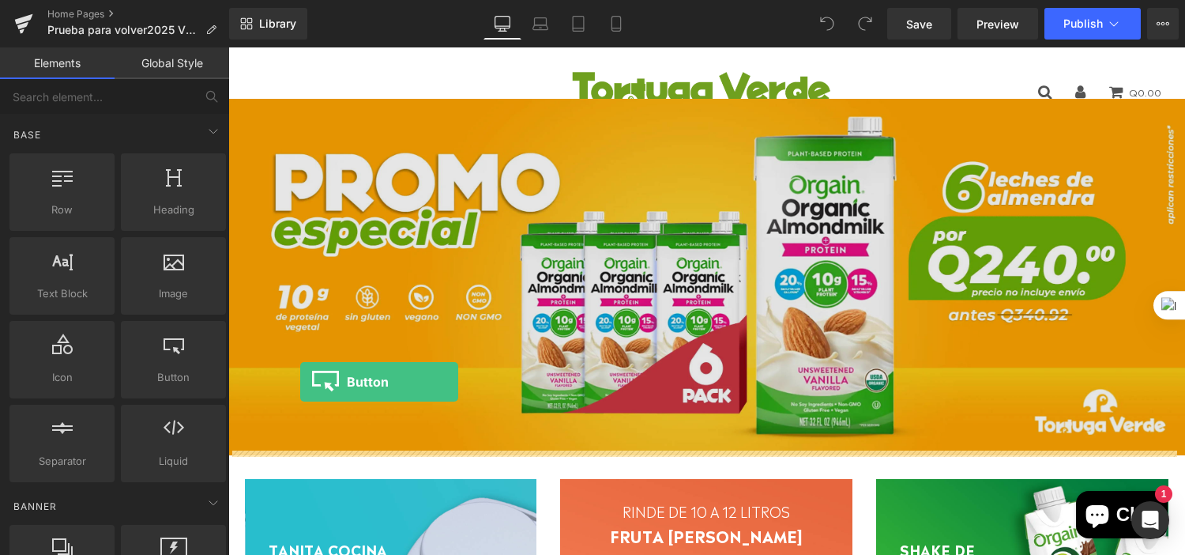
drag, startPoint x: 401, startPoint y: 412, endPoint x: 300, endPoint y: 382, distance: 105.5
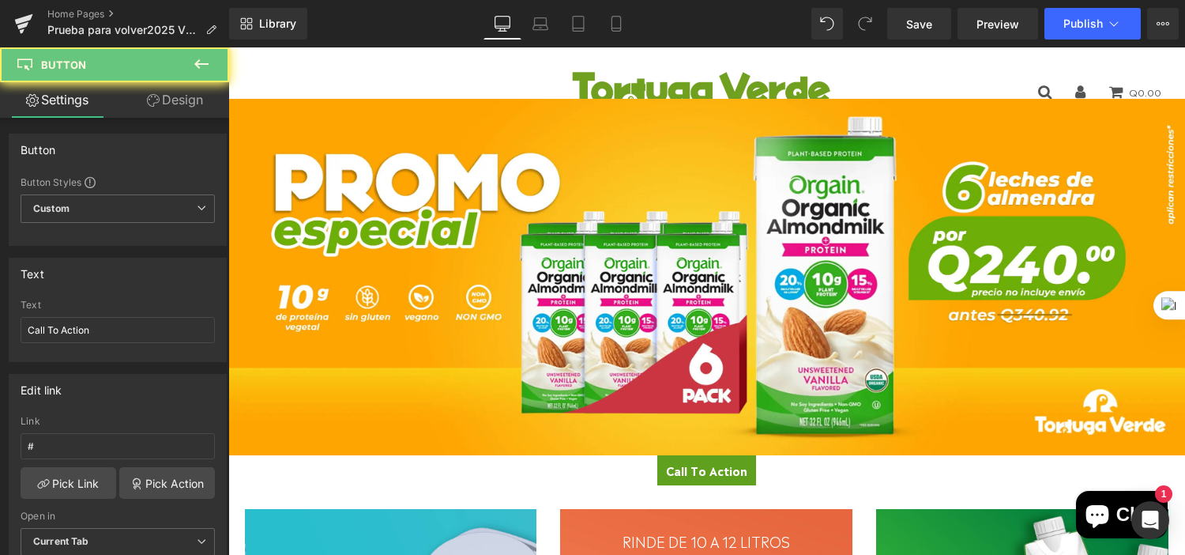
click at [707, 455] on div "Call To Action Button" at bounding box center [706, 470] width 957 height 30
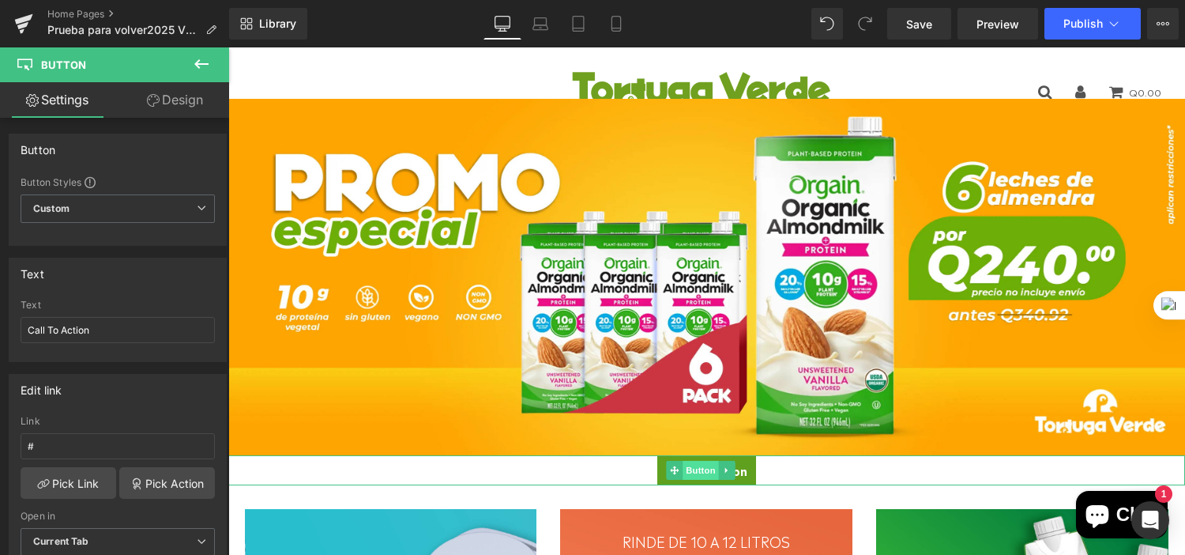
scroll to position [316, 0]
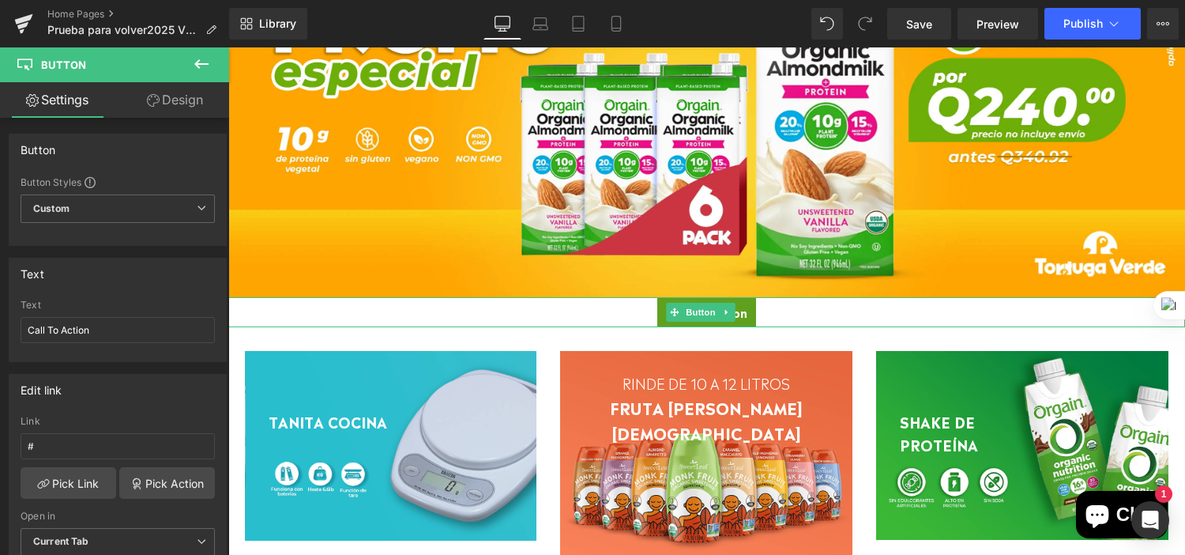
click at [740, 303] on link "Call To Action" at bounding box center [706, 312] width 99 height 30
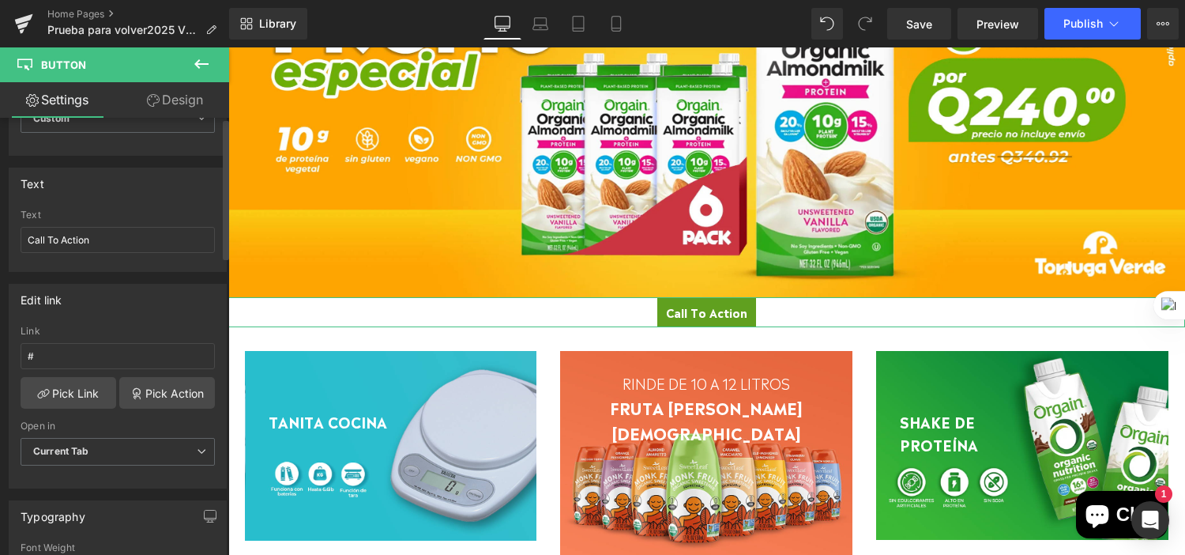
scroll to position [0, 0]
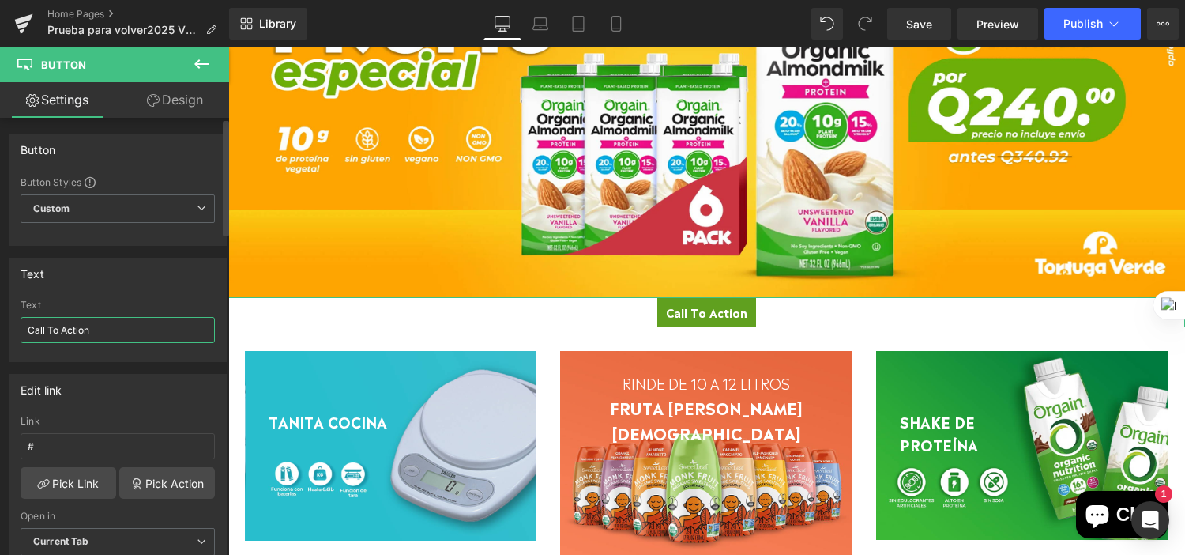
click at [140, 321] on input "Call To Action" at bounding box center [118, 330] width 194 height 26
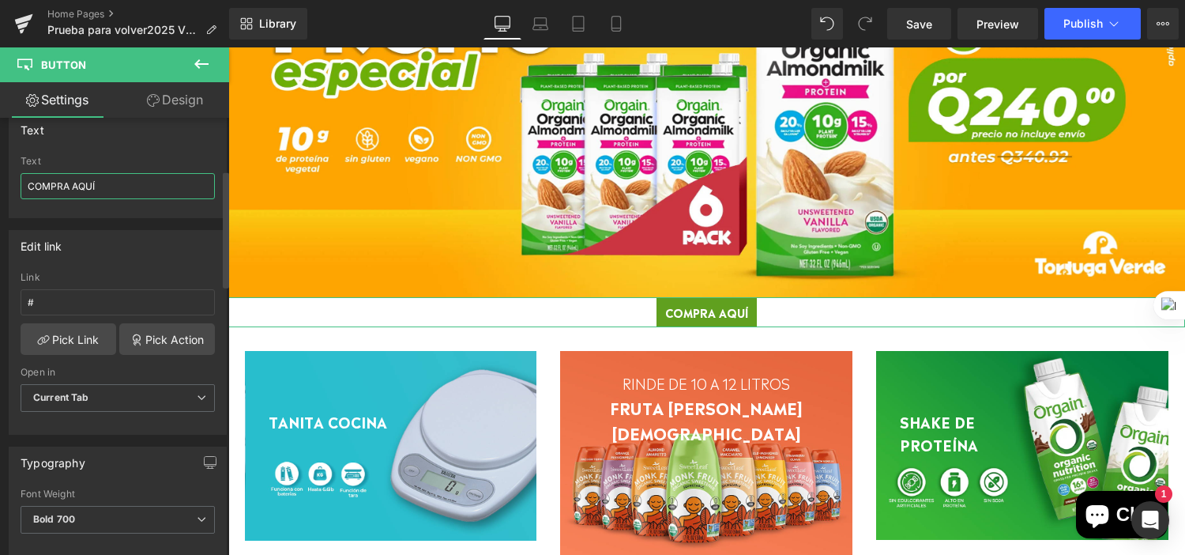
scroll to position [316, 0]
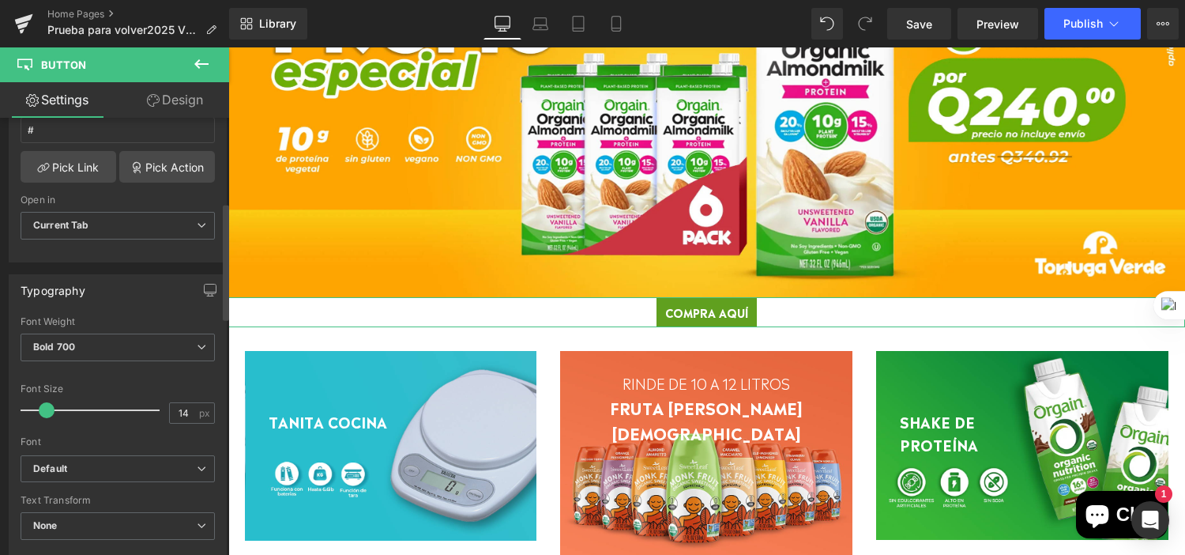
type input "COMPRA AQUÍ"
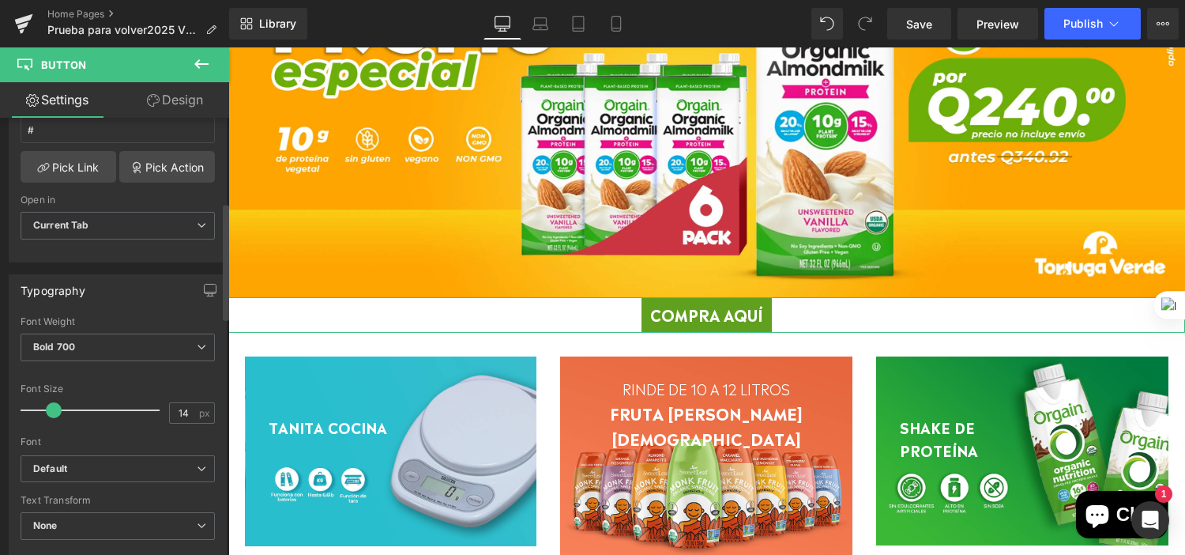
click at [53, 409] on span at bounding box center [54, 410] width 16 height 16
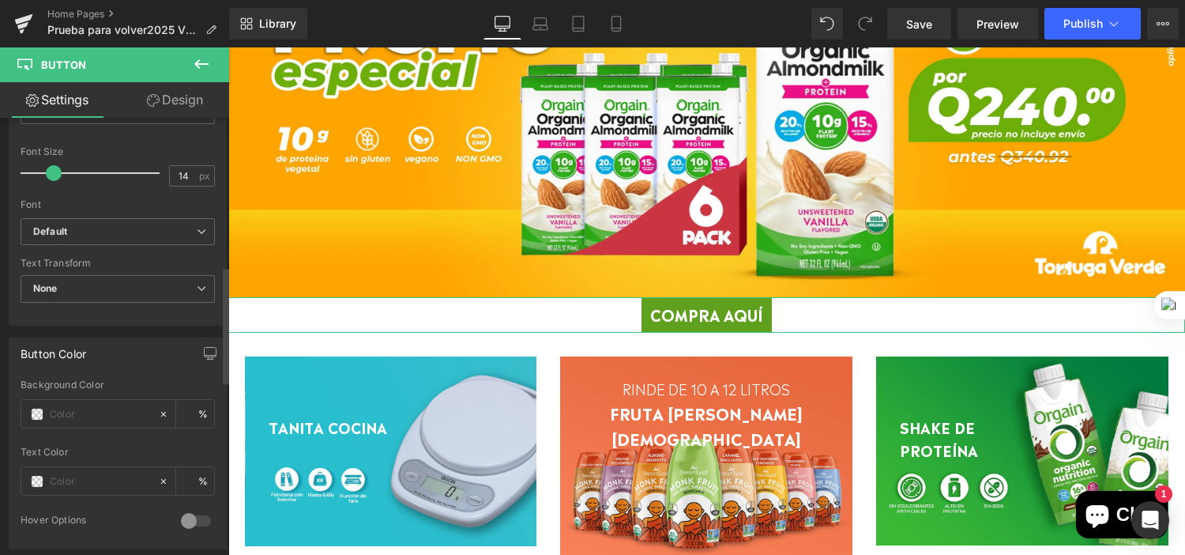
scroll to position [632, 0]
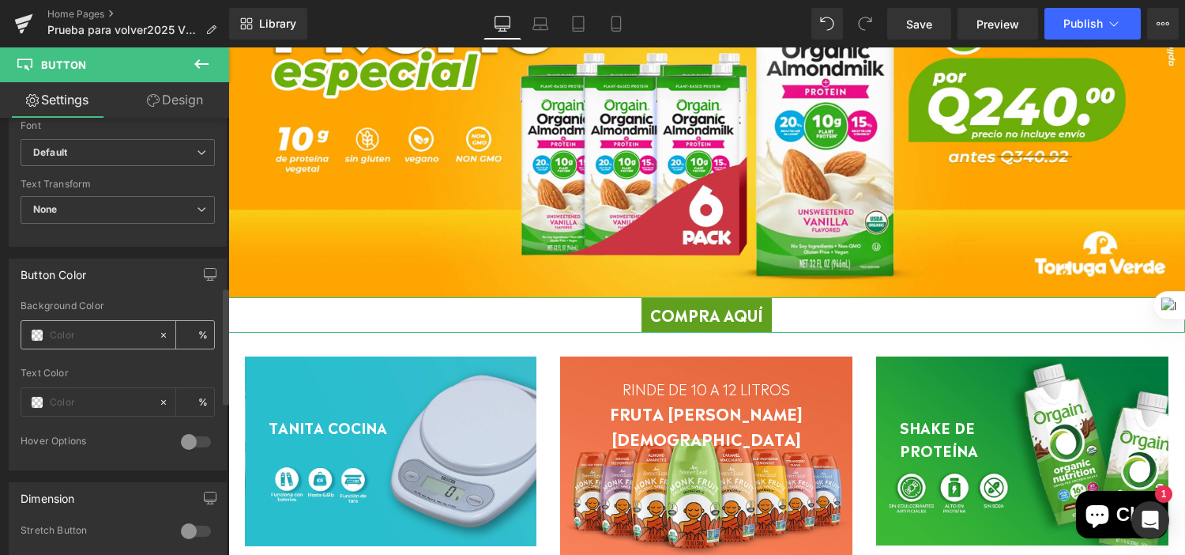
click at [102, 326] on input "text" at bounding box center [100, 334] width 101 height 17
click at [36, 329] on span at bounding box center [37, 335] width 13 height 13
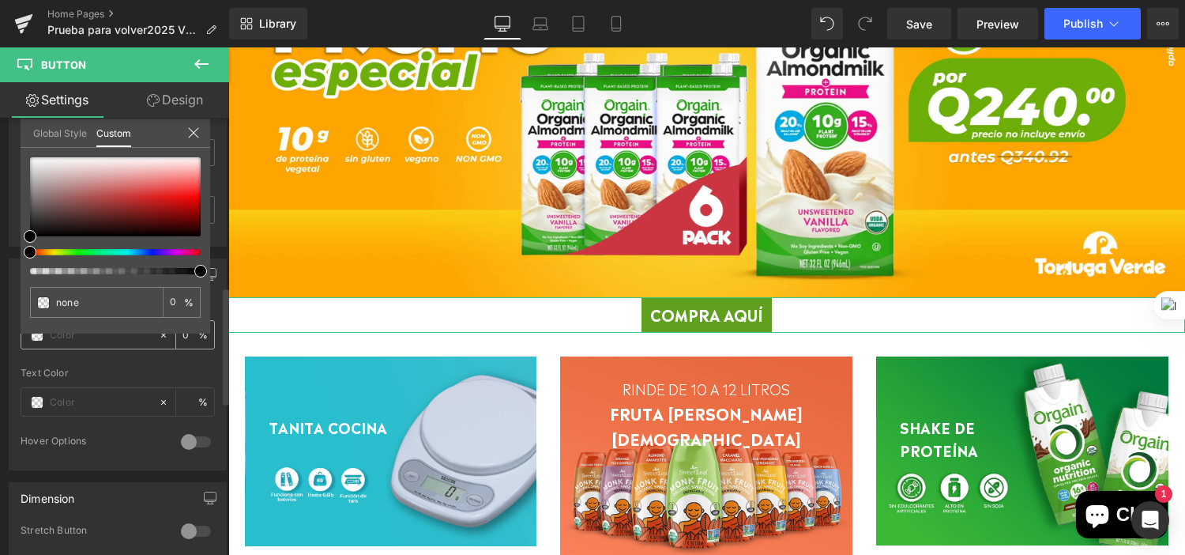
click at [36, 327] on div "none 0 %" at bounding box center [116, 245] width 190 height 176
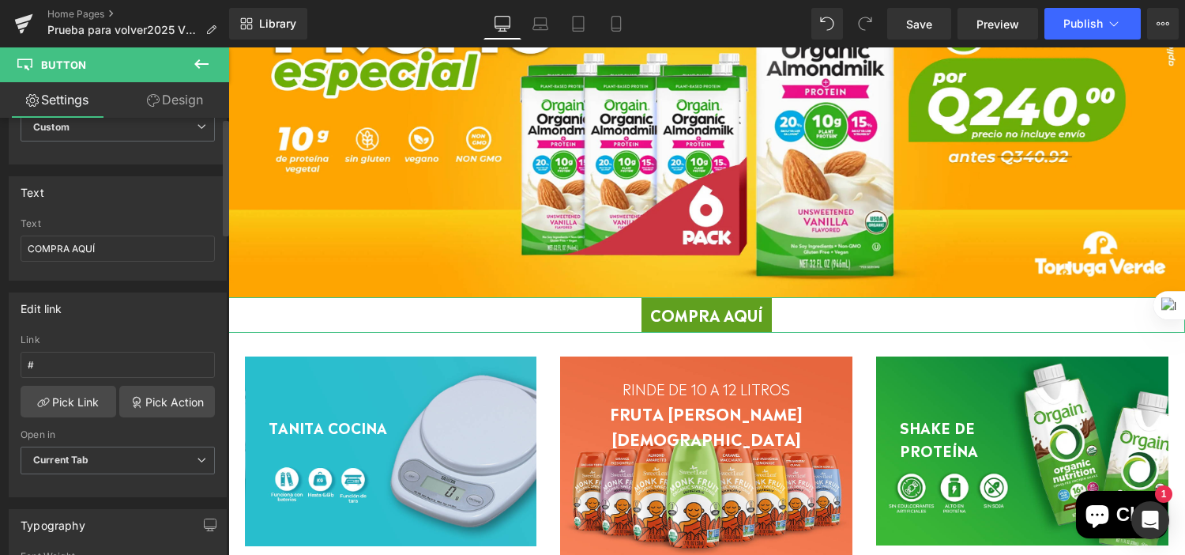
scroll to position [0, 0]
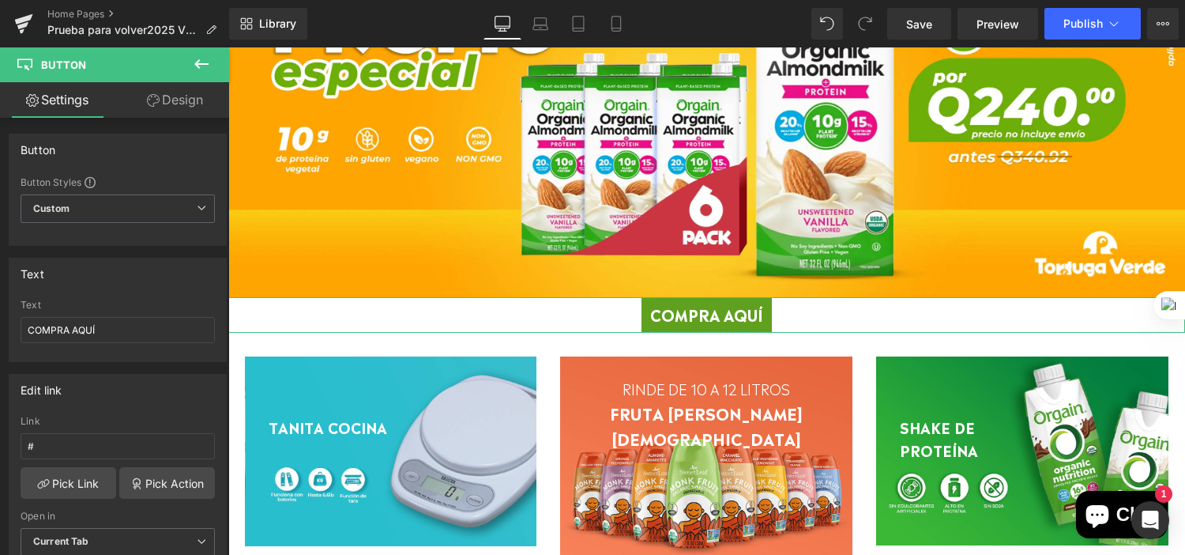
click at [186, 82] on link "Design" at bounding box center [175, 100] width 115 height 36
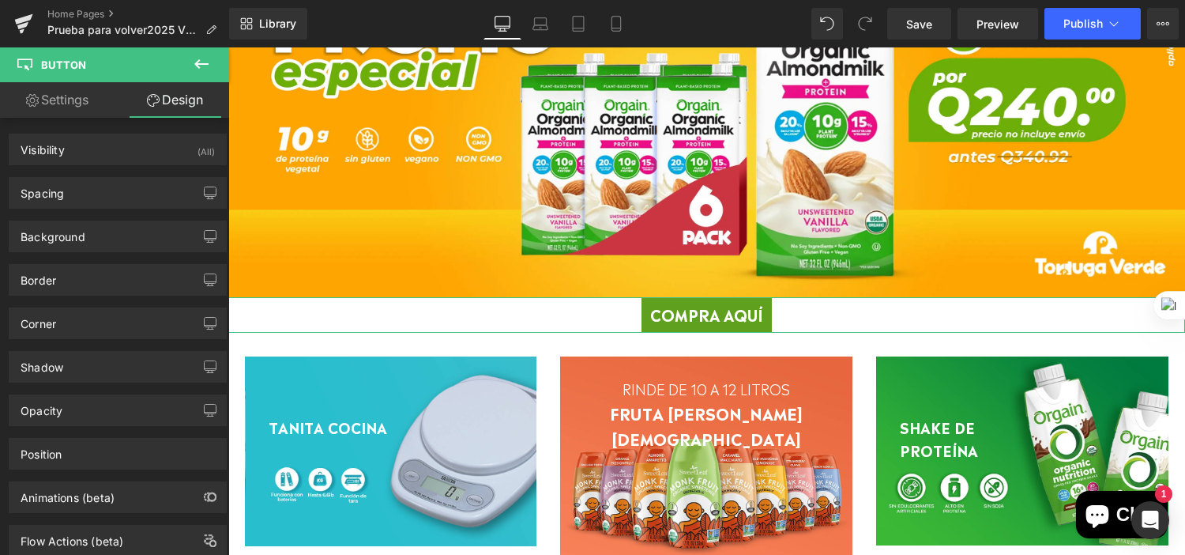
click at [76, 102] on link "Settings" at bounding box center [57, 100] width 115 height 36
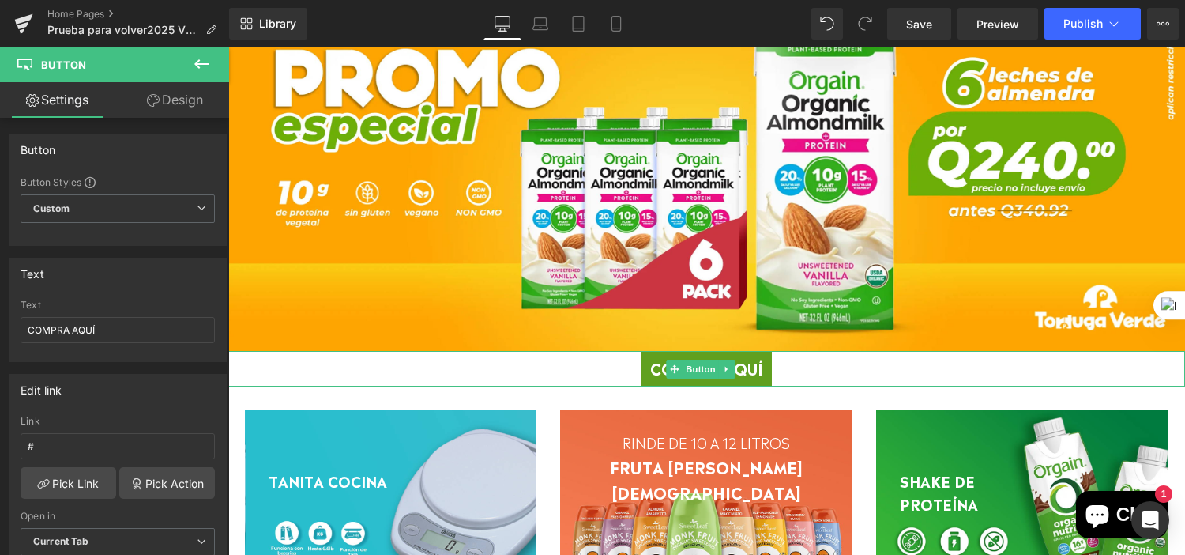
scroll to position [237, 0]
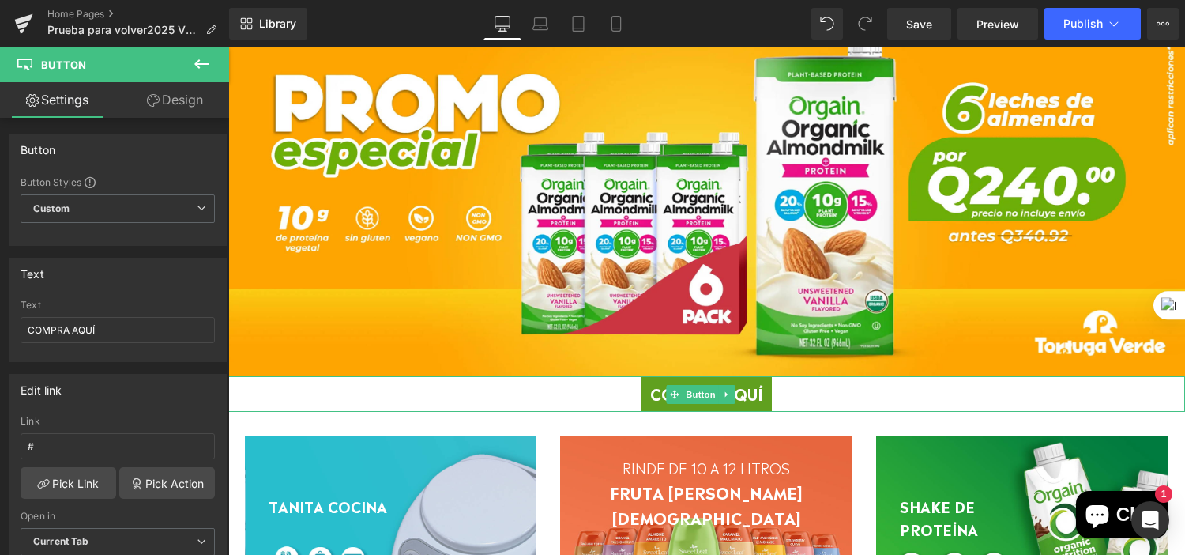
click at [650, 386] on span "COMPRA AQUÍ" at bounding box center [706, 393] width 113 height 21
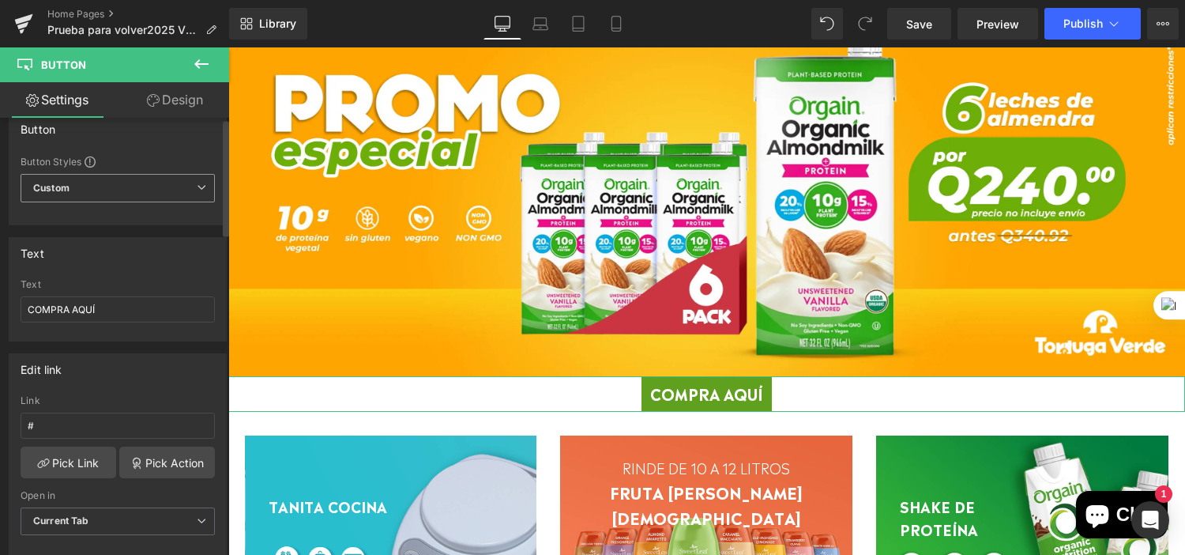
scroll to position [79, 0]
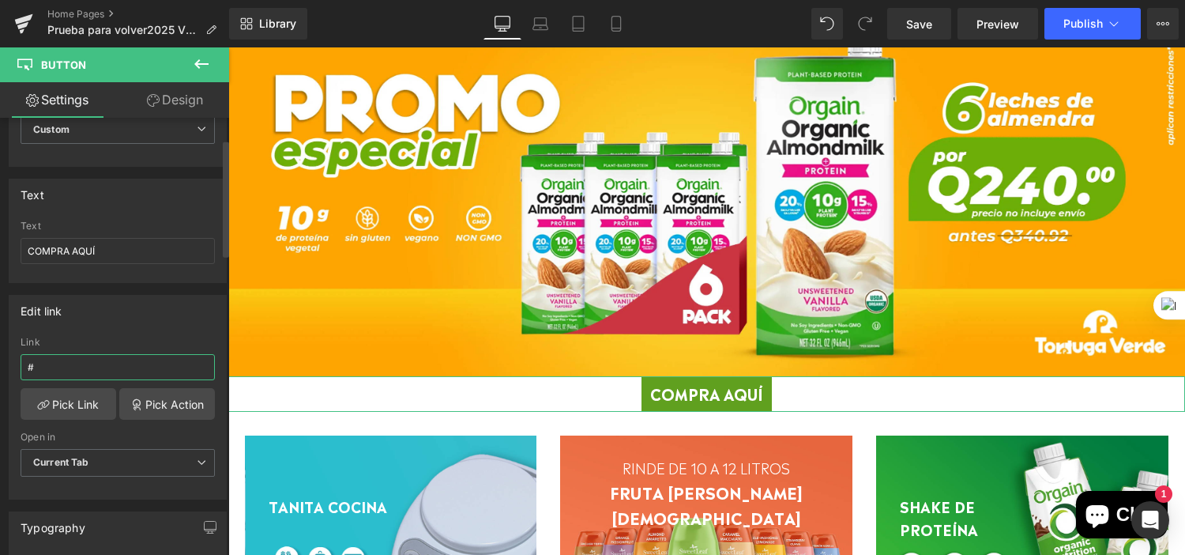
click at [112, 360] on input "#" at bounding box center [118, 367] width 194 height 26
click at [178, 401] on link "Pick Action" at bounding box center [167, 404] width 96 height 32
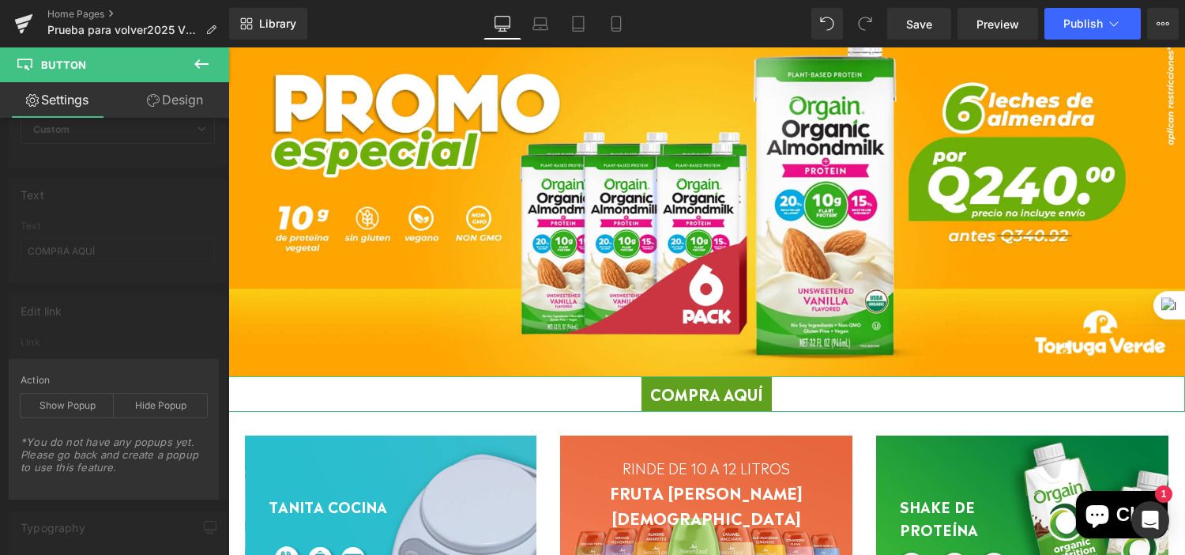
click at [148, 348] on div "Edit link # Link # Pick Link Pick Action Current Tab New Tab Open in Current Ta…" at bounding box center [118, 391] width 236 height 217
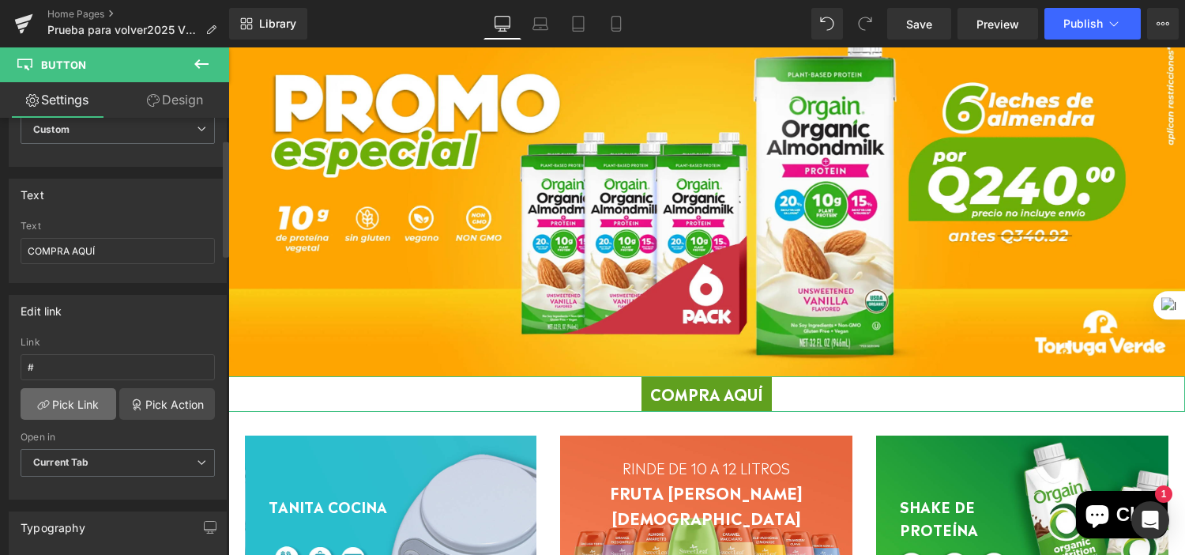
click at [93, 404] on link "Pick Link" at bounding box center [69, 404] width 96 height 32
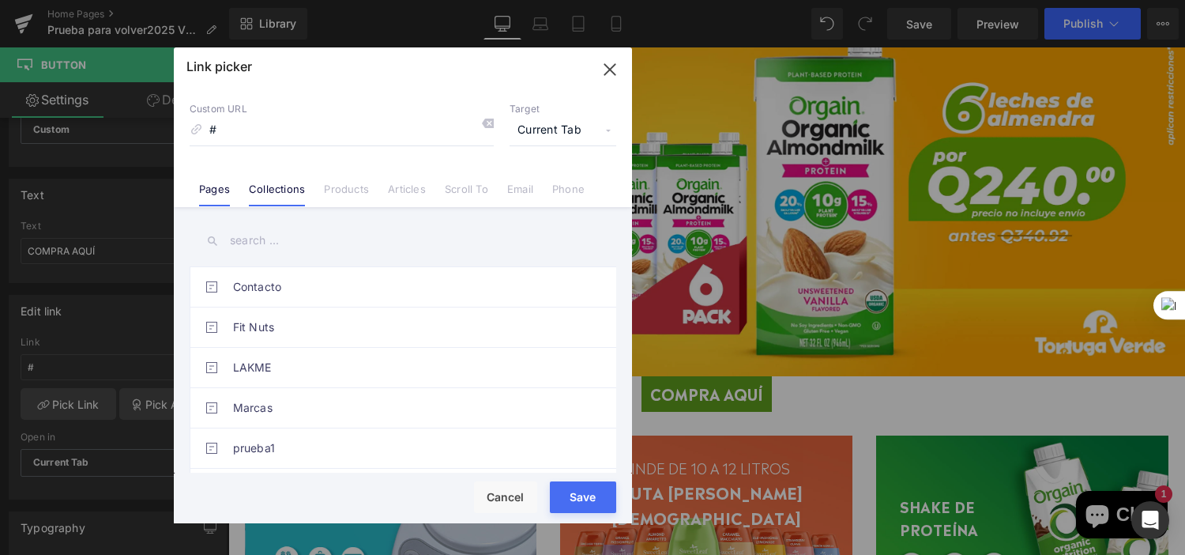
click at [281, 179] on li "Collections" at bounding box center [276, 183] width 75 height 28
click at [341, 189] on link "Products" at bounding box center [346, 195] width 45 height 24
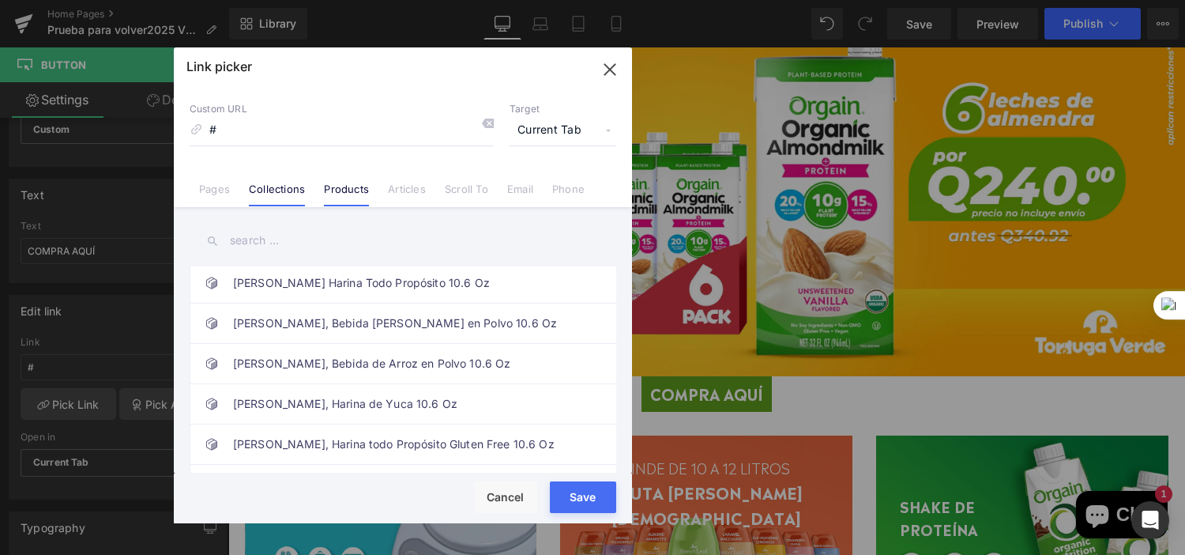
scroll to position [3635, 0]
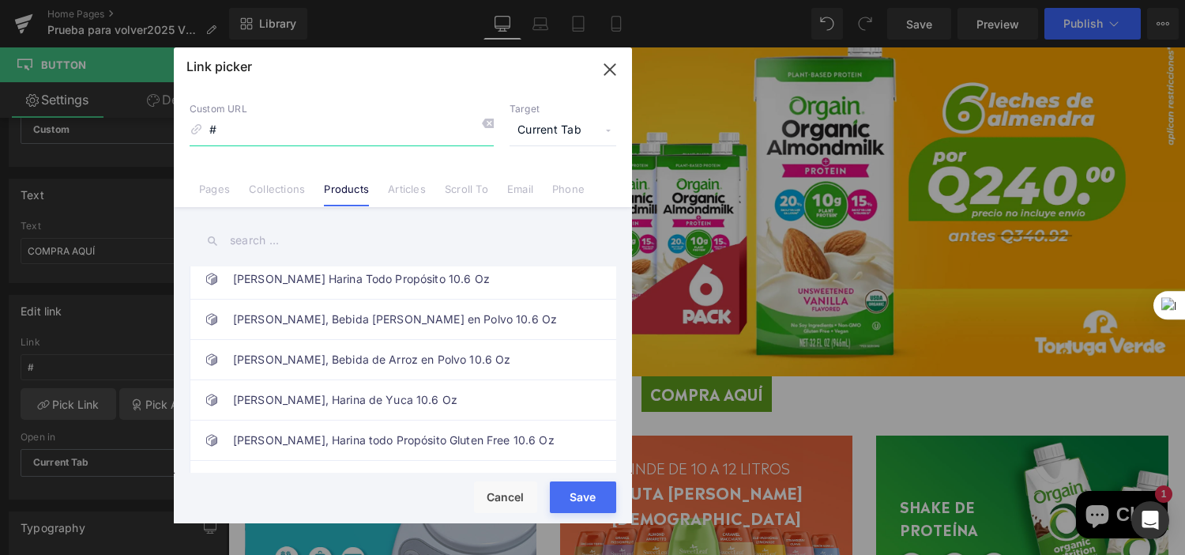
click at [298, 126] on input "#" at bounding box center [342, 130] width 304 height 30
type input "#LECHE"
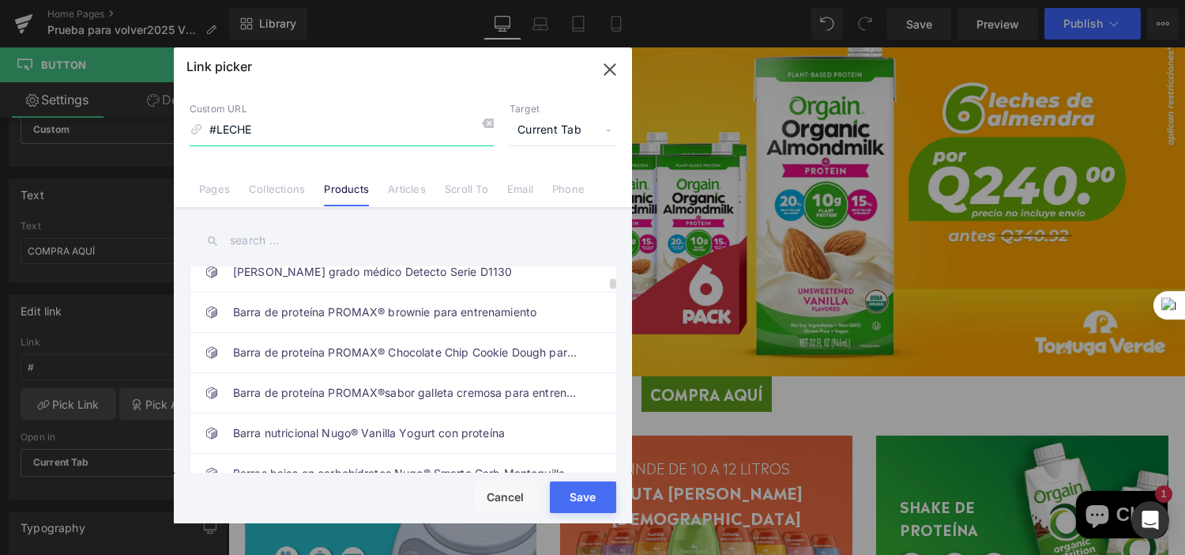
scroll to position [0, 0]
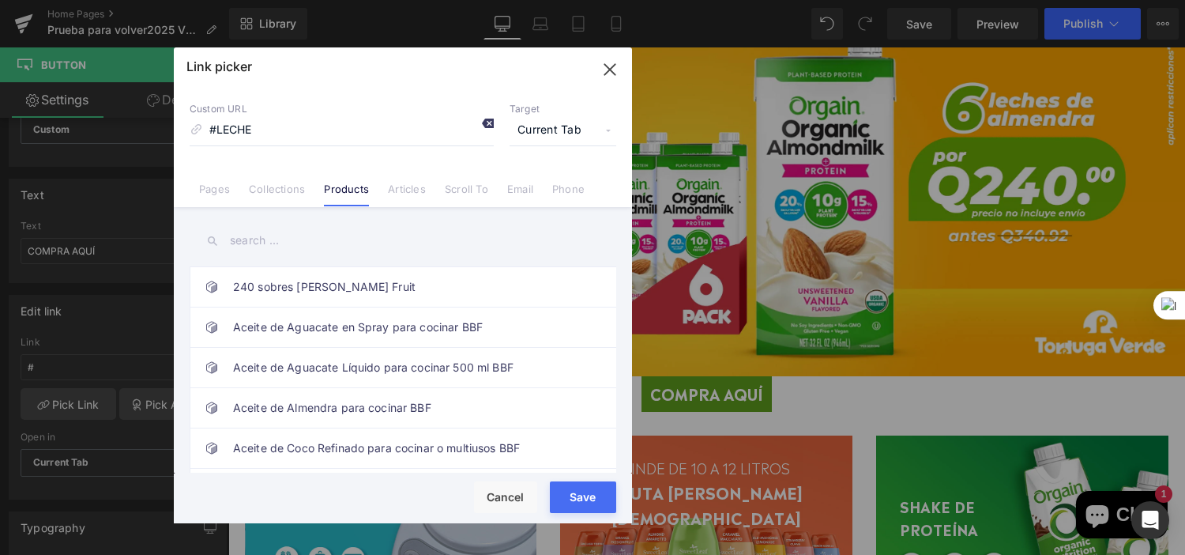
click at [488, 121] on icon at bounding box center [487, 123] width 13 height 13
click at [615, 74] on icon "button" at bounding box center [609, 69] width 10 height 10
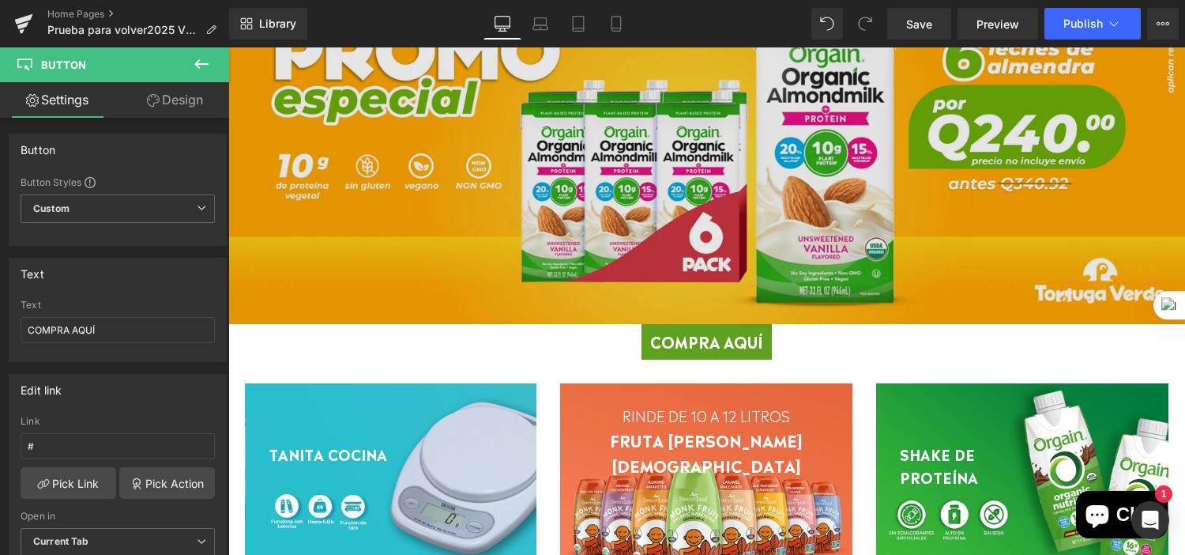
scroll to position [316, 0]
